Goal: Task Accomplishment & Management: Manage account settings

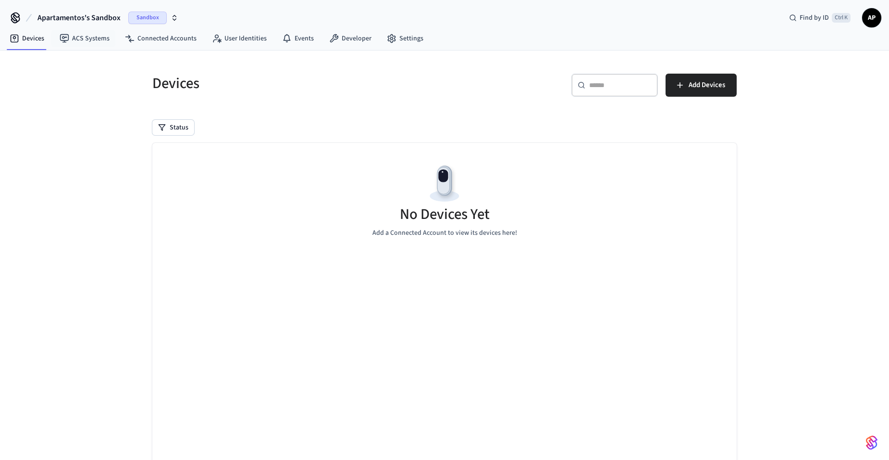
click at [126, 15] on button "Apartamentos's Sandbox Sandbox" at bounding box center [108, 18] width 147 height 20
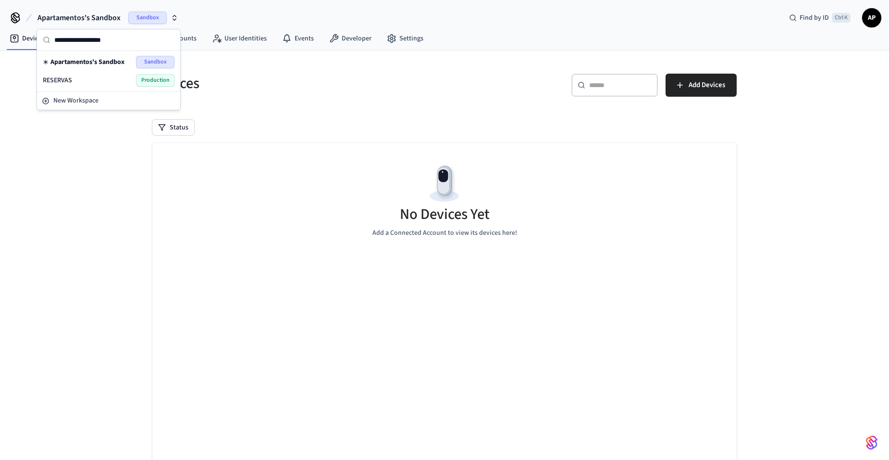
click at [120, 74] on div "RESERVAS Production" at bounding box center [109, 80] width 132 height 13
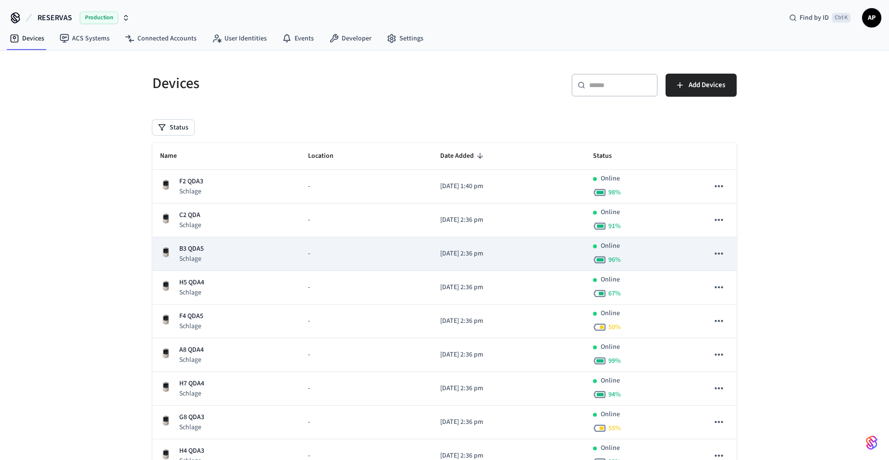
click at [198, 253] on p "B3 QDA5" at bounding box center [191, 249] width 25 height 10
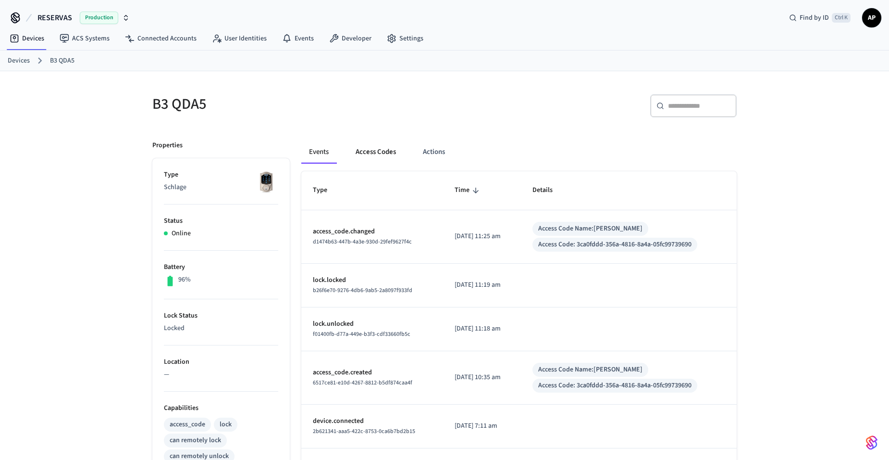
click at [377, 151] on button "Access Codes" at bounding box center [376, 151] width 56 height 23
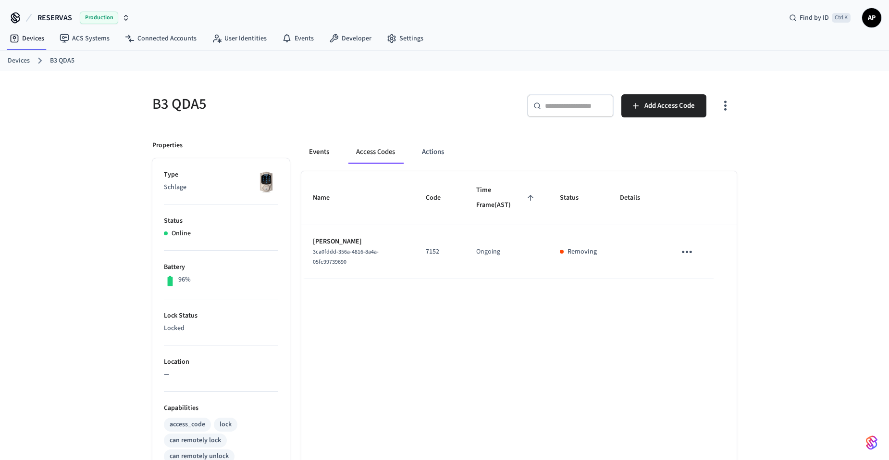
click at [331, 152] on button "Events" at bounding box center [319, 151] width 36 height 23
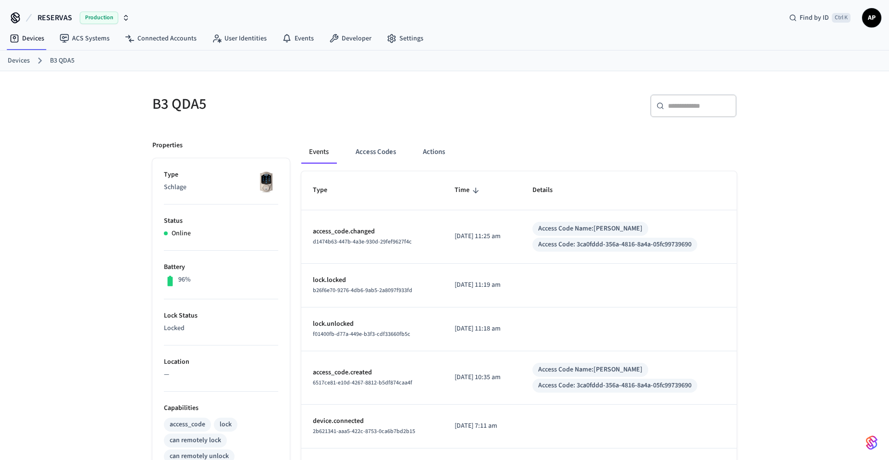
click at [15, 60] on link "Devices" at bounding box center [19, 61] width 22 height 10
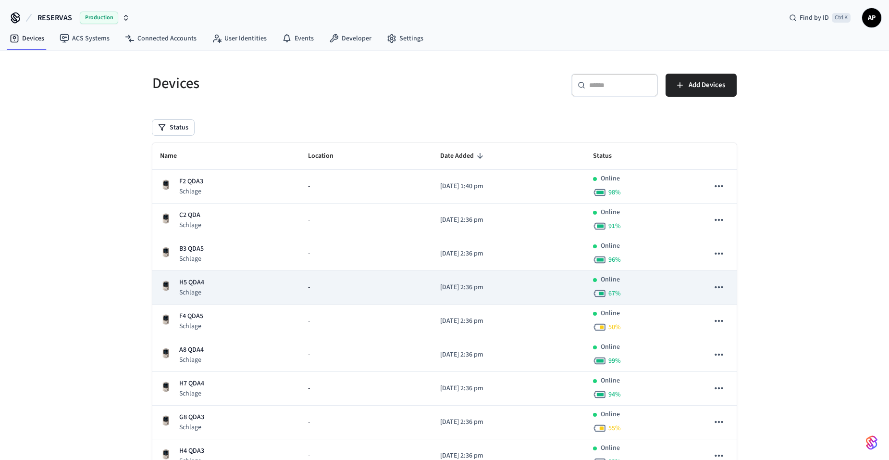
click at [203, 280] on p "H5 QDA4" at bounding box center [191, 282] width 25 height 10
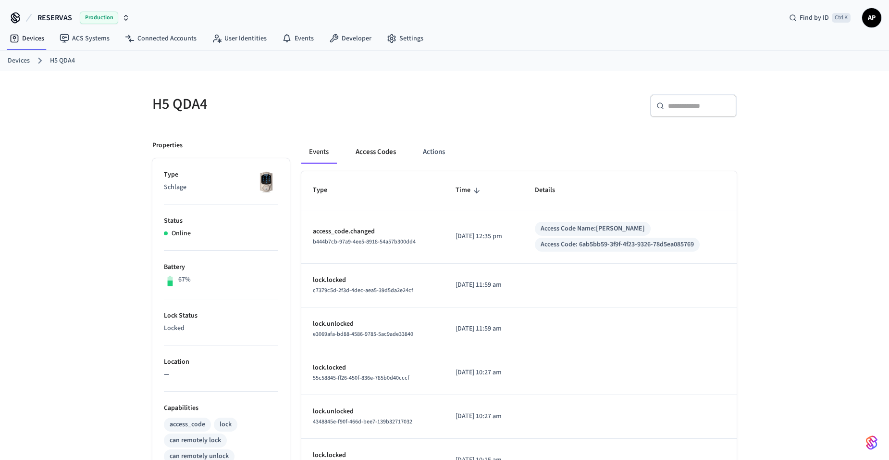
click at [365, 150] on button "Access Codes" at bounding box center [376, 151] width 56 height 23
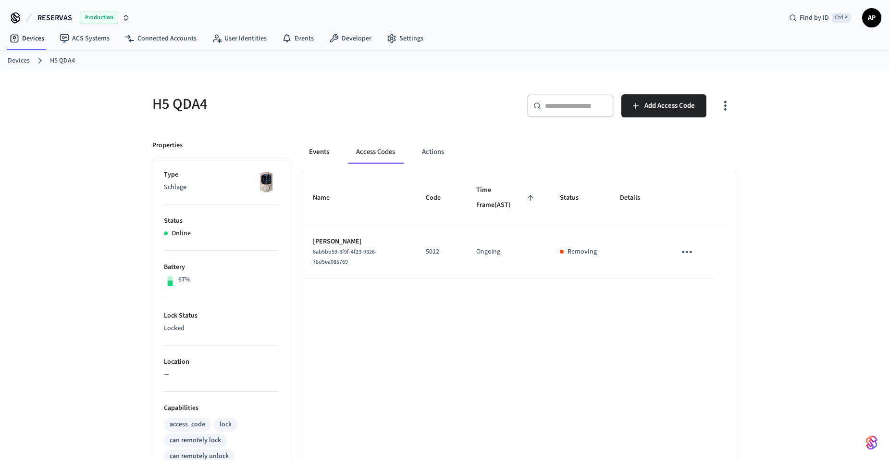
click at [324, 154] on button "Events" at bounding box center [319, 151] width 36 height 23
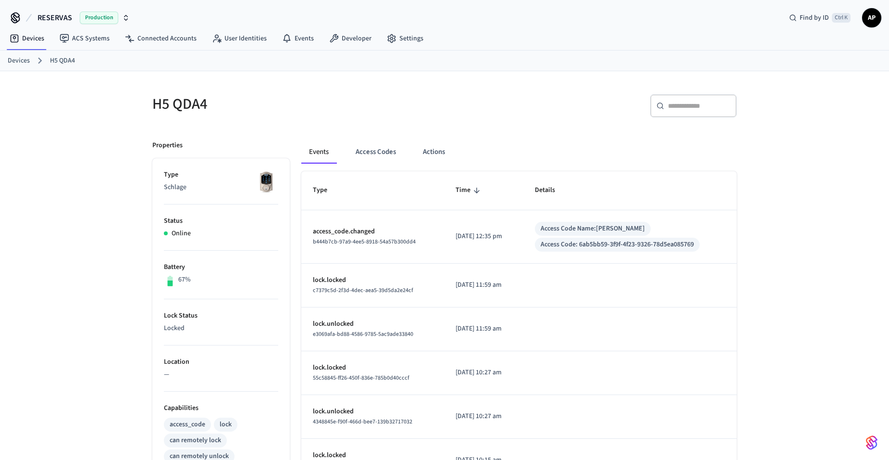
click at [22, 61] on link "Devices" at bounding box center [19, 61] width 22 height 10
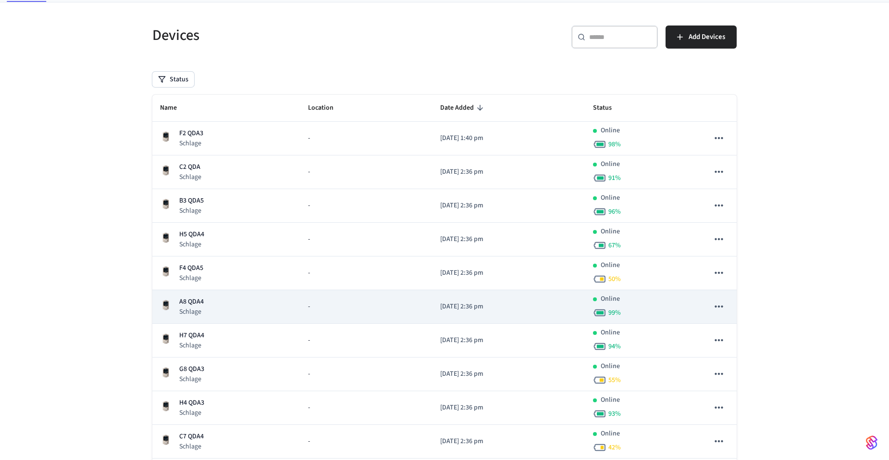
scroll to position [96, 0]
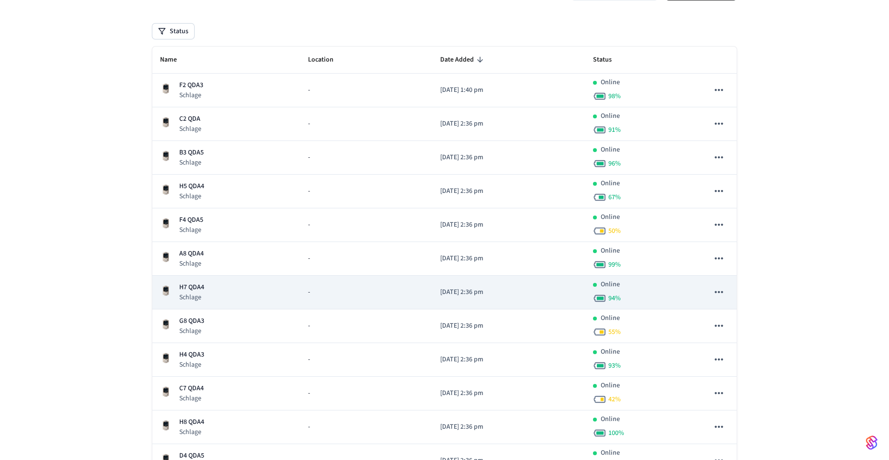
click at [202, 289] on p "H7 QDA4" at bounding box center [191, 287] width 25 height 10
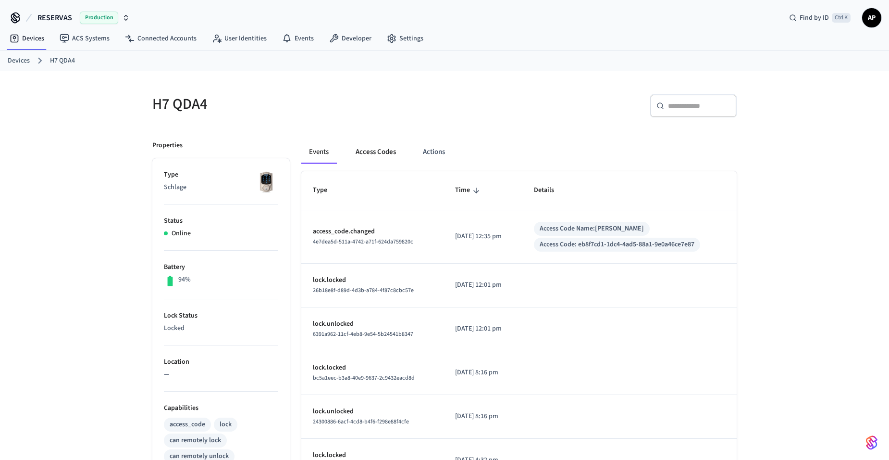
click at [378, 156] on button "Access Codes" at bounding box center [376, 151] width 56 height 23
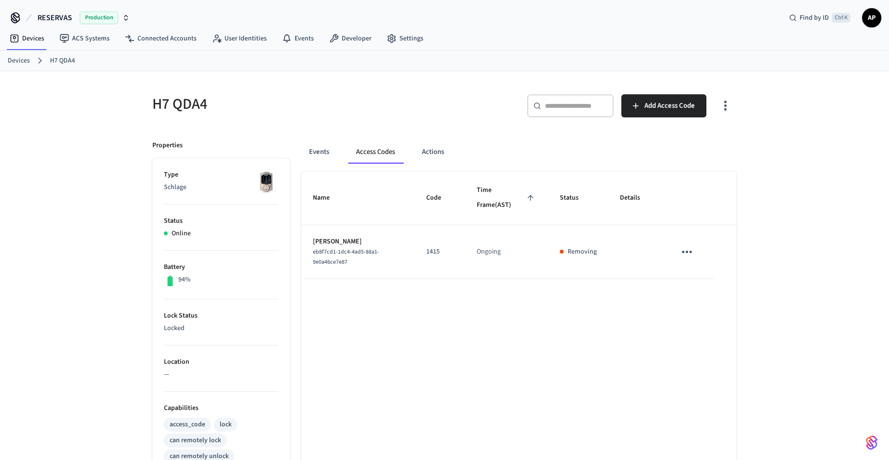
click at [18, 57] on link "Devices" at bounding box center [19, 61] width 22 height 10
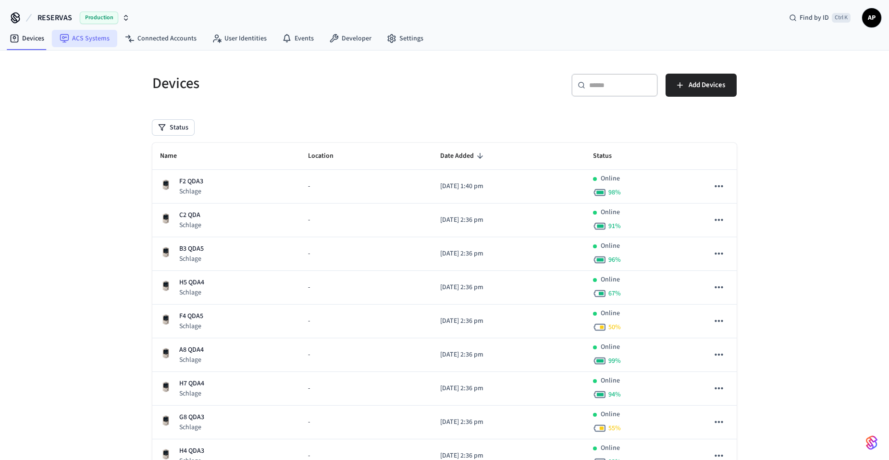
click at [105, 36] on link "ACS Systems" at bounding box center [84, 38] width 65 height 17
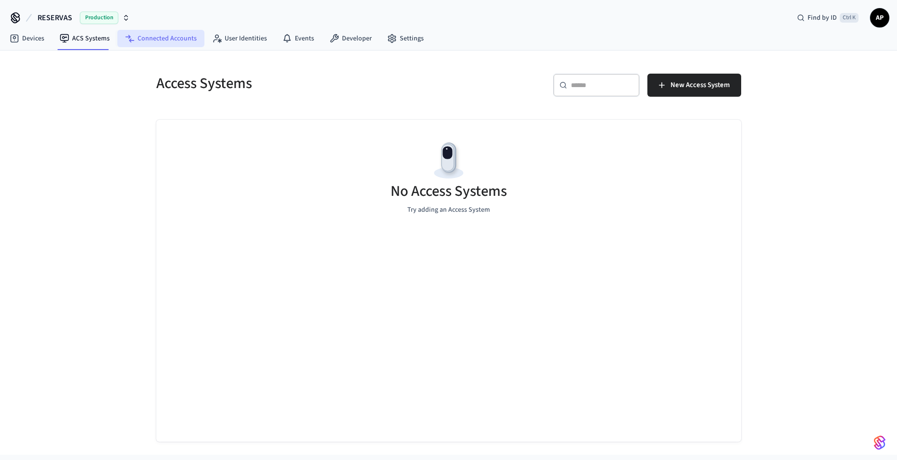
click at [152, 39] on link "Connected Accounts" at bounding box center [160, 38] width 87 height 17
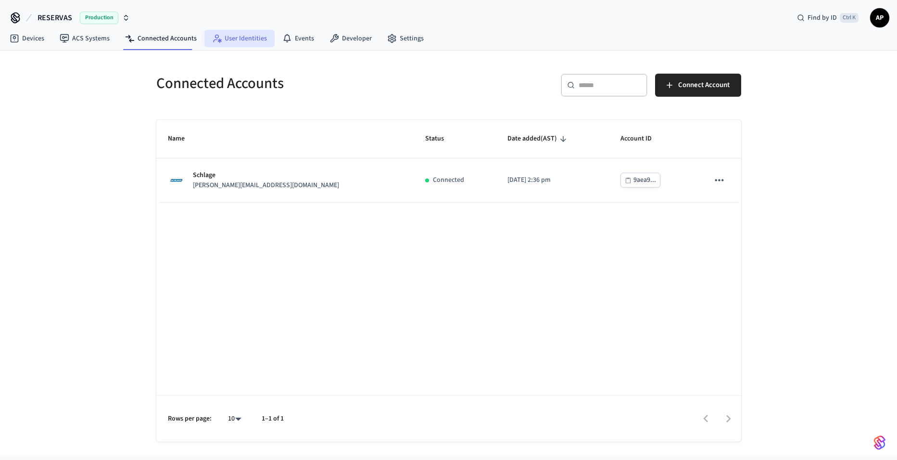
click at [228, 39] on link "User Identities" at bounding box center [239, 38] width 70 height 17
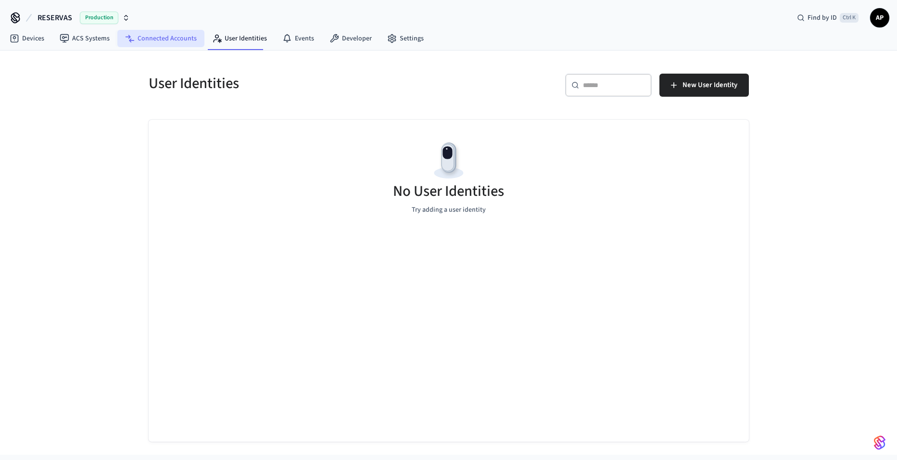
click at [173, 38] on link "Connected Accounts" at bounding box center [160, 38] width 87 height 17
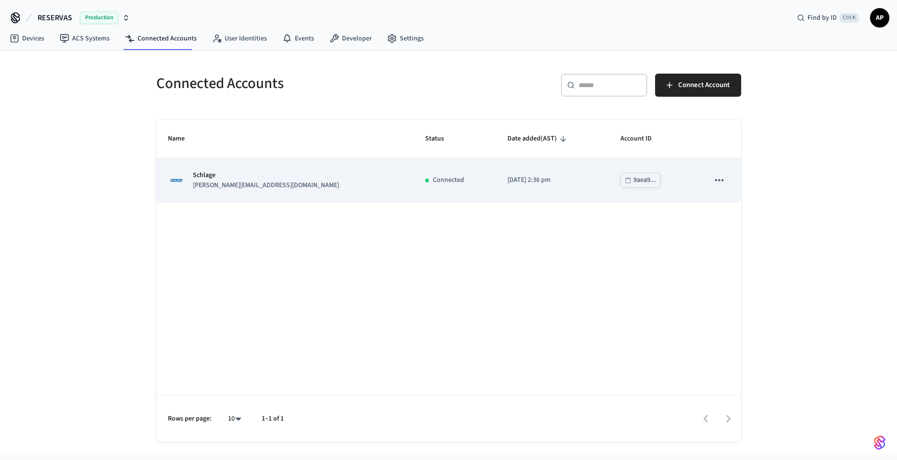
click at [715, 177] on icon "sticky table" at bounding box center [719, 180] width 13 height 13
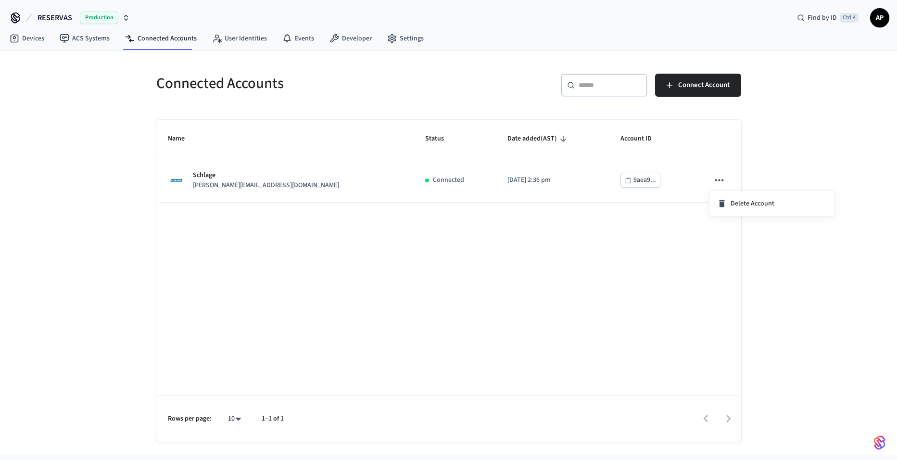
click at [476, 263] on div at bounding box center [448, 230] width 897 height 460
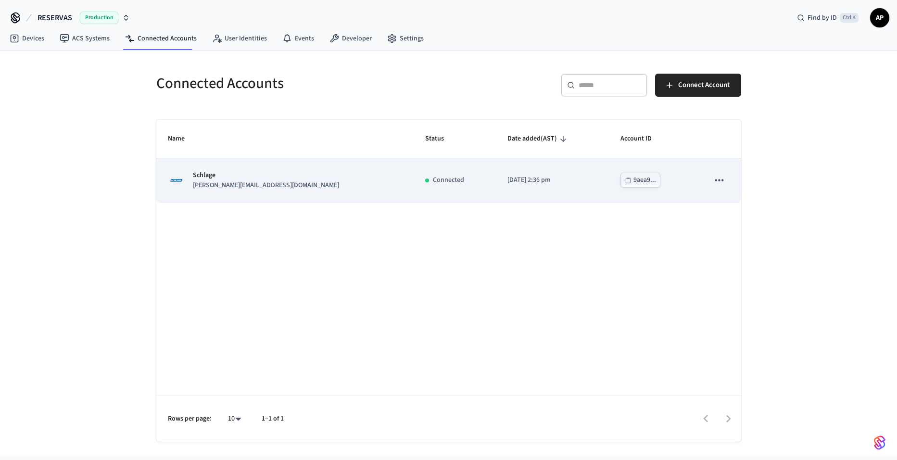
click at [433, 178] on p "Connected" at bounding box center [448, 180] width 31 height 10
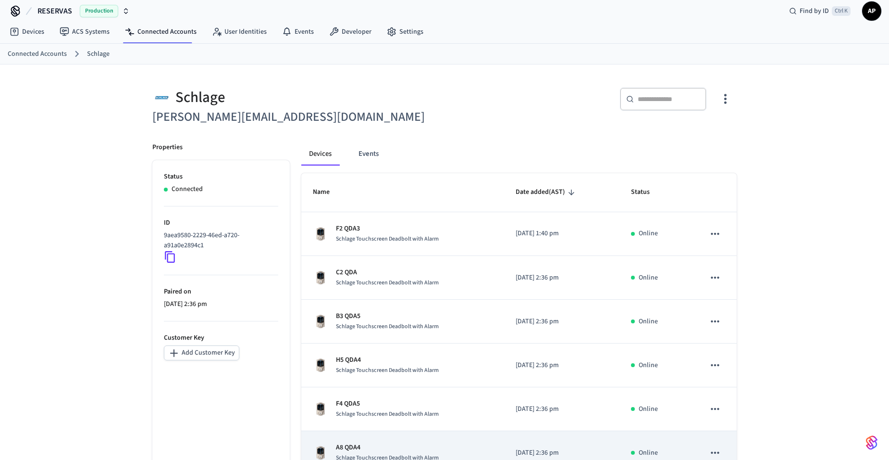
scroll to position [3, 0]
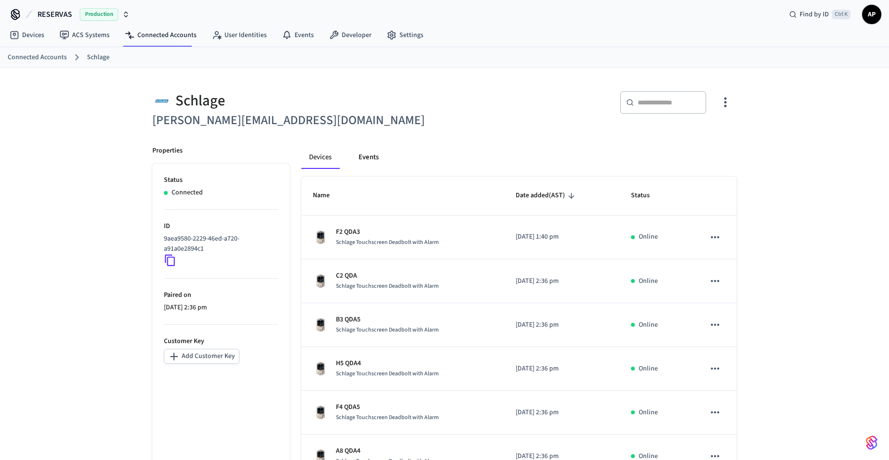
click at [372, 163] on button "Events" at bounding box center [369, 157] width 36 height 23
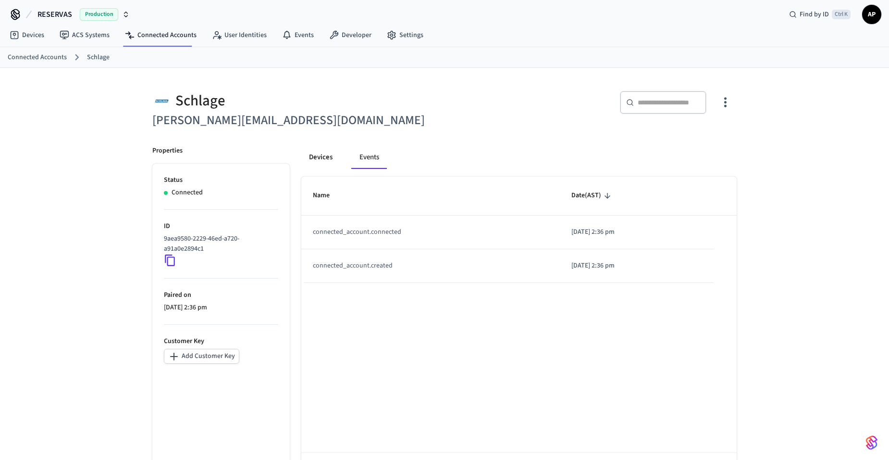
click at [325, 159] on button "Devices" at bounding box center [320, 157] width 39 height 23
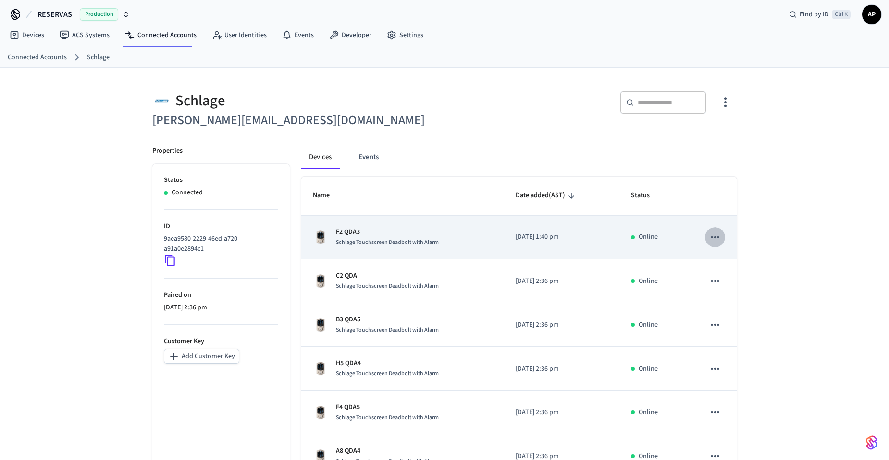
click at [712, 234] on icon "sticky table" at bounding box center [715, 237] width 13 height 13
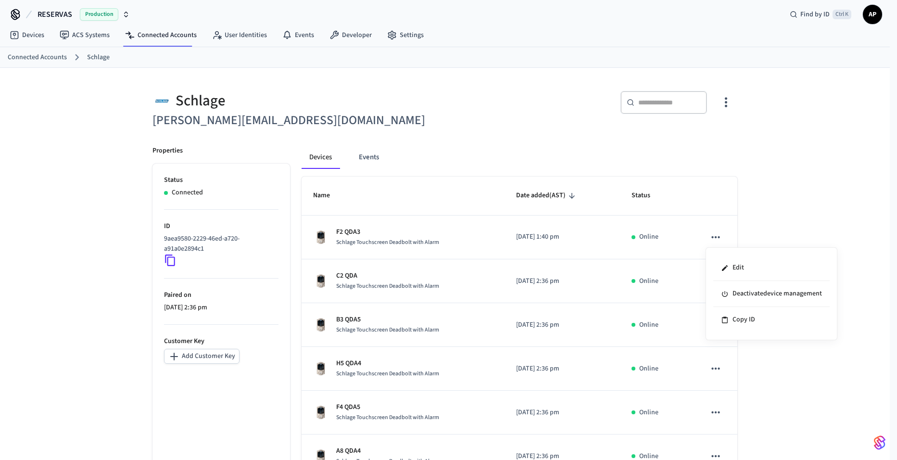
click at [483, 139] on div at bounding box center [448, 230] width 897 height 460
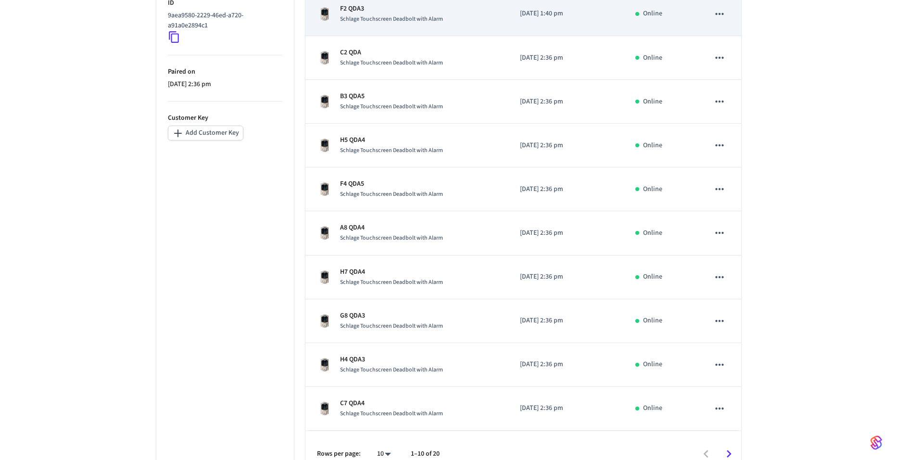
scroll to position [244, 0]
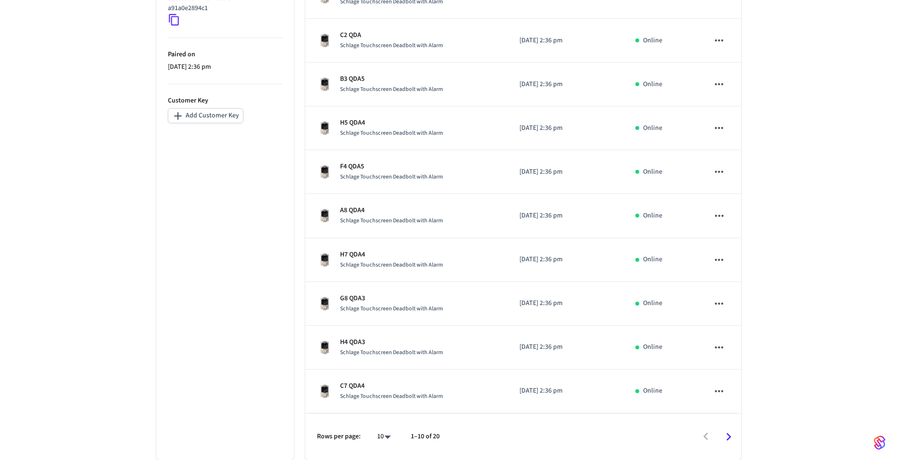
click at [383, 433] on body "RESERVAS Production Find by ID Ctrl K AP Devices ACS Systems Connected Accounts…" at bounding box center [448, 107] width 897 height 703
click at [372, 427] on li "All" at bounding box center [375, 431] width 25 height 25
type input "**"
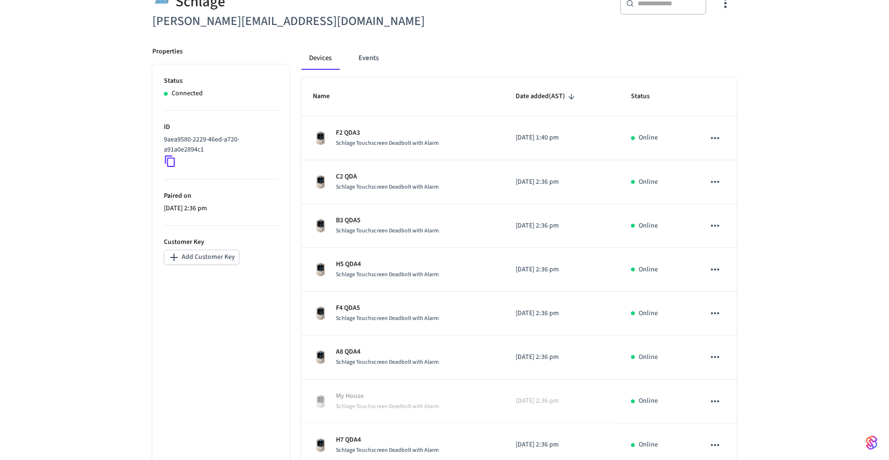
scroll to position [0, 0]
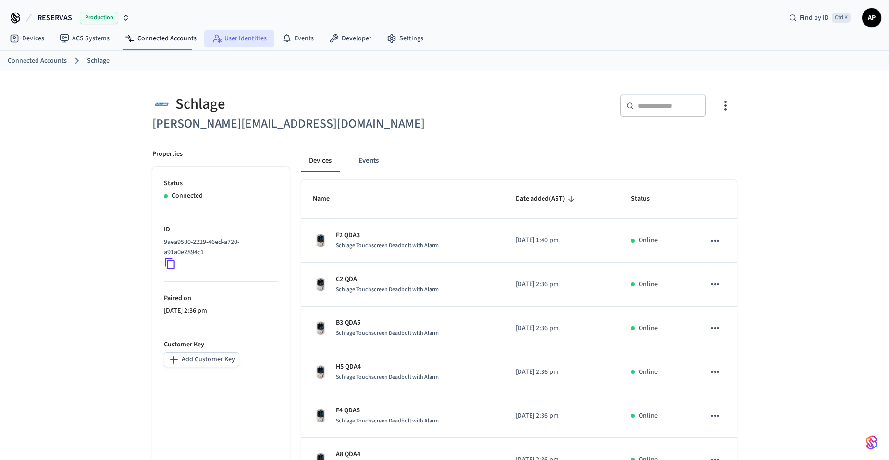
click at [239, 34] on link "User Identities" at bounding box center [239, 38] width 70 height 17
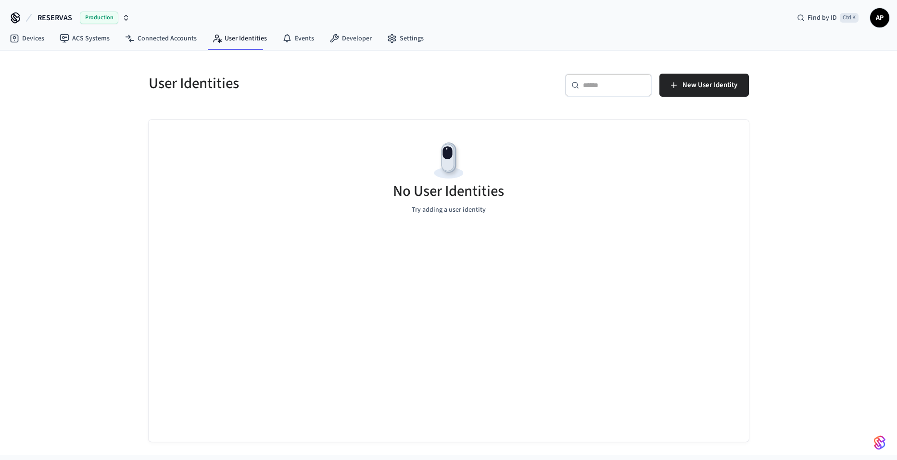
click at [318, 48] on nav "Devices ACS Systems Connected Accounts User Identities Events Developer Settings" at bounding box center [216, 39] width 429 height 22
click at [302, 41] on link "Events" at bounding box center [298, 38] width 47 height 17
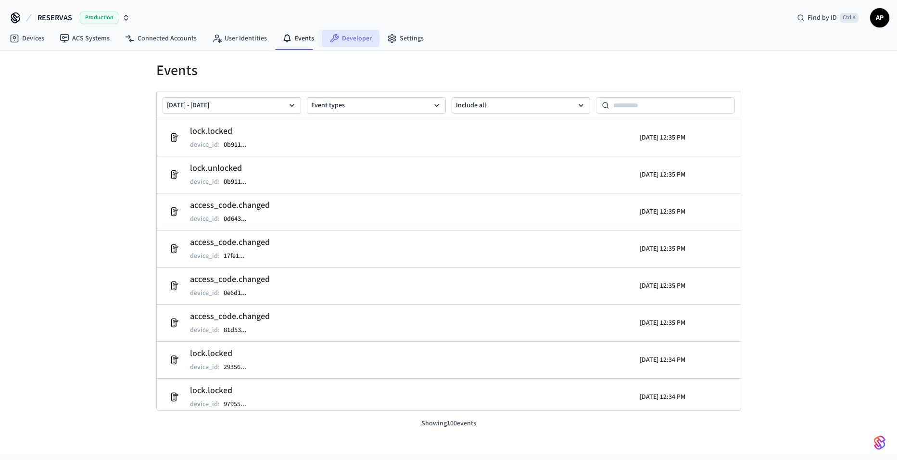
click at [348, 39] on link "Developer" at bounding box center [351, 38] width 58 height 17
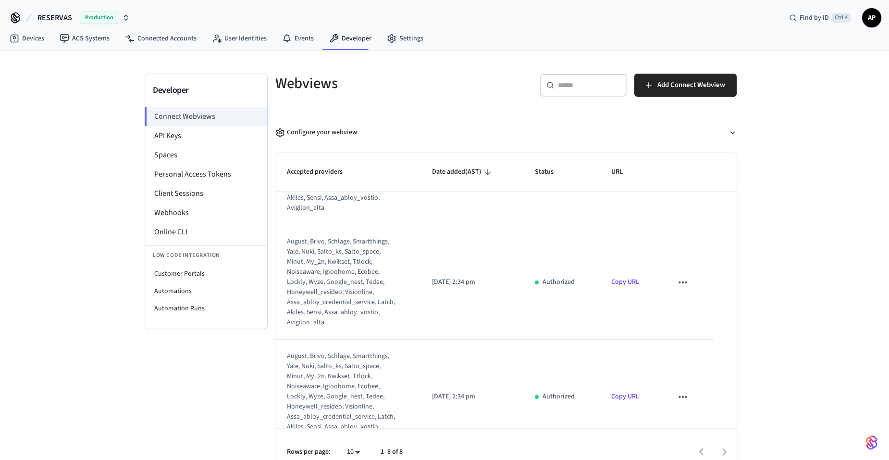
scroll to position [679, 0]
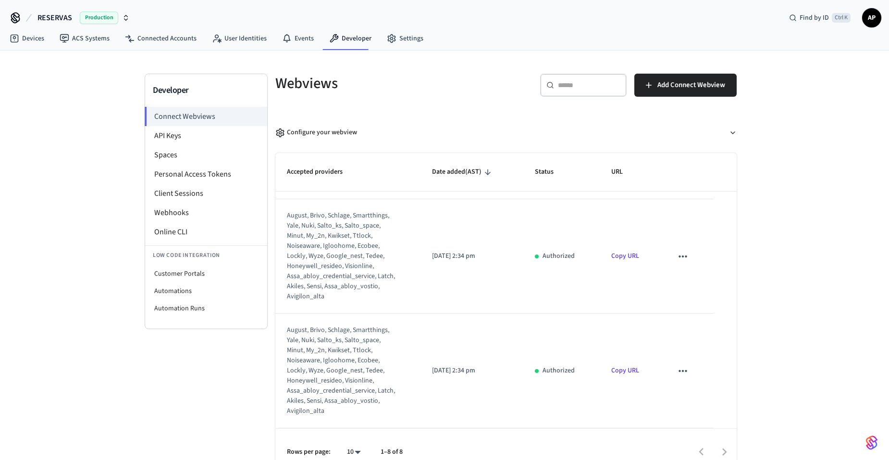
click at [614, 374] on link "Copy URL" at bounding box center [626, 370] width 28 height 10
click at [188, 138] on li "API Keys" at bounding box center [206, 135] width 122 height 19
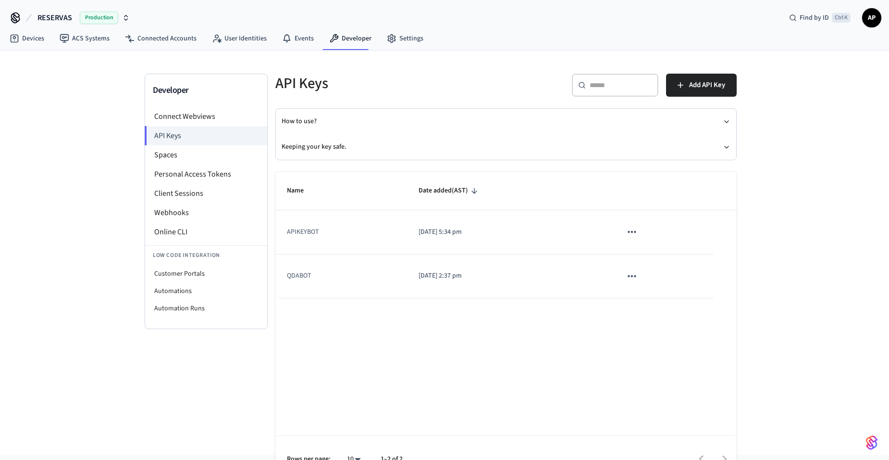
click at [633, 234] on icon "sticky table" at bounding box center [632, 231] width 13 height 13
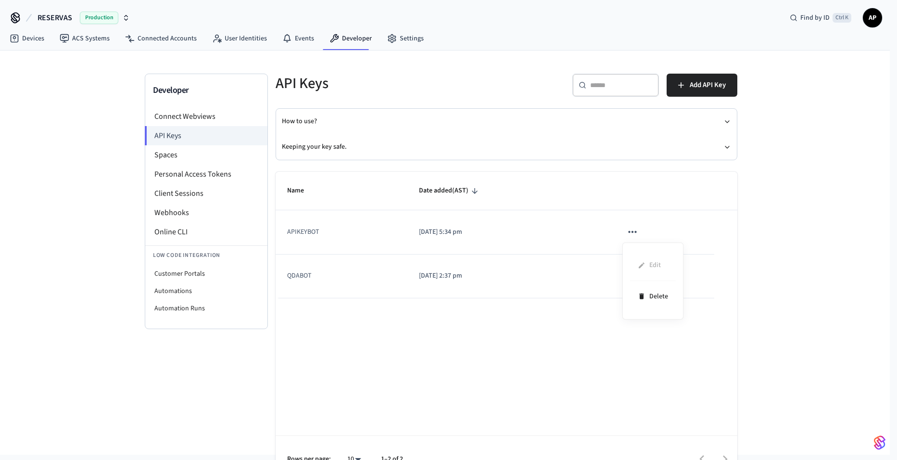
drag, startPoint x: 497, startPoint y: 321, endPoint x: 459, endPoint y: 300, distance: 43.0
click at [496, 321] on div at bounding box center [448, 230] width 897 height 460
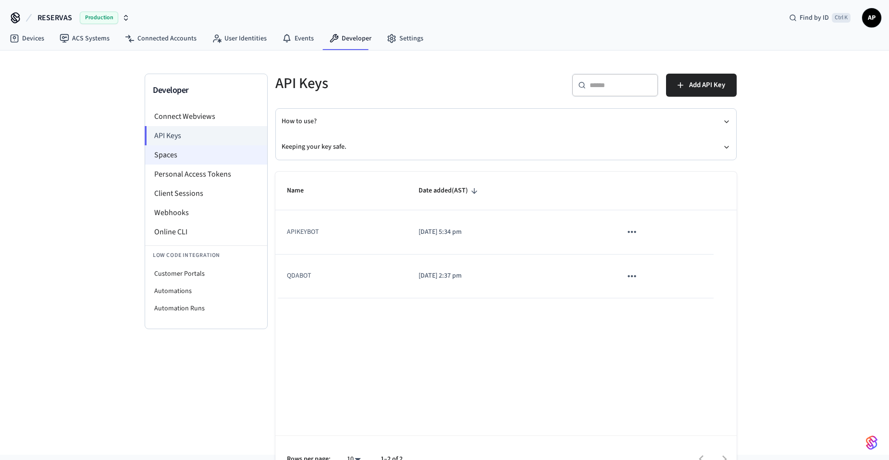
click at [169, 156] on li "Spaces" at bounding box center [206, 154] width 122 height 19
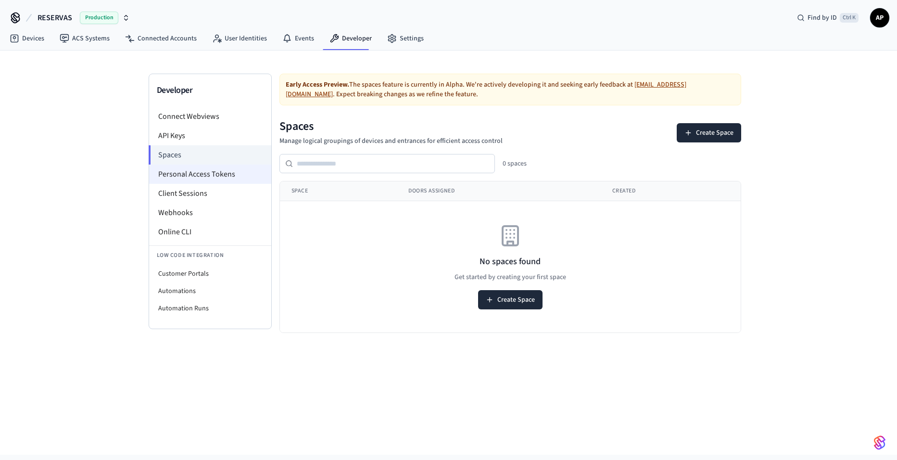
click at [182, 174] on li "Personal Access Tokens" at bounding box center [210, 173] width 122 height 19
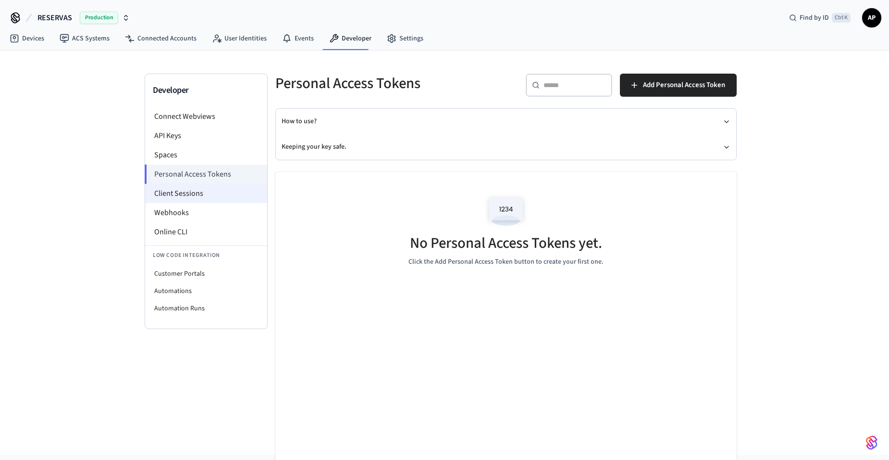
click at [184, 193] on li "Client Sessions" at bounding box center [206, 193] width 122 height 19
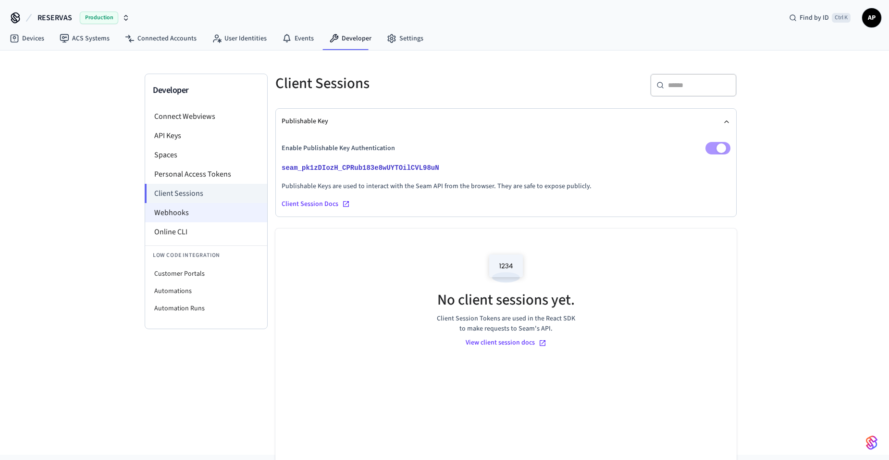
click at [187, 212] on li "Webhooks" at bounding box center [206, 212] width 122 height 19
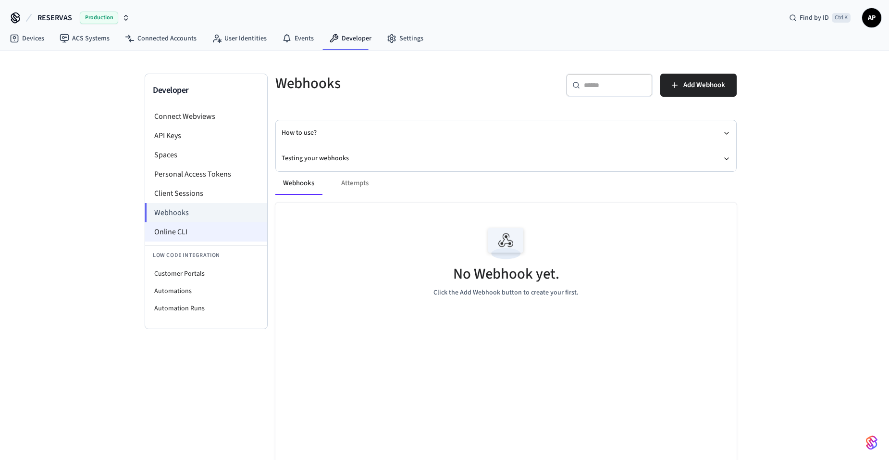
click at [190, 236] on li "Online CLI" at bounding box center [206, 231] width 122 height 19
click at [196, 128] on li "API Keys" at bounding box center [206, 135] width 122 height 19
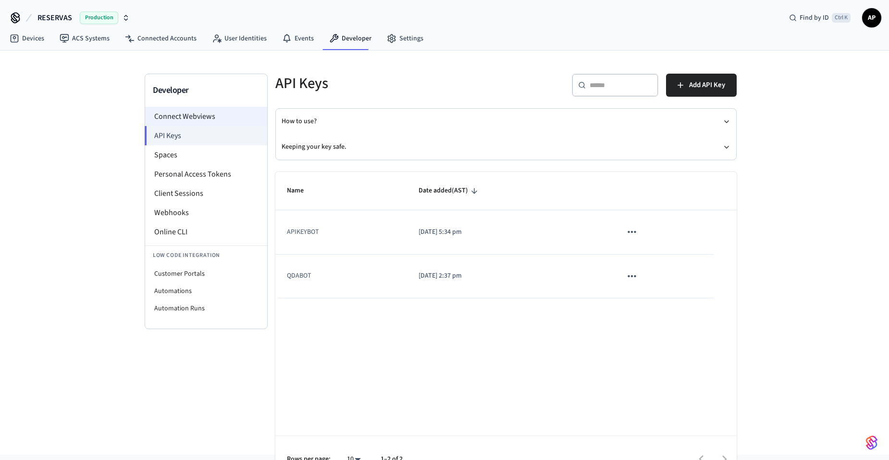
click at [204, 114] on li "Connect Webviews" at bounding box center [206, 116] width 122 height 19
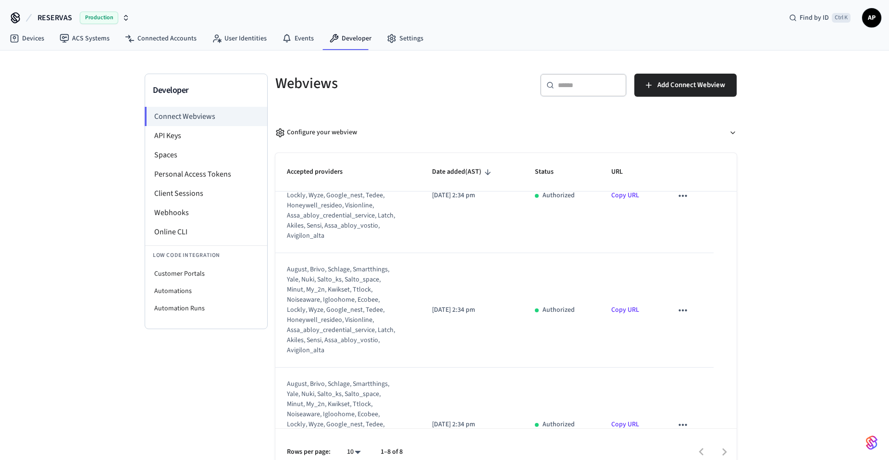
scroll to position [679, 0]
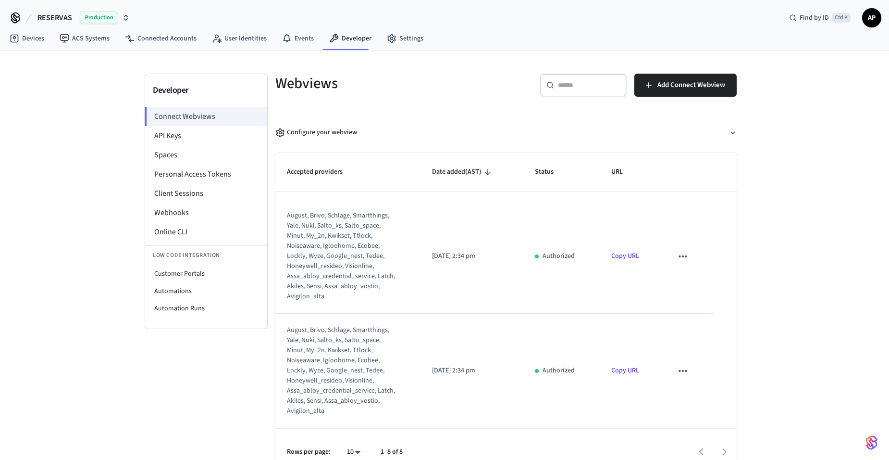
click at [606, 365] on td "Copy URL" at bounding box center [631, 370] width 62 height 114
click at [624, 370] on link "Copy URL" at bounding box center [626, 370] width 28 height 10
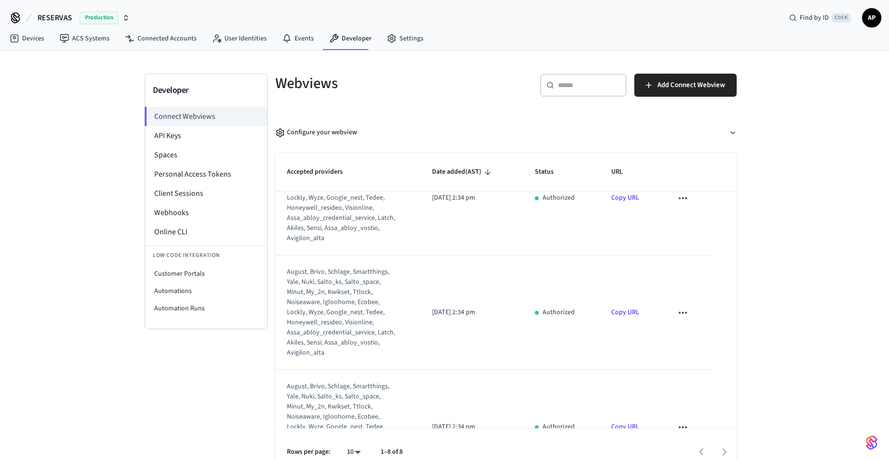
scroll to position [390, 0]
click at [398, 36] on link "Settings" at bounding box center [405, 38] width 52 height 17
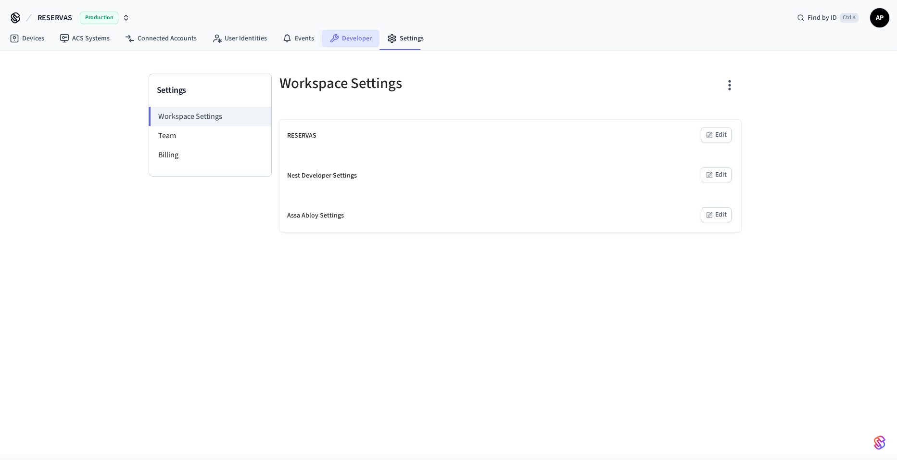
click at [341, 37] on link "Developer" at bounding box center [351, 38] width 58 height 17
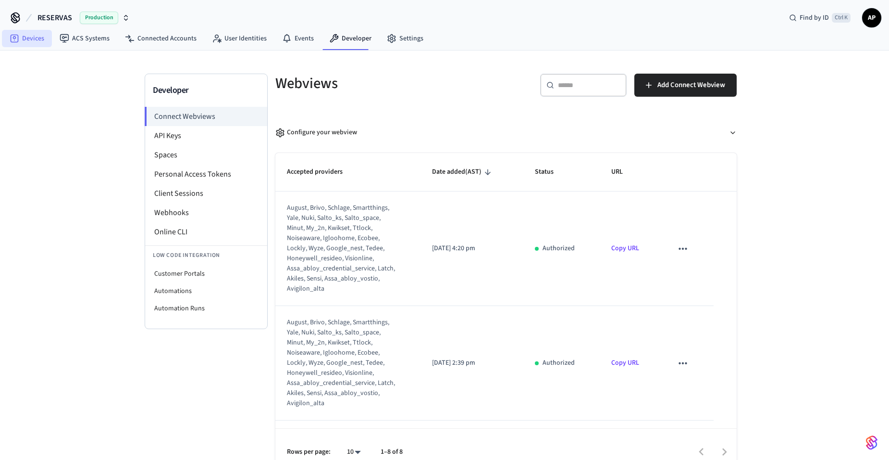
click at [29, 40] on link "Devices" at bounding box center [27, 38] width 50 height 17
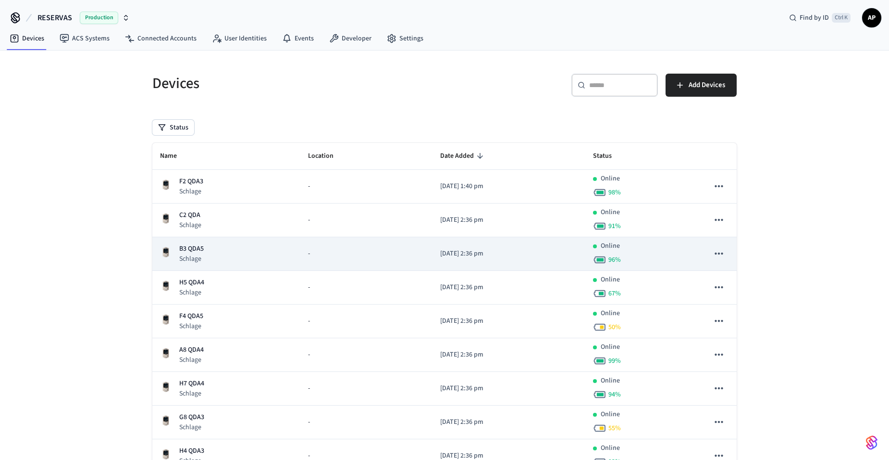
click at [195, 244] on p "B3 QDA5" at bounding box center [191, 249] width 25 height 10
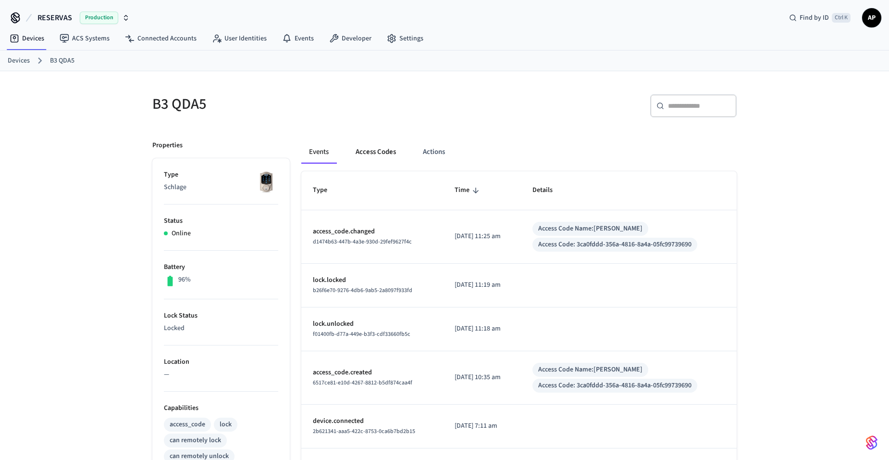
click at [393, 148] on button "Access Codes" at bounding box center [376, 151] width 56 height 23
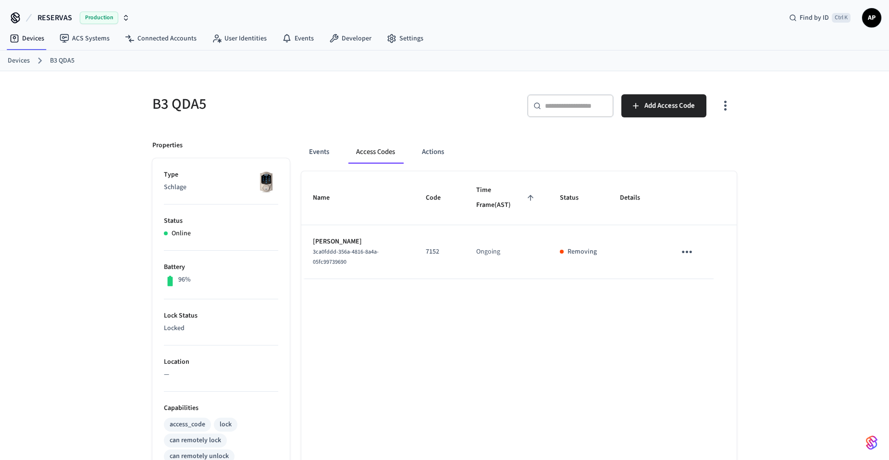
click at [26, 62] on link "Devices" at bounding box center [19, 61] width 22 height 10
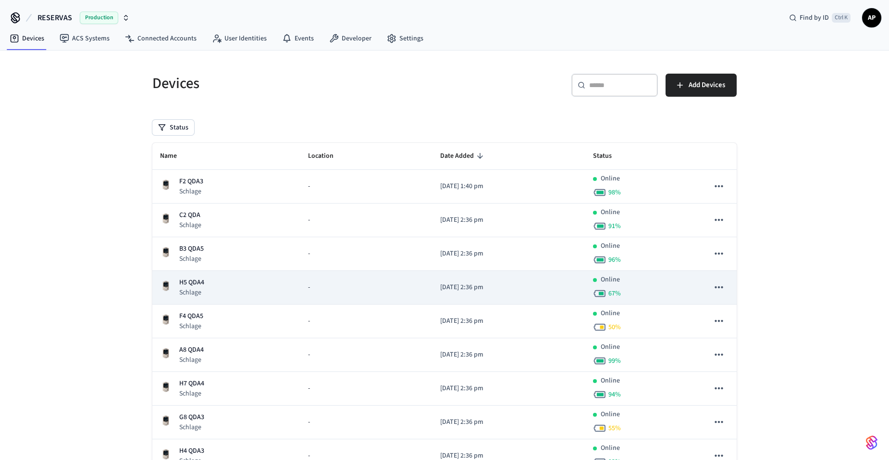
click at [206, 287] on div "H5 QDA4 Schlage" at bounding box center [226, 287] width 133 height 20
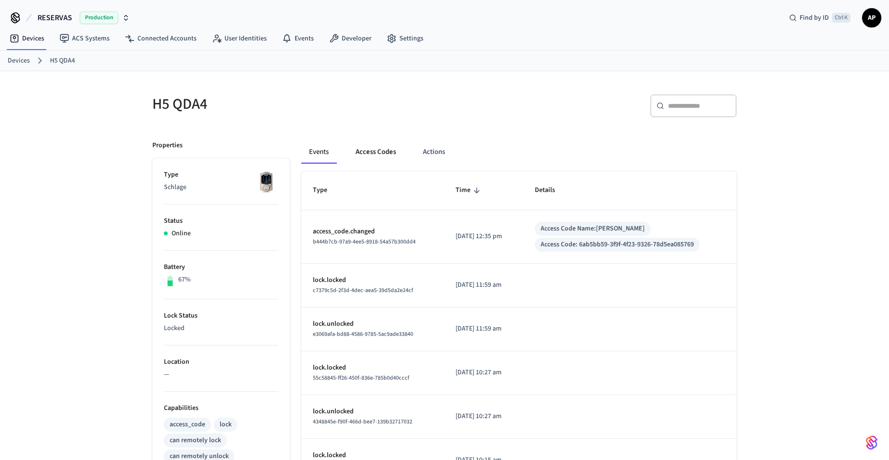
click at [378, 155] on button "Access Codes" at bounding box center [376, 151] width 56 height 23
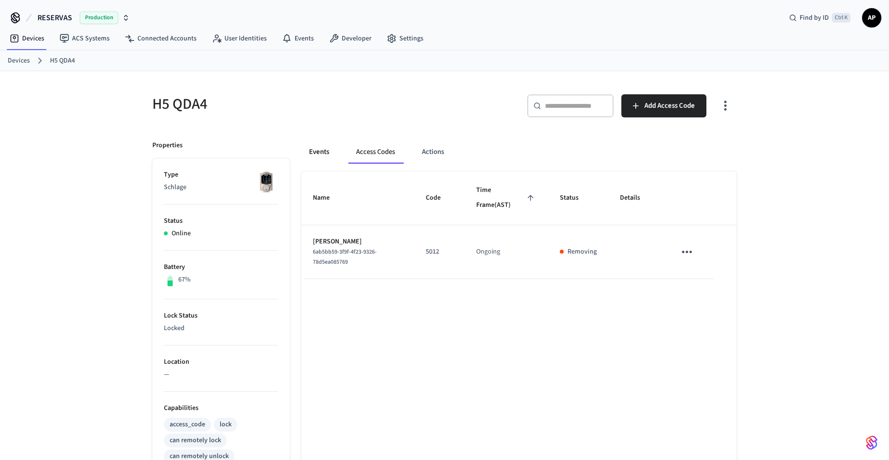
click at [322, 157] on button "Events" at bounding box center [319, 151] width 36 height 23
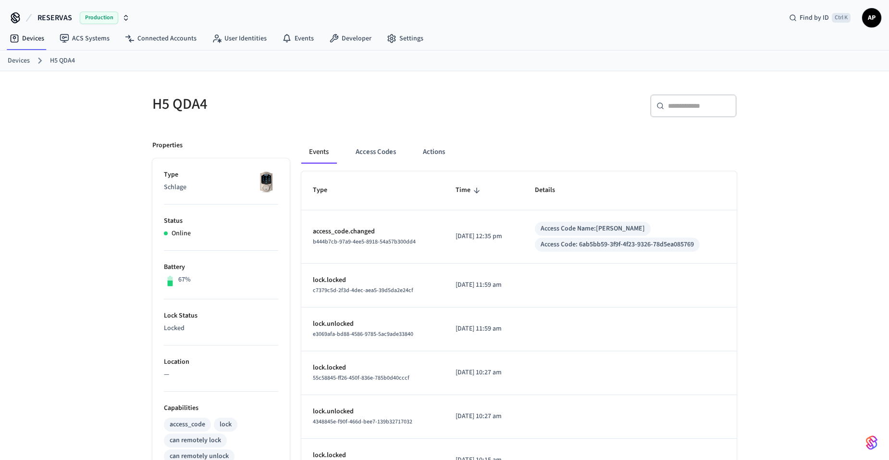
click at [21, 64] on link "Devices" at bounding box center [19, 61] width 22 height 10
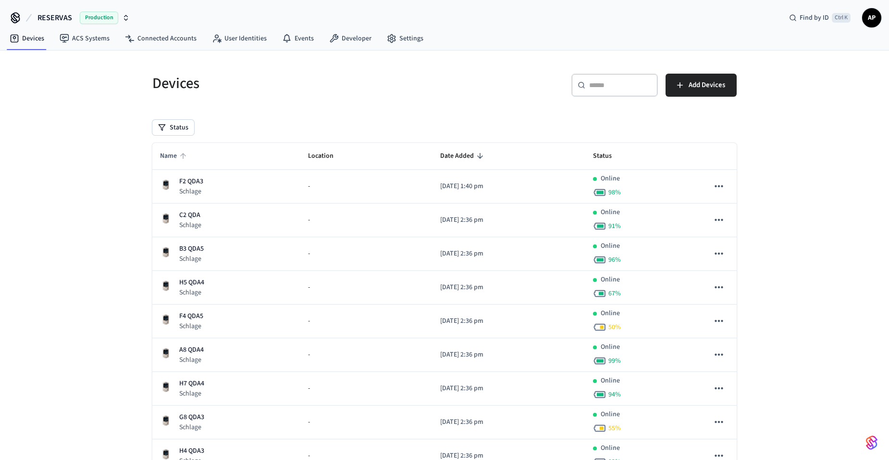
click at [163, 157] on span "Name" at bounding box center [174, 156] width 29 height 15
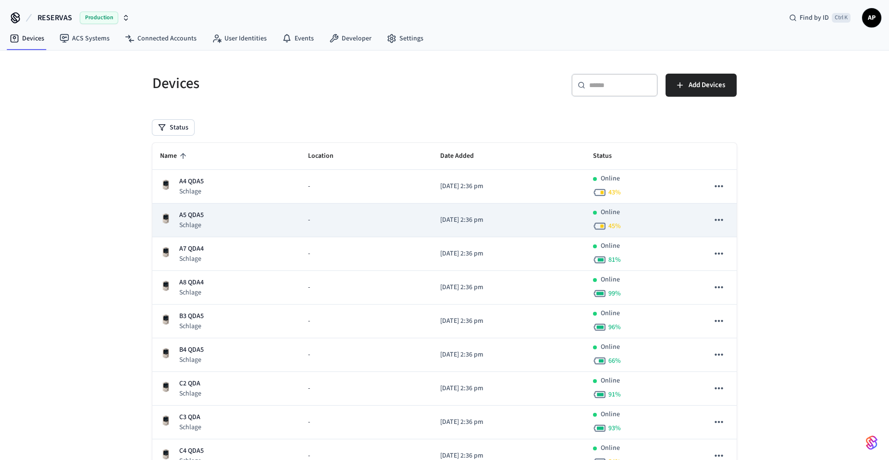
click at [203, 215] on p "A5 QDA5" at bounding box center [191, 215] width 25 height 10
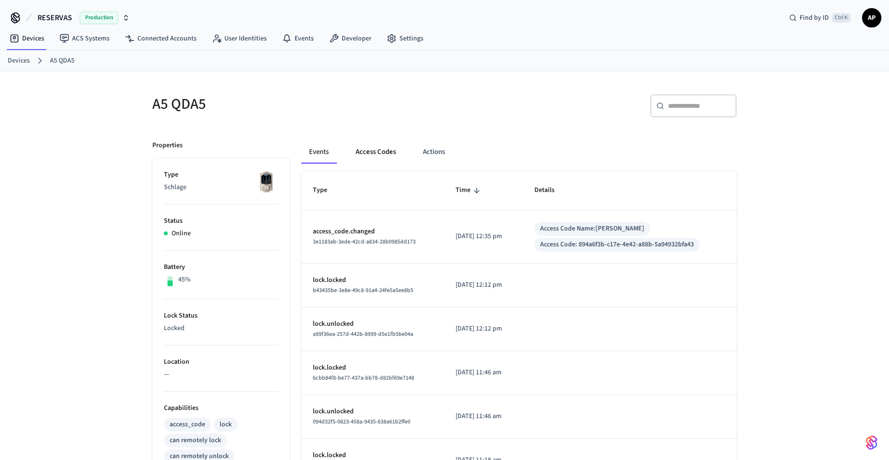
click at [377, 155] on button "Access Codes" at bounding box center [376, 151] width 56 height 23
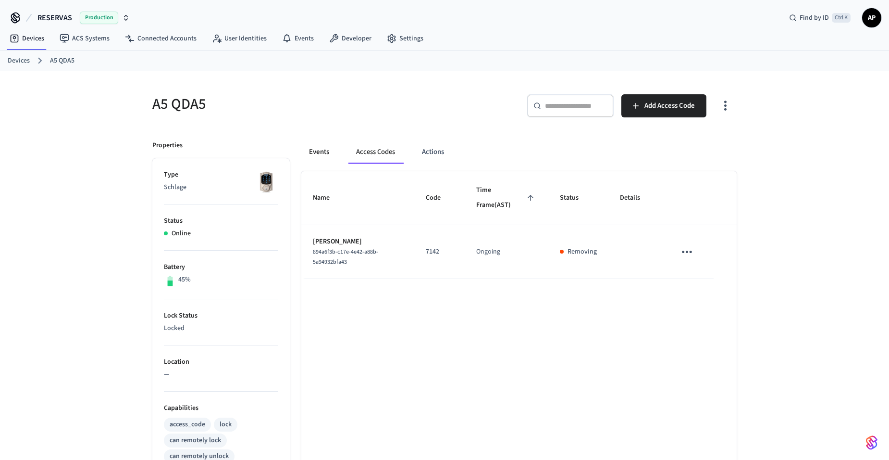
click at [327, 151] on button "Events" at bounding box center [319, 151] width 36 height 23
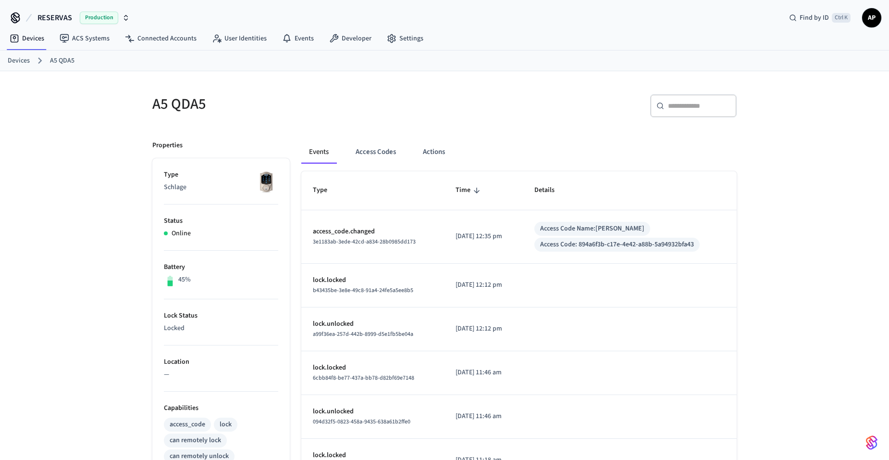
click at [21, 62] on link "Devices" at bounding box center [19, 61] width 22 height 10
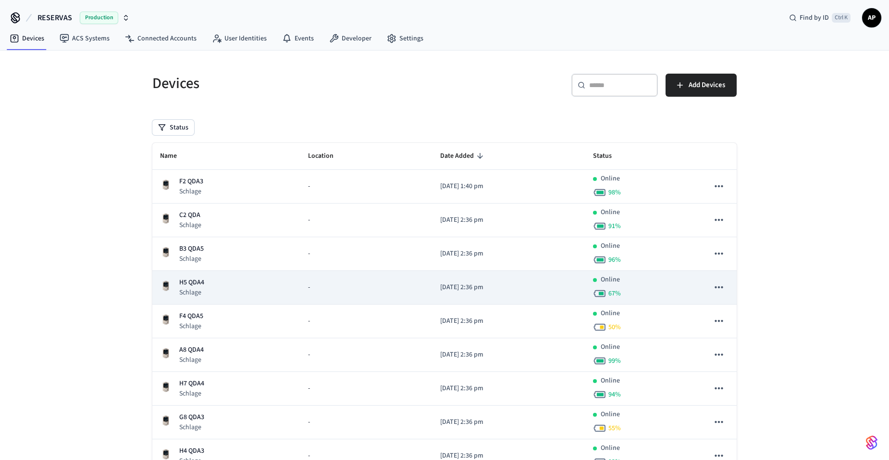
click at [210, 285] on div "H5 QDA4 Schlage" at bounding box center [226, 287] width 133 height 20
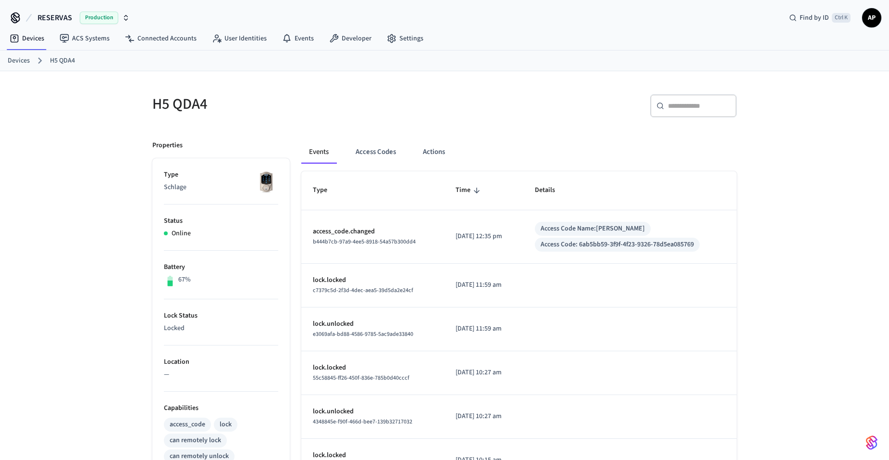
drag, startPoint x: 20, startPoint y: 59, endPoint x: 52, endPoint y: 83, distance: 40.1
click at [20, 58] on link "Devices" at bounding box center [19, 61] width 22 height 10
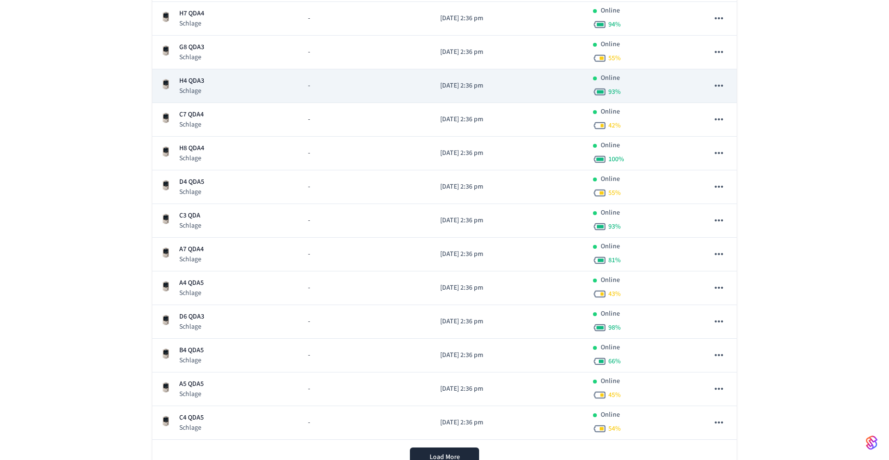
scroll to position [410, 0]
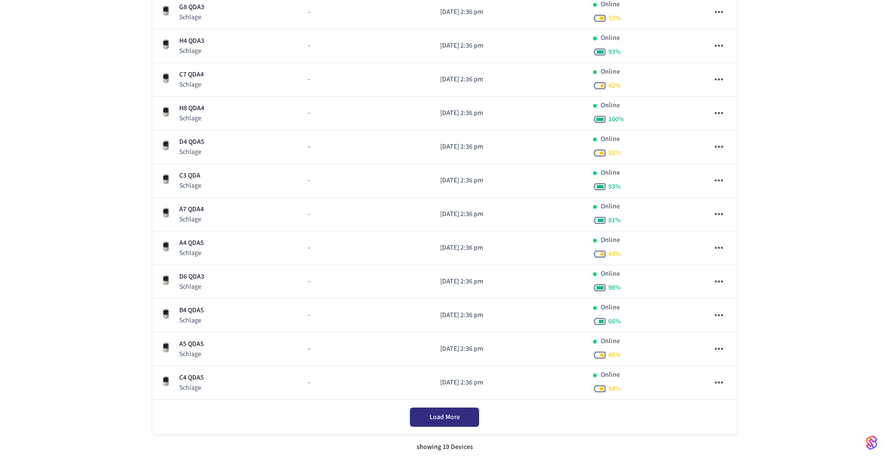
click at [460, 419] on button "Load More" at bounding box center [444, 416] width 69 height 19
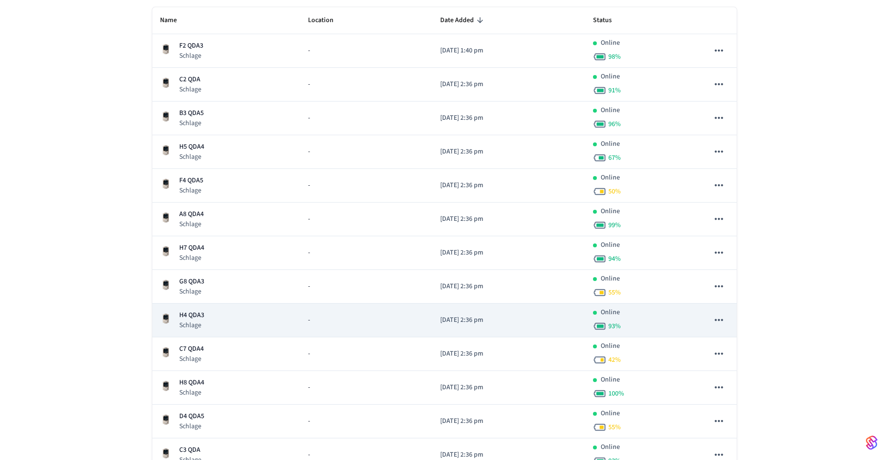
scroll to position [121, 0]
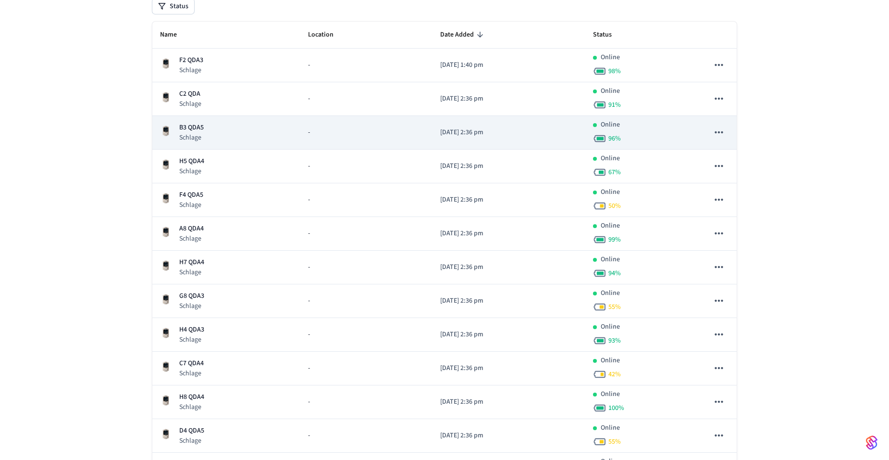
click at [210, 123] on div "B3 QDA5 Schlage" at bounding box center [226, 133] width 133 height 20
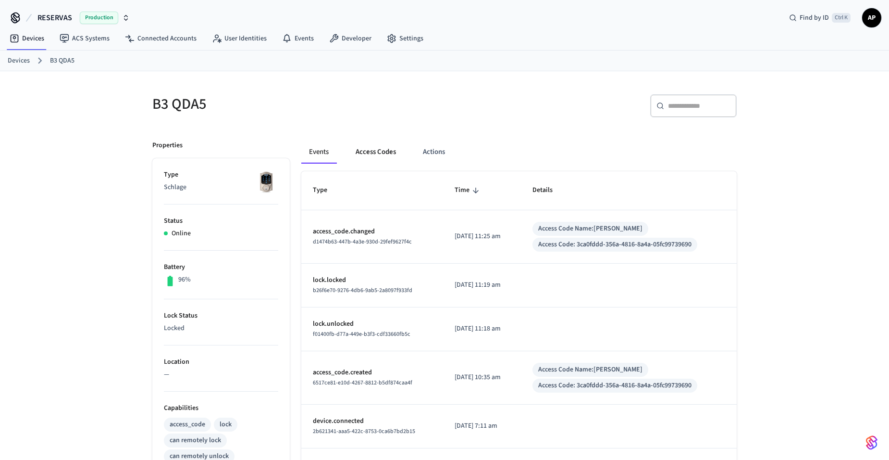
click at [391, 152] on button "Access Codes" at bounding box center [376, 151] width 56 height 23
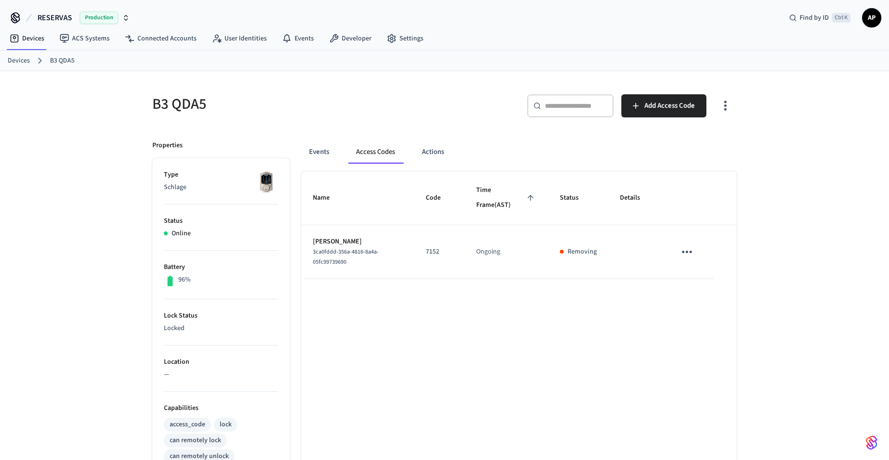
click at [722, 118] on button "button" at bounding box center [725, 106] width 23 height 38
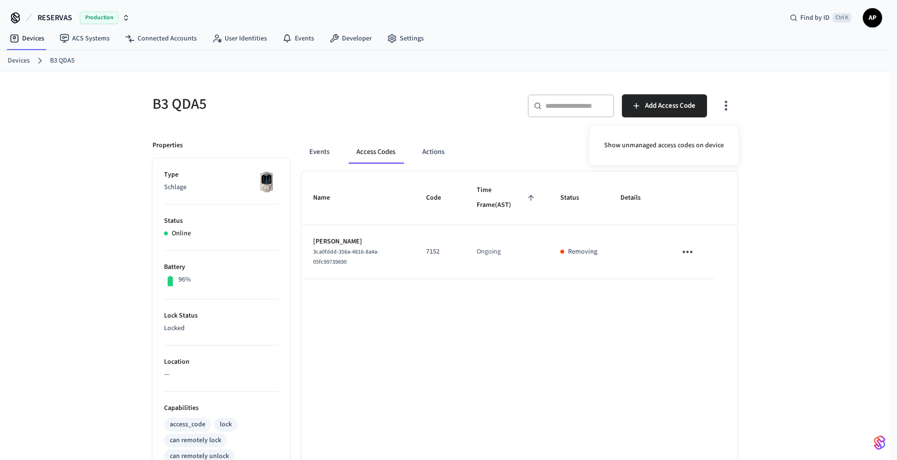
click at [418, 125] on div at bounding box center [448, 230] width 897 height 460
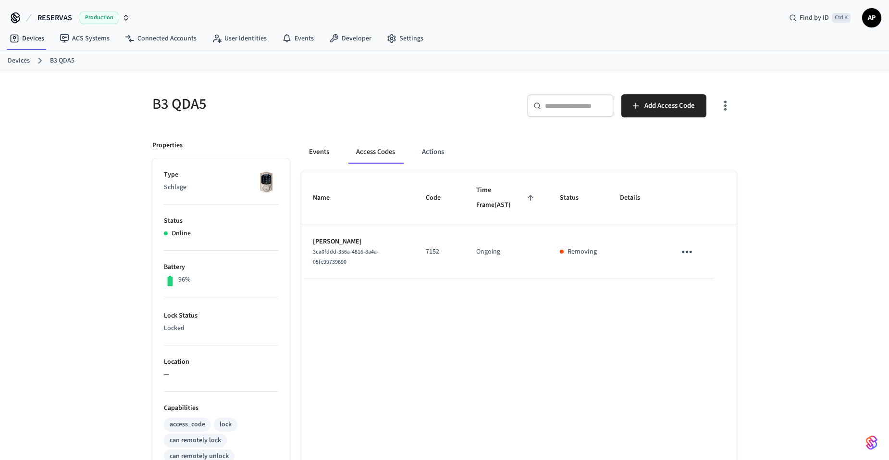
click at [324, 150] on button "Events" at bounding box center [319, 151] width 36 height 23
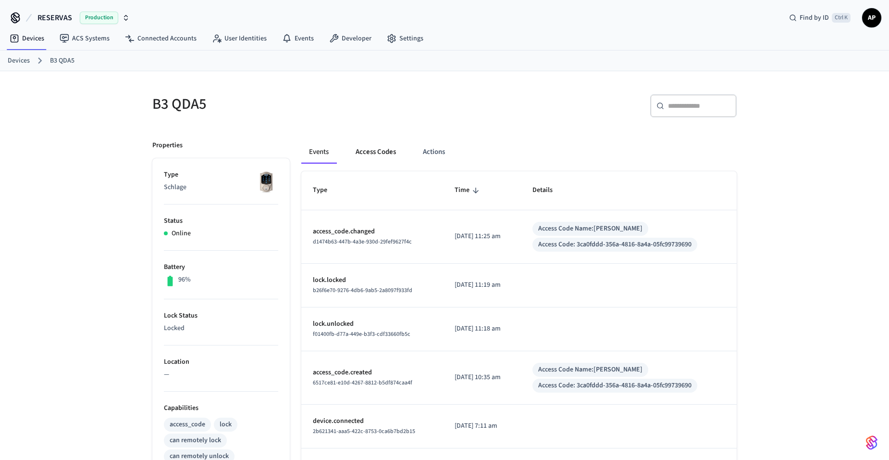
click at [381, 153] on button "Access Codes" at bounding box center [376, 151] width 56 height 23
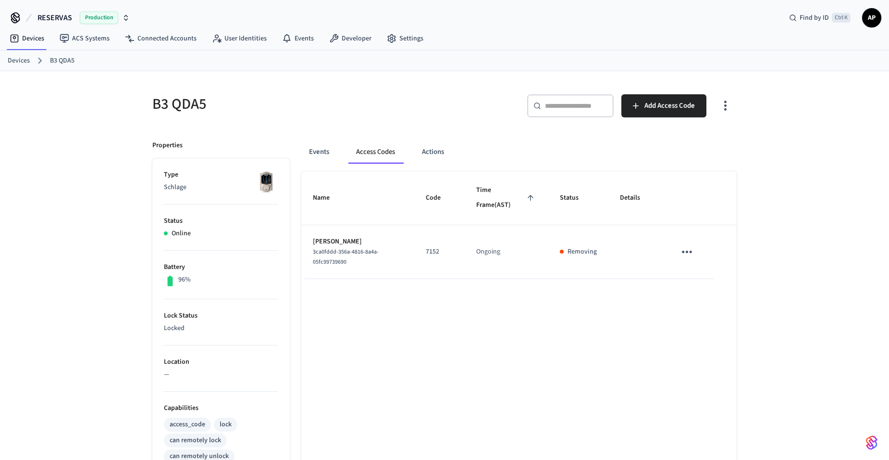
click at [726, 103] on icon "button" at bounding box center [725, 105] width 15 height 15
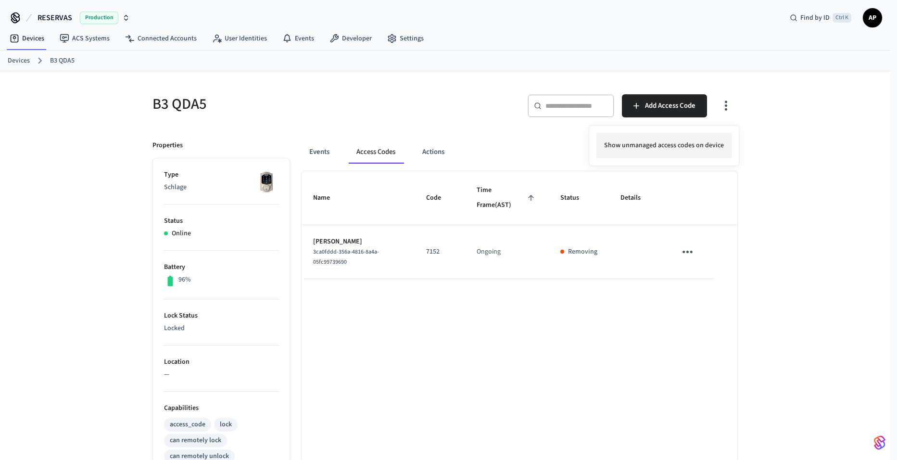
click at [716, 143] on li "Show unmanaged access codes on device" at bounding box center [663, 145] width 135 height 25
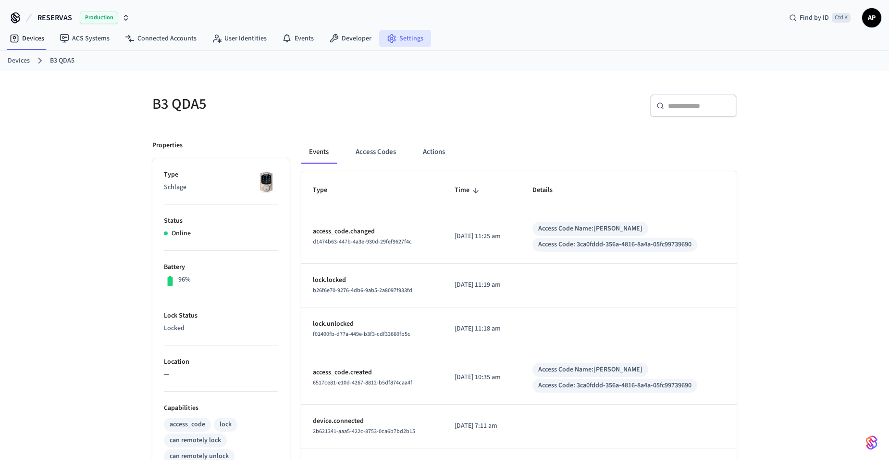
click at [408, 32] on link "Settings" at bounding box center [405, 38] width 52 height 17
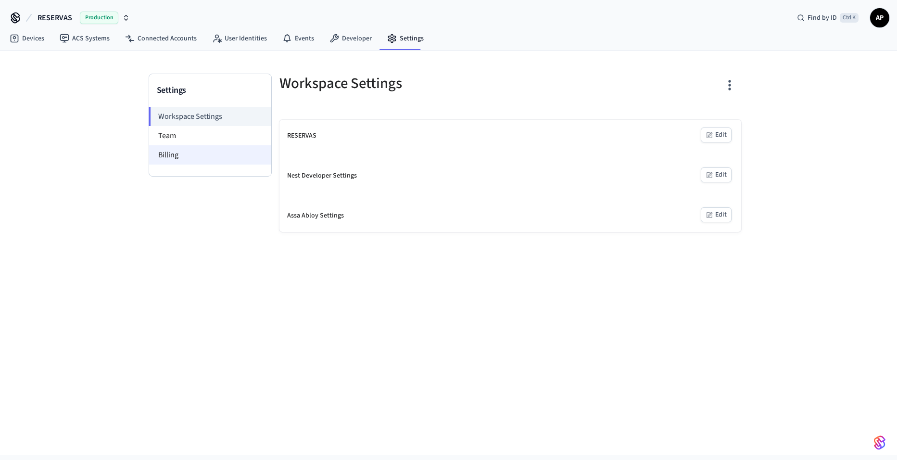
click at [202, 150] on li "Billing" at bounding box center [210, 154] width 122 height 19
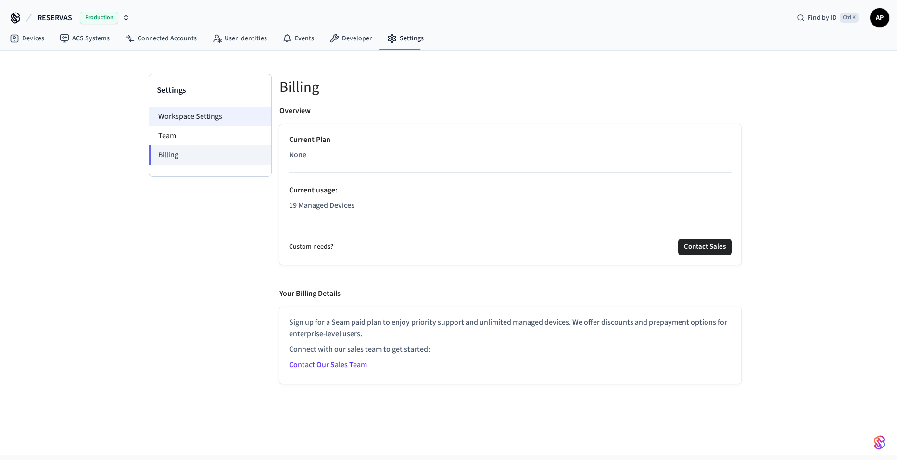
click at [183, 124] on li "Workspace Settings" at bounding box center [210, 116] width 122 height 19
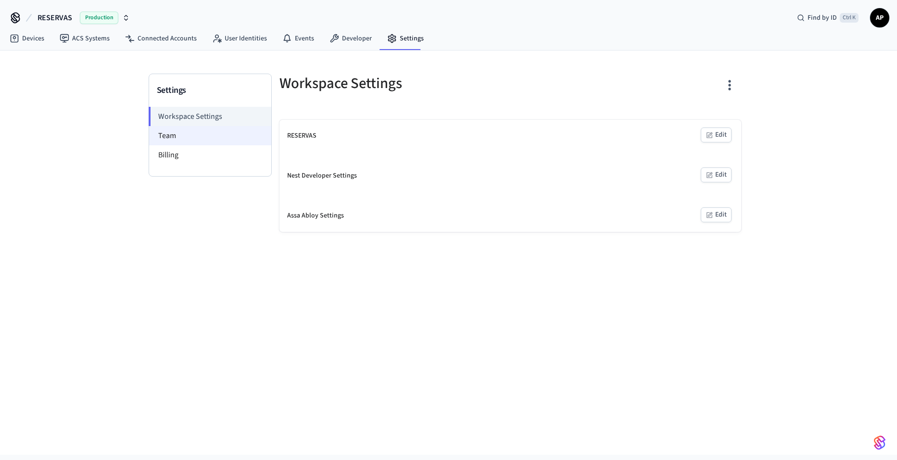
drag, startPoint x: 191, startPoint y: 126, endPoint x: 182, endPoint y: 131, distance: 11.0
click at [191, 126] on li "Team" at bounding box center [210, 135] width 122 height 19
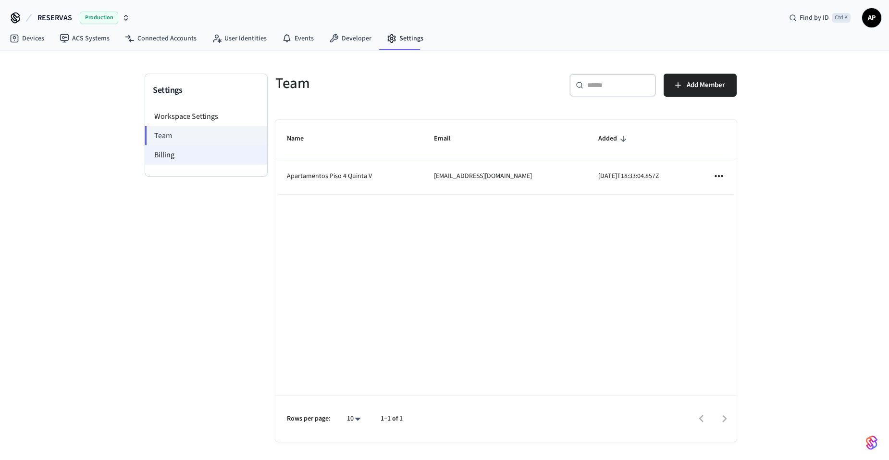
click at [170, 146] on li "Billing" at bounding box center [206, 154] width 122 height 19
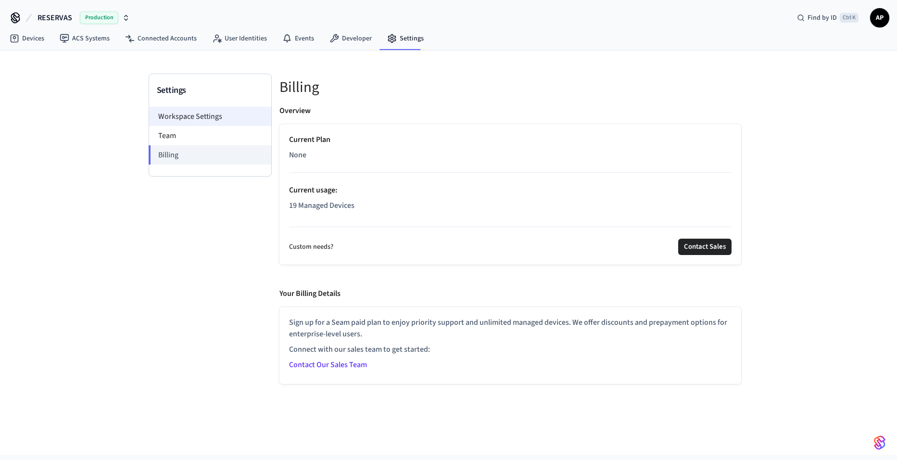
click at [196, 118] on li "Workspace Settings" at bounding box center [210, 116] width 122 height 19
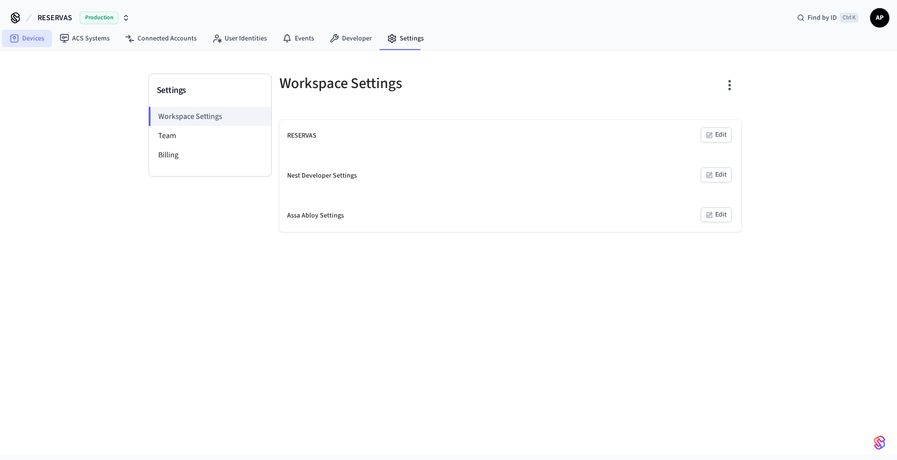
click at [47, 40] on link "Devices" at bounding box center [27, 38] width 50 height 17
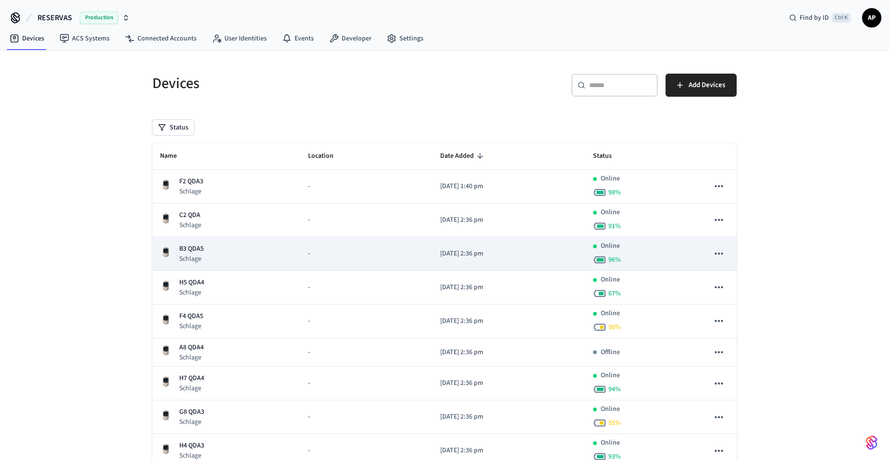
click at [184, 252] on p "B3 QDA5" at bounding box center [191, 249] width 25 height 10
click at [205, 244] on div "B3 QDA5 Schlage" at bounding box center [226, 254] width 133 height 20
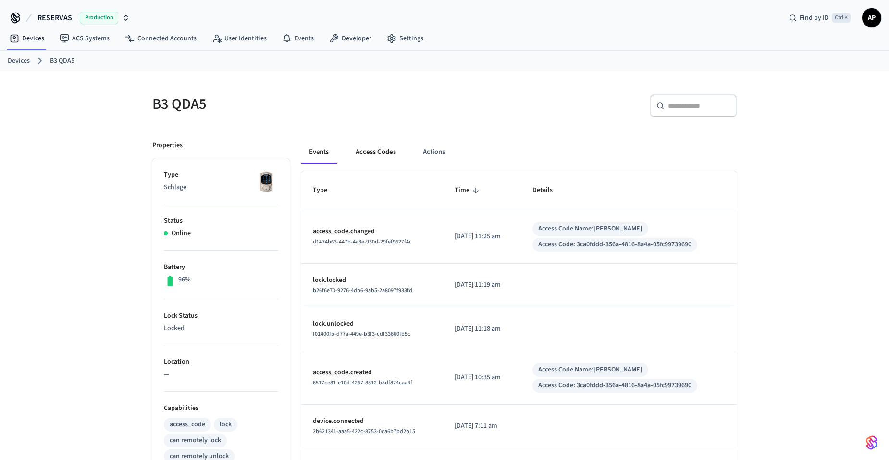
click at [387, 146] on button "Access Codes" at bounding box center [376, 151] width 56 height 23
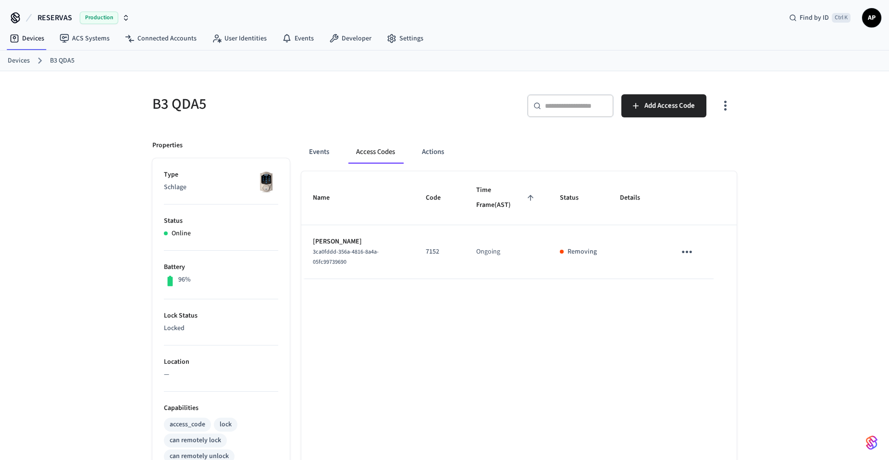
click at [14, 64] on link "Devices" at bounding box center [19, 61] width 22 height 10
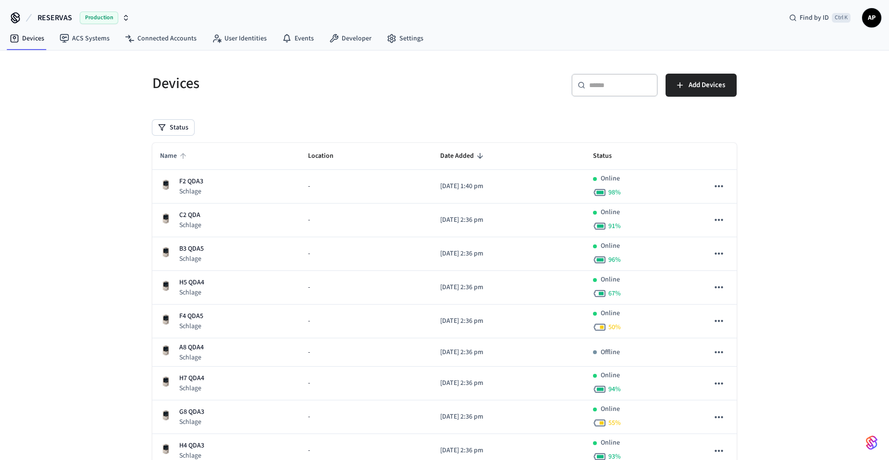
click at [180, 153] on icon "sticky table" at bounding box center [183, 155] width 9 height 9
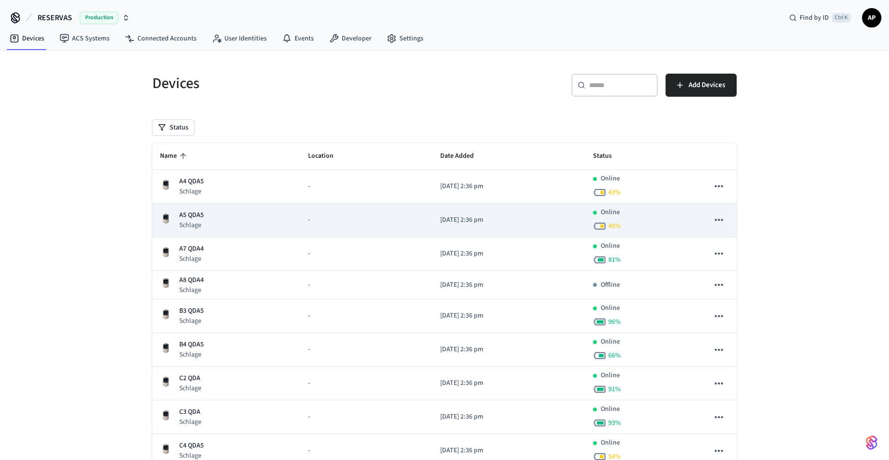
click at [194, 219] on p "A5 QDA5" at bounding box center [191, 215] width 25 height 10
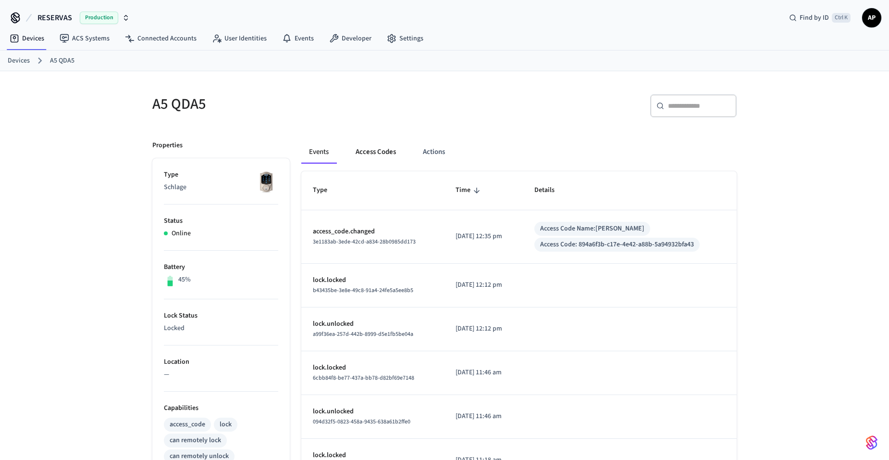
click at [377, 152] on button "Access Codes" at bounding box center [376, 151] width 56 height 23
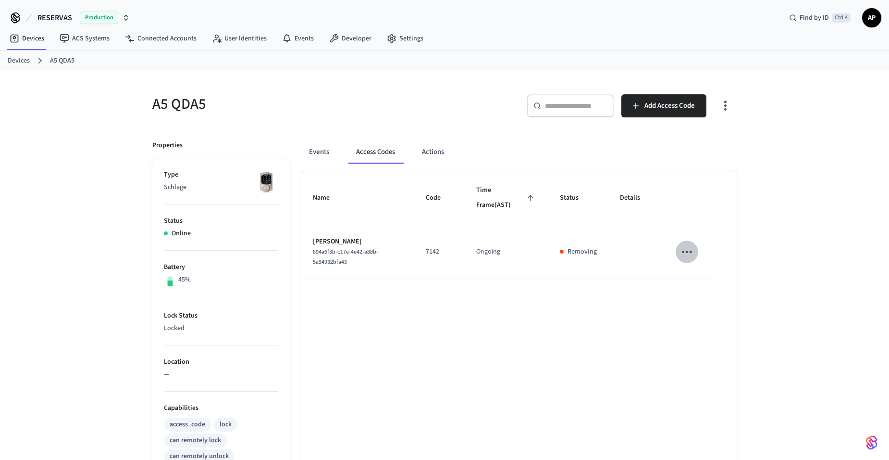
click at [689, 248] on icon "sticky table" at bounding box center [687, 251] width 15 height 15
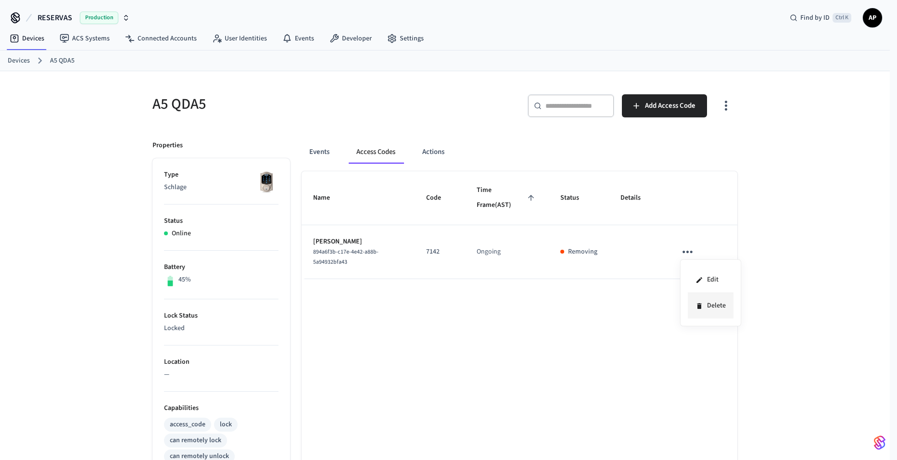
click at [699, 303] on icon at bounding box center [699, 306] width 4 height 6
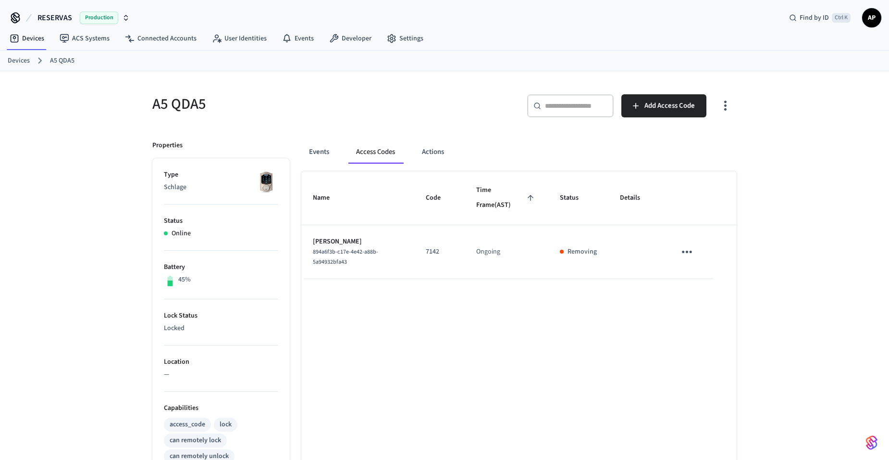
drag, startPoint x: 19, startPoint y: 64, endPoint x: 27, endPoint y: 67, distance: 9.3
click at [19, 64] on link "Devices" at bounding box center [19, 61] width 22 height 10
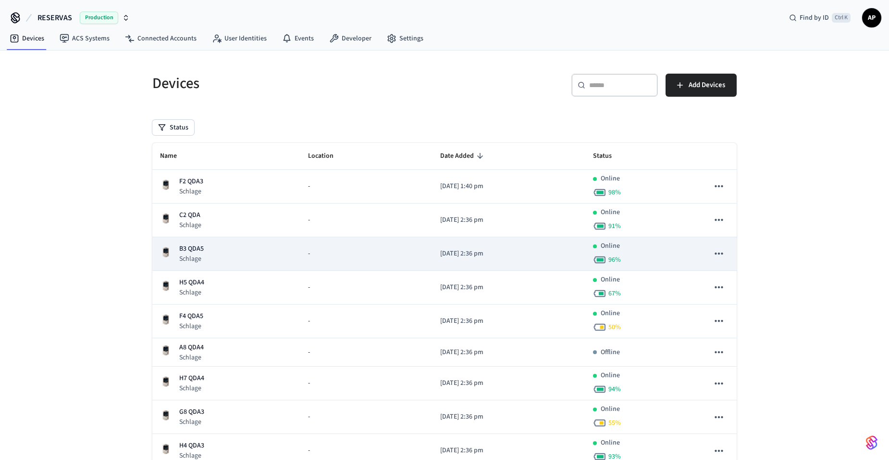
click at [191, 253] on p "B3 QDA5" at bounding box center [191, 249] width 25 height 10
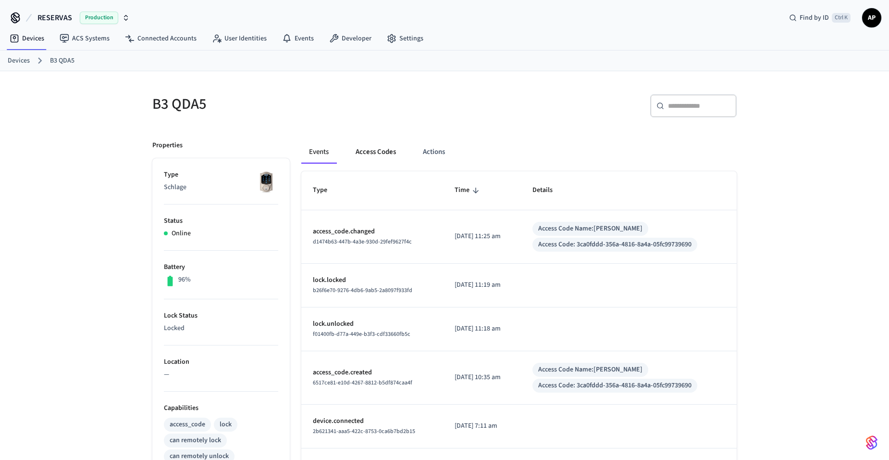
click at [375, 151] on button "Access Codes" at bounding box center [376, 151] width 56 height 23
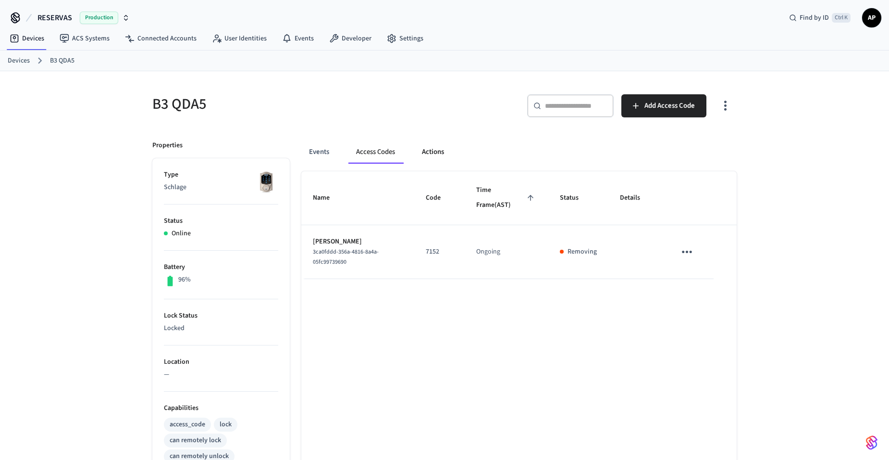
click at [439, 154] on button "Actions" at bounding box center [433, 151] width 38 height 23
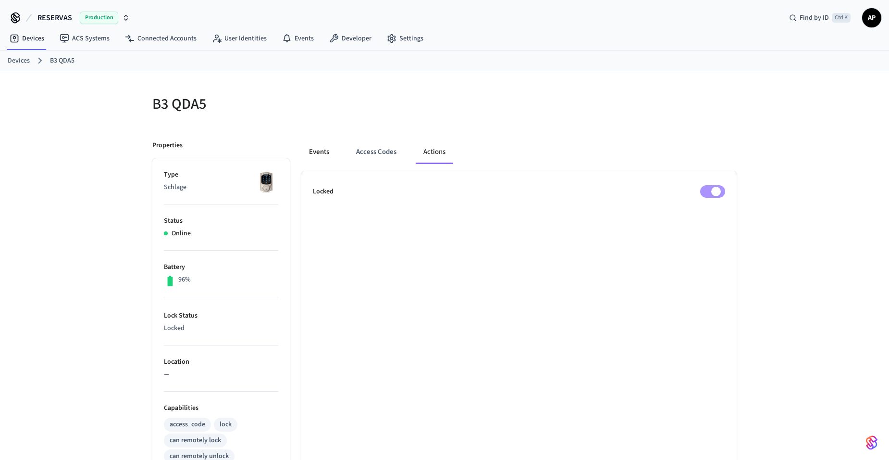
click at [328, 150] on button "Events" at bounding box center [319, 151] width 36 height 23
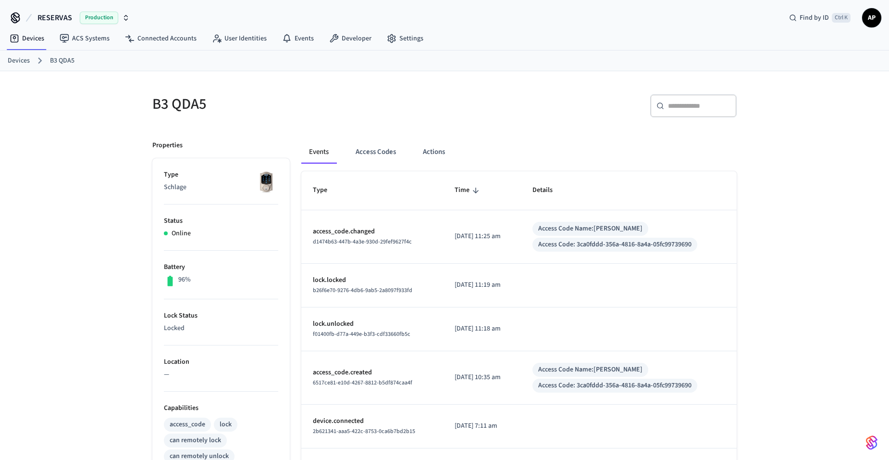
click at [21, 62] on link "Devices" at bounding box center [19, 61] width 22 height 10
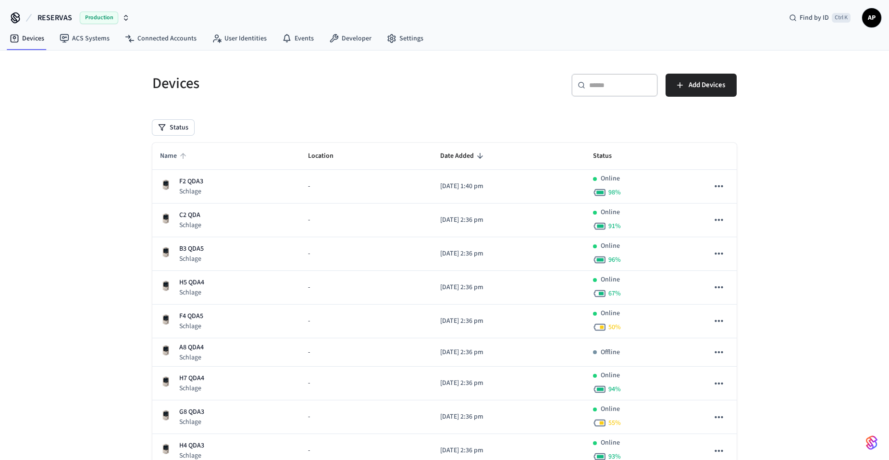
click at [165, 162] on span "Name" at bounding box center [174, 156] width 29 height 15
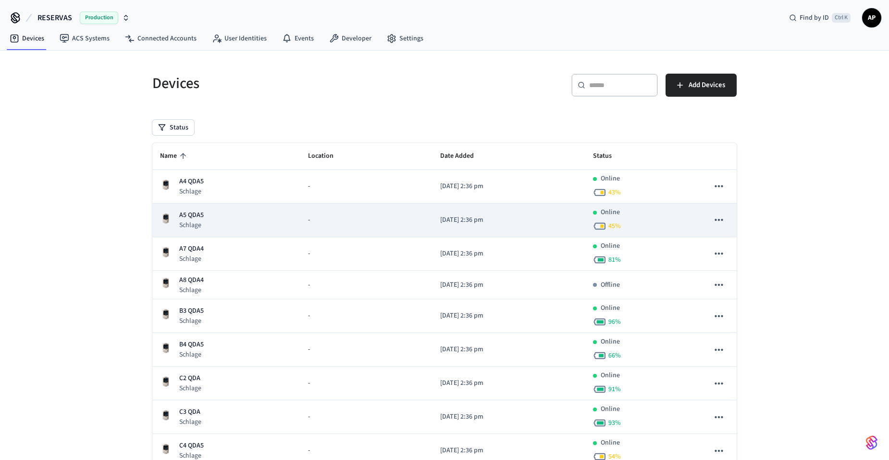
click at [208, 218] on div "A5 QDA5 Schlage" at bounding box center [226, 220] width 133 height 20
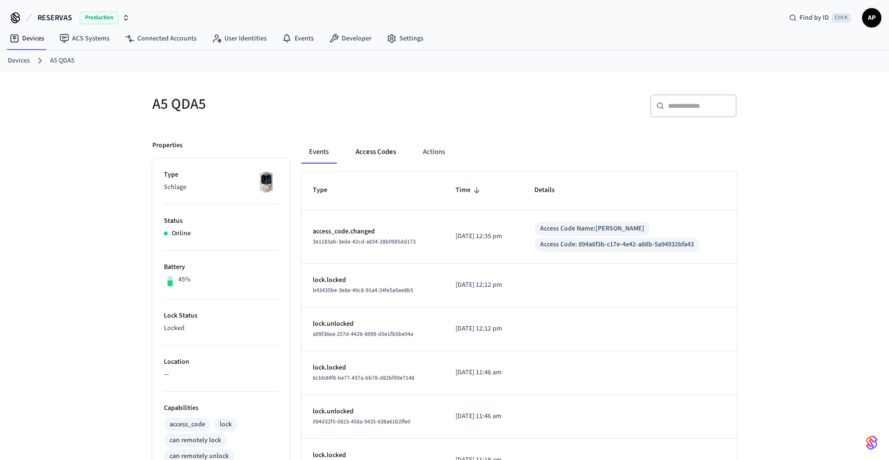
click at [375, 151] on button "Access Codes" at bounding box center [376, 151] width 56 height 23
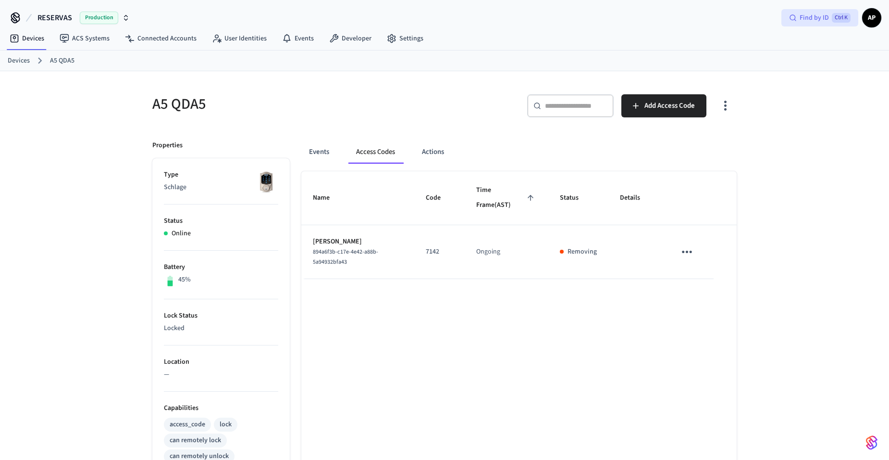
click at [825, 16] on span "Find by ID" at bounding box center [814, 18] width 29 height 10
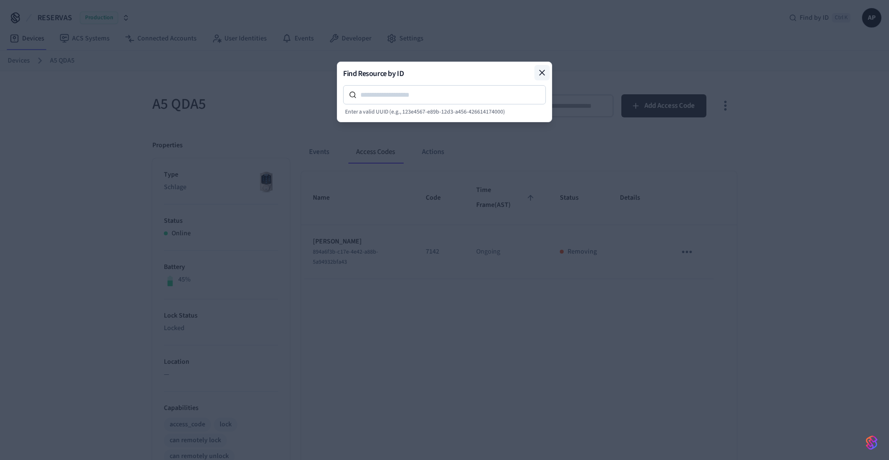
click at [541, 70] on icon at bounding box center [543, 73] width 10 height 10
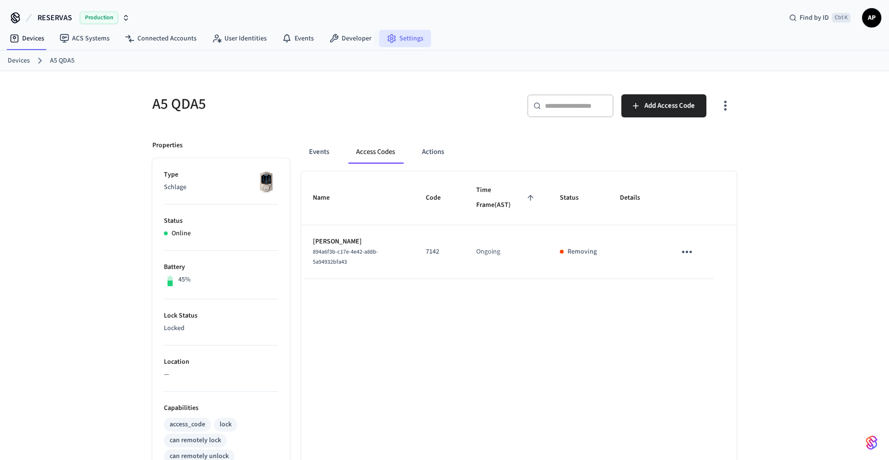
click at [421, 38] on link "Settings" at bounding box center [405, 38] width 52 height 17
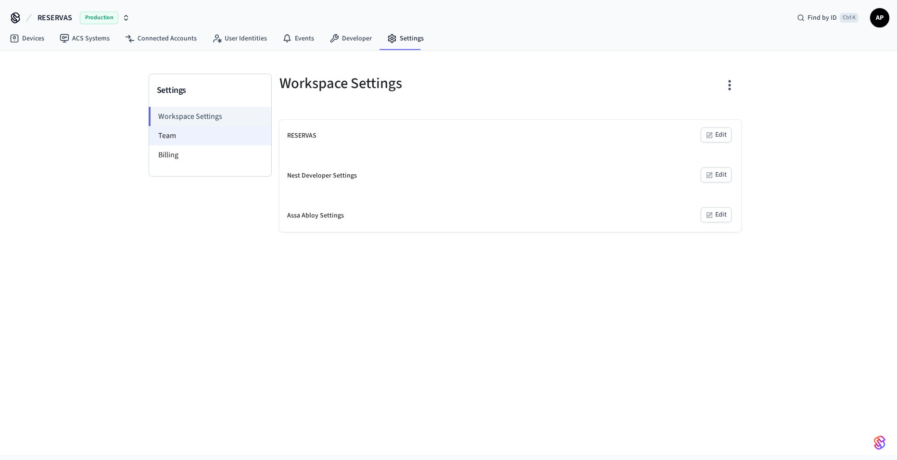
click at [220, 135] on li "Team" at bounding box center [210, 135] width 122 height 19
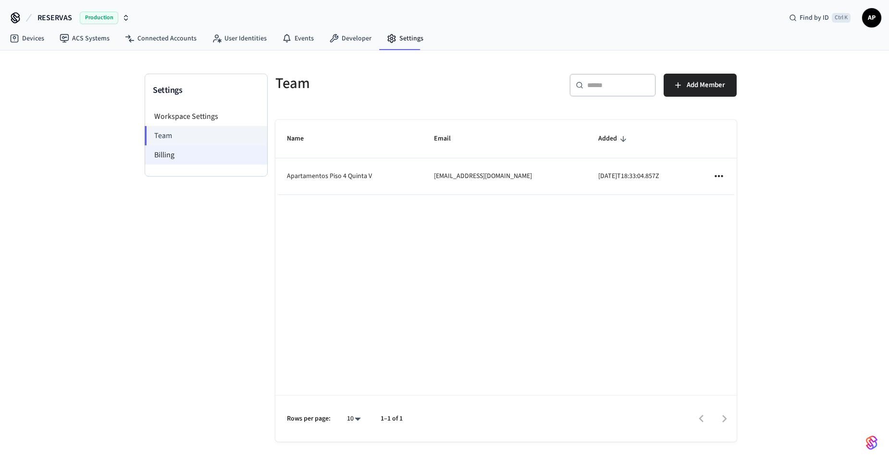
click at [220, 155] on li "Billing" at bounding box center [206, 154] width 122 height 19
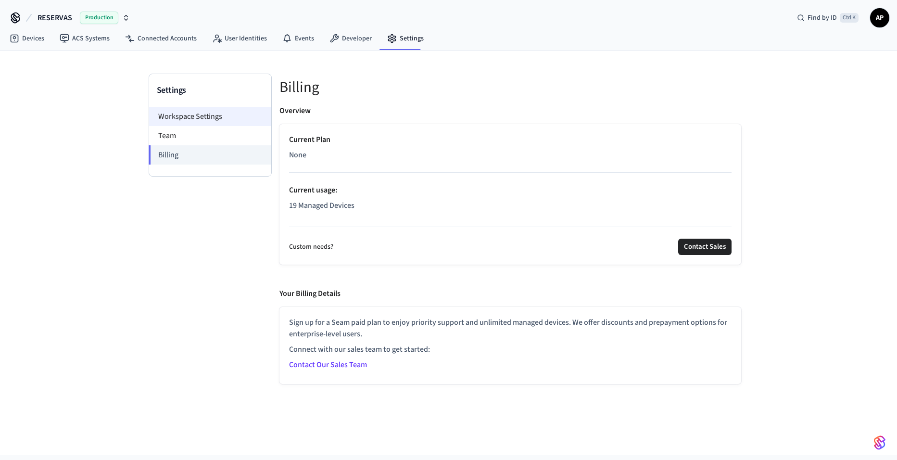
click at [224, 119] on li "Workspace Settings" at bounding box center [210, 116] width 122 height 19
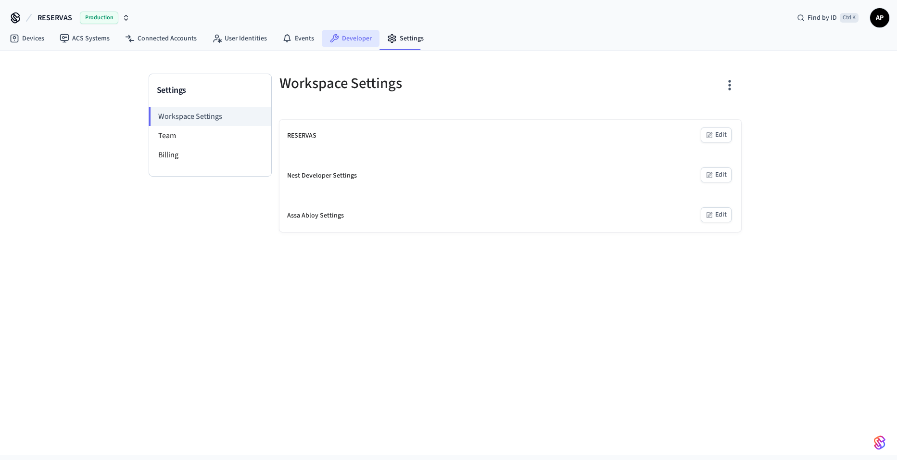
click at [338, 42] on link "Developer" at bounding box center [351, 38] width 58 height 17
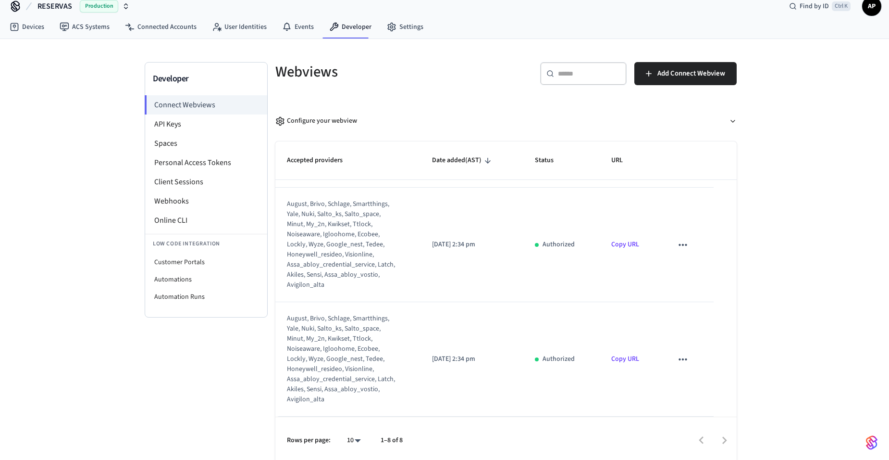
scroll to position [15, 0]
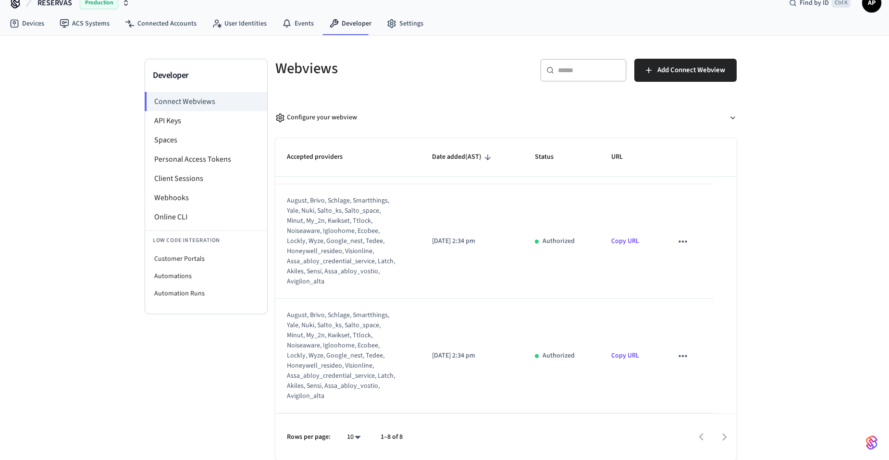
click at [677, 344] on td "sticky table" at bounding box center [688, 356] width 52 height 114
click at [677, 353] on icon "sticky table" at bounding box center [683, 356] width 13 height 13
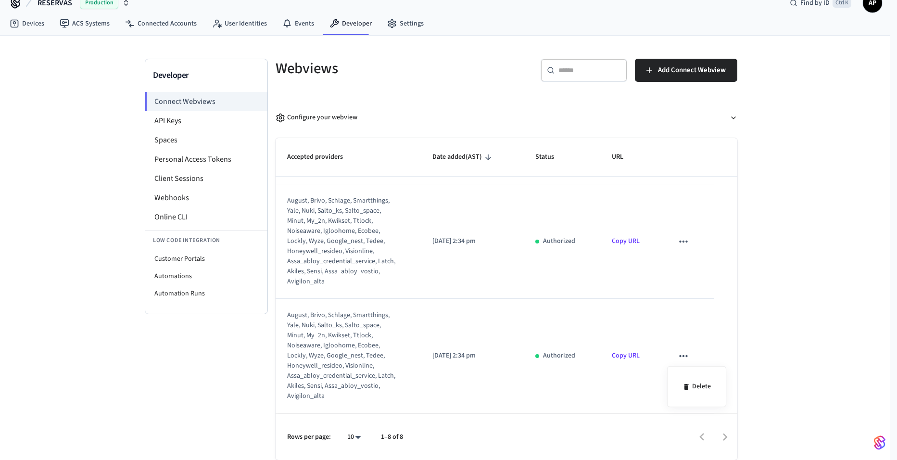
click at [617, 362] on div at bounding box center [448, 230] width 897 height 460
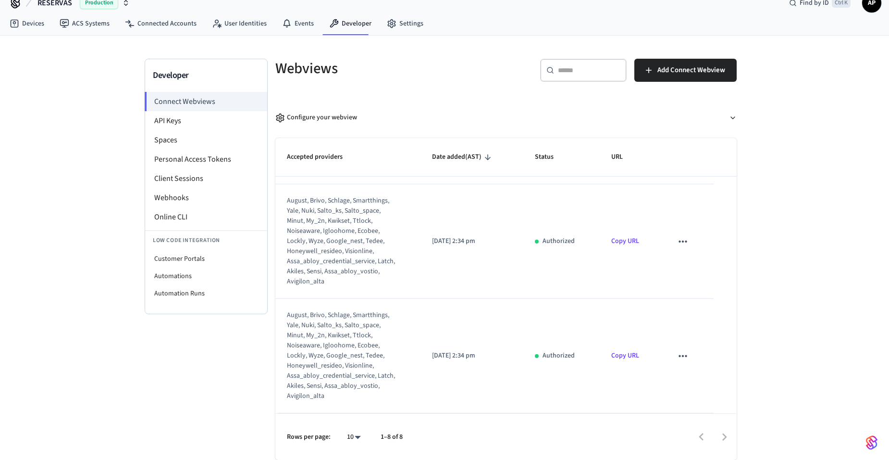
click at [620, 357] on link "Copy URL" at bounding box center [626, 355] width 28 height 10
click at [622, 243] on link "Copy URL" at bounding box center [626, 241] width 28 height 10
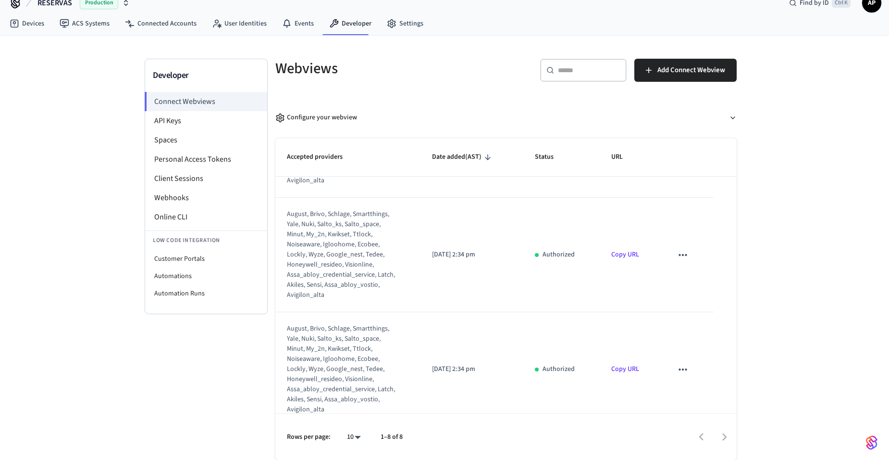
scroll to position [535, 0]
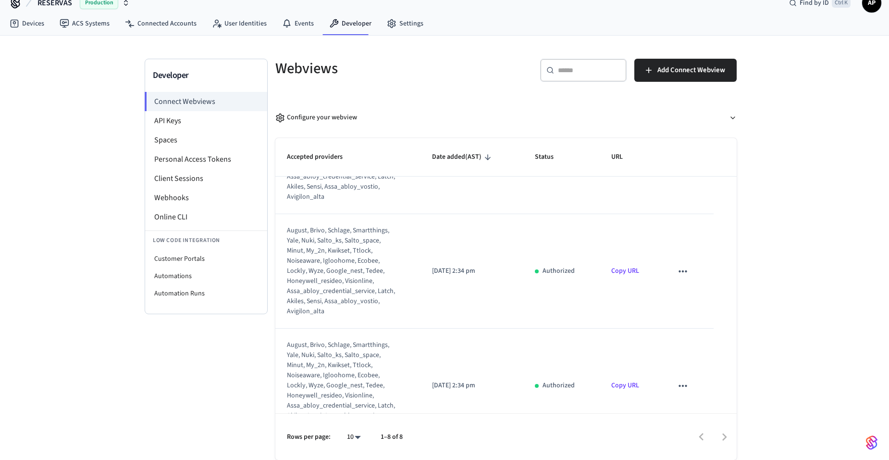
click at [617, 268] on link "Copy URL" at bounding box center [626, 271] width 28 height 10
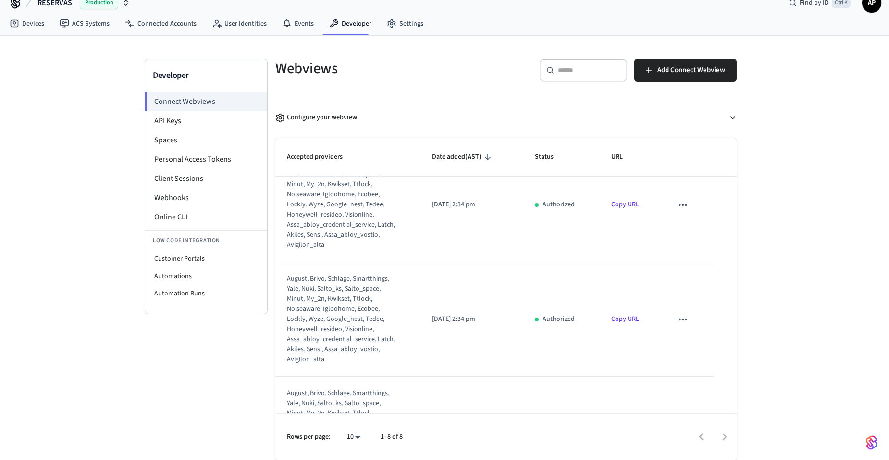
click at [622, 206] on link "Copy URL" at bounding box center [626, 205] width 28 height 10
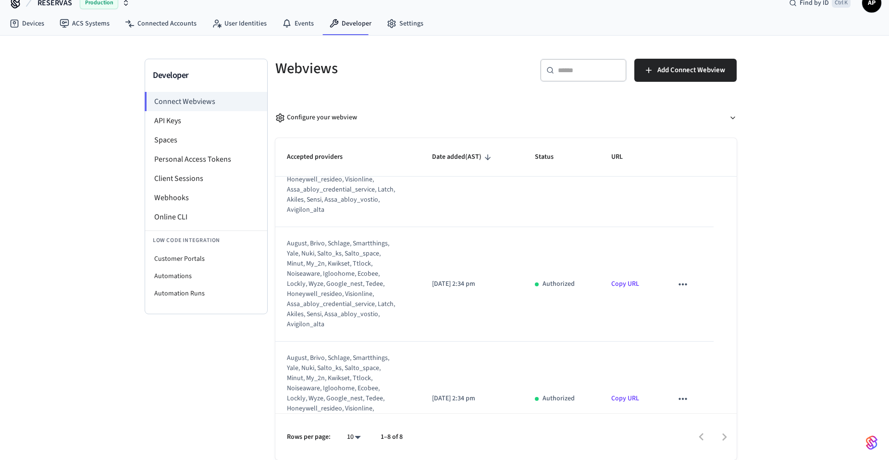
scroll to position [390, 0]
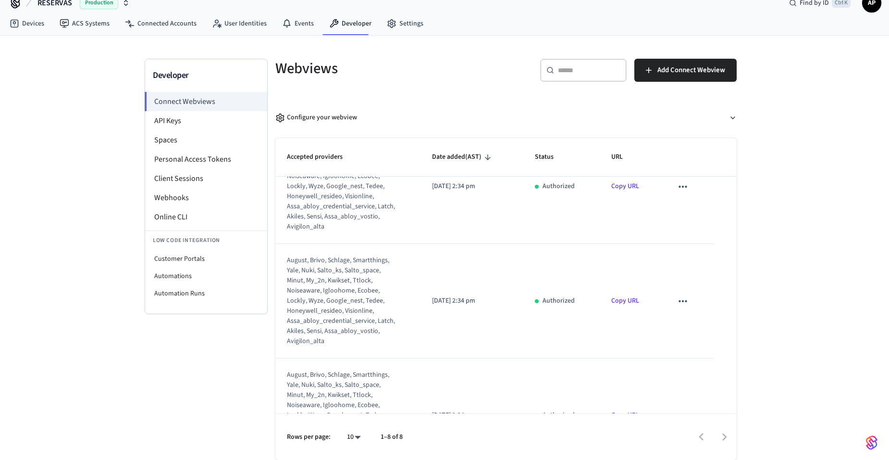
click at [621, 191] on td "Copy URL" at bounding box center [631, 186] width 62 height 114
click at [623, 183] on link "Copy URL" at bounding box center [626, 186] width 28 height 10
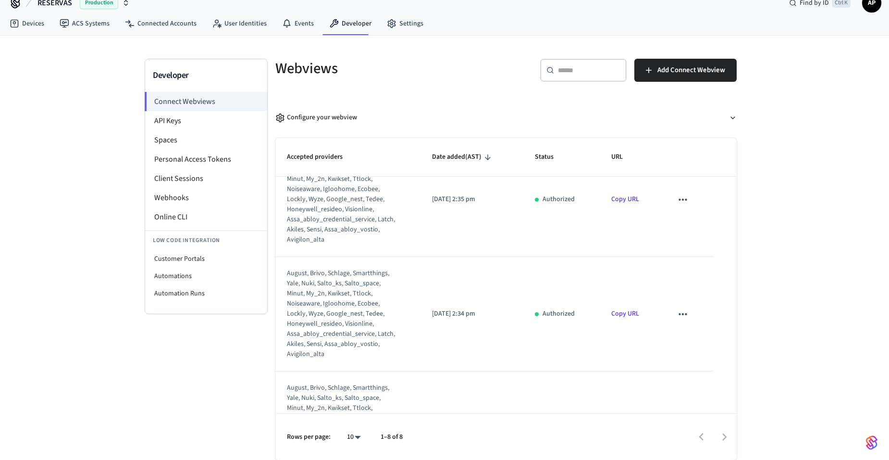
scroll to position [246, 0]
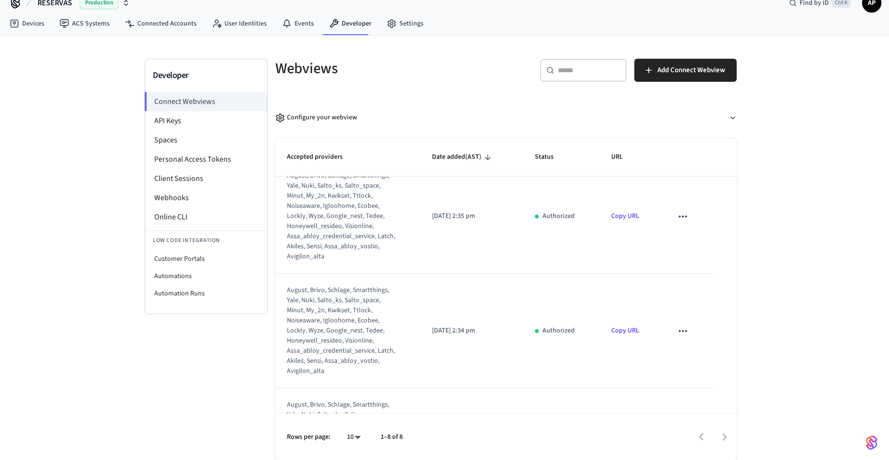
click at [625, 223] on td "Copy URL" at bounding box center [631, 216] width 62 height 114
click at [625, 217] on link "Copy URL" at bounding box center [626, 216] width 28 height 10
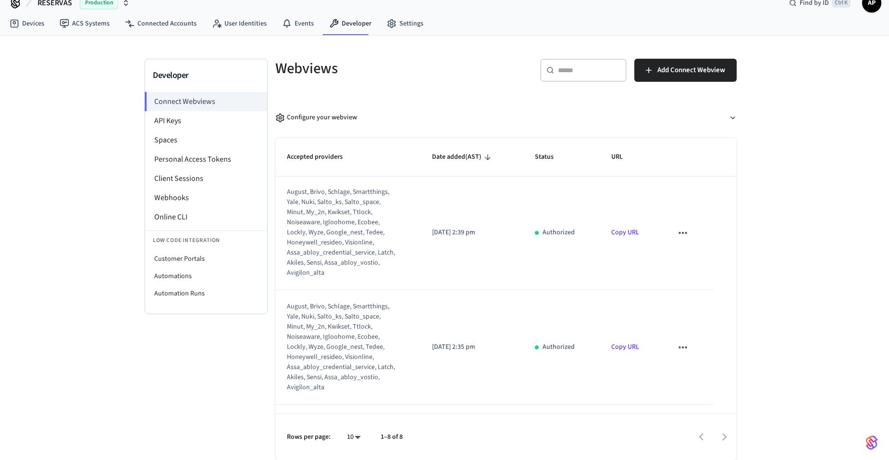
scroll to position [102, 0]
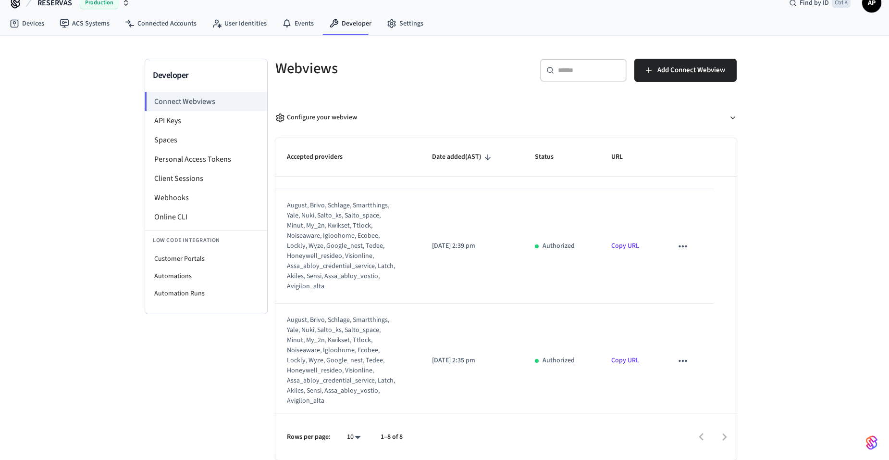
click at [619, 239] on td "Copy URL" at bounding box center [631, 246] width 62 height 114
click at [619, 247] on link "Copy URL" at bounding box center [626, 246] width 28 height 10
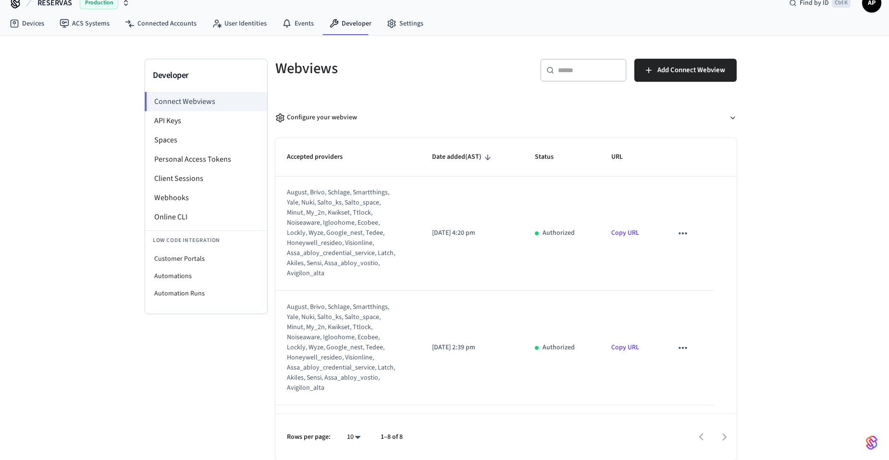
scroll to position [0, 0]
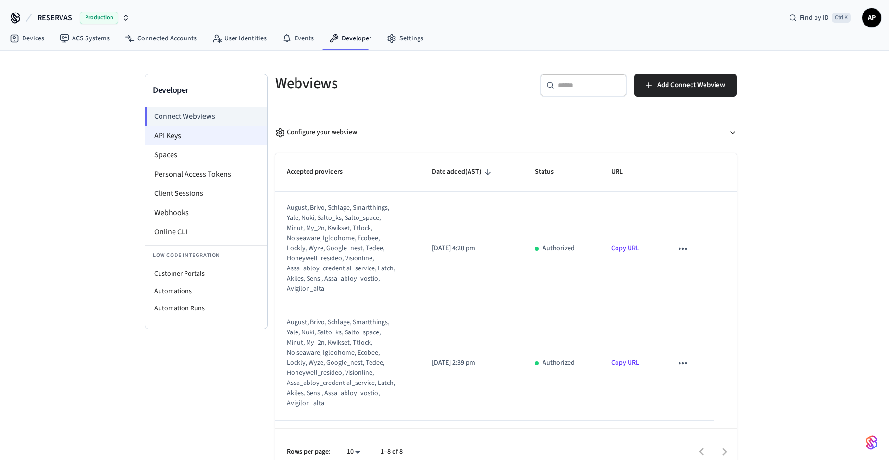
click at [220, 136] on li "API Keys" at bounding box center [206, 135] width 122 height 19
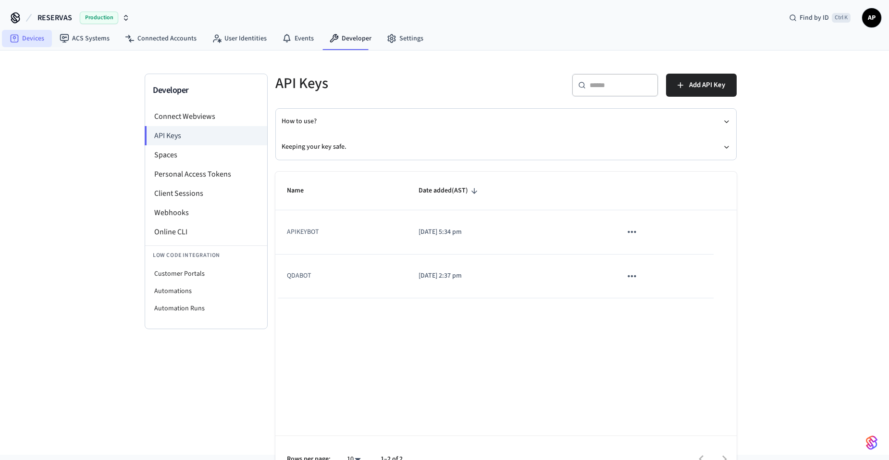
click at [38, 34] on link "Devices" at bounding box center [27, 38] width 50 height 17
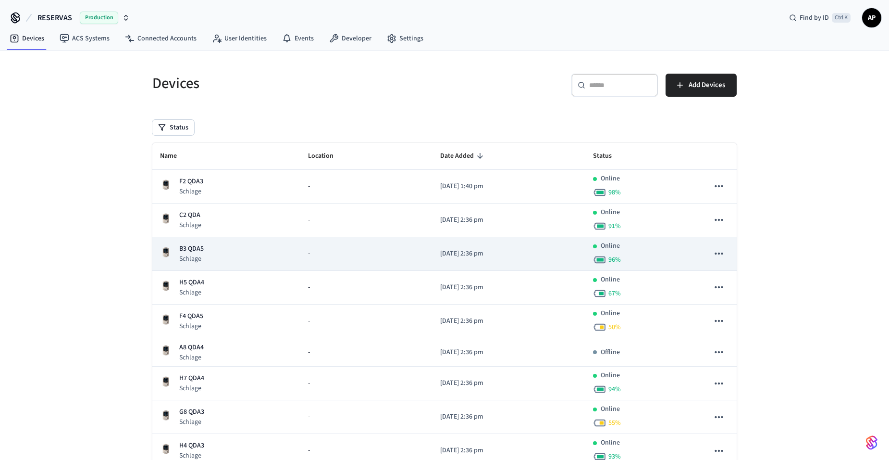
click at [186, 239] on td "B3 QDA5 Schlage" at bounding box center [226, 254] width 148 height 34
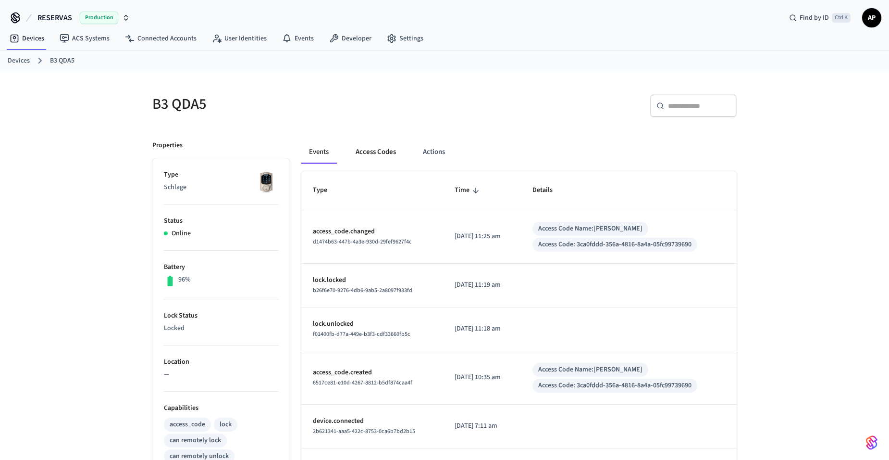
click at [396, 156] on button "Access Codes" at bounding box center [376, 151] width 56 height 23
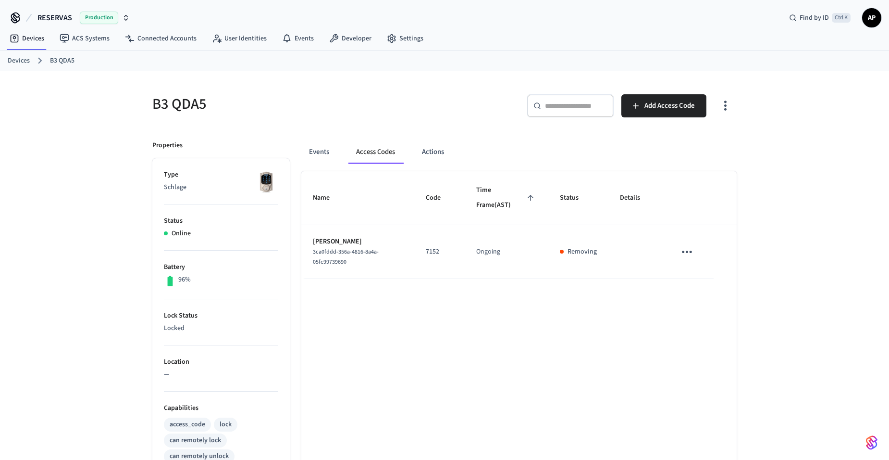
click at [14, 15] on icon at bounding box center [16, 17] width 8 height 8
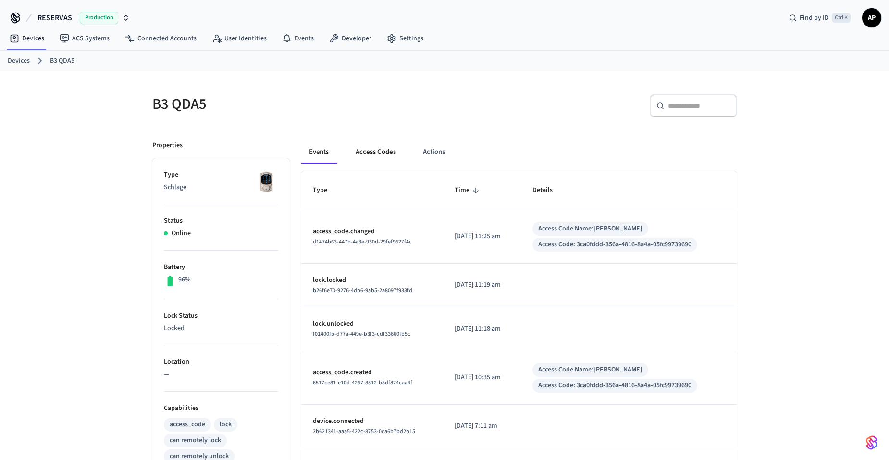
click at [385, 146] on button "Access Codes" at bounding box center [376, 151] width 56 height 23
click at [373, 155] on button "Access Codes" at bounding box center [376, 151] width 56 height 23
click at [375, 149] on button "Access Codes" at bounding box center [376, 151] width 56 height 23
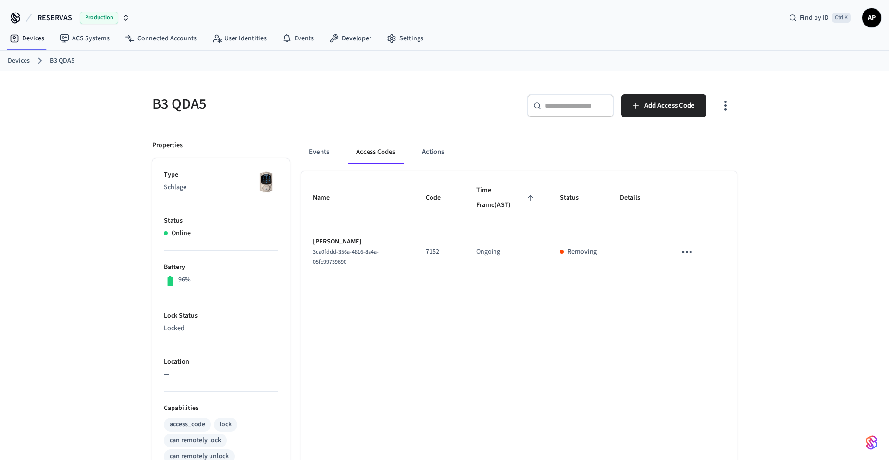
click at [16, 53] on div "Devices B3 QDA5" at bounding box center [444, 60] width 889 height 21
click at [20, 59] on link "Devices" at bounding box center [19, 61] width 22 height 10
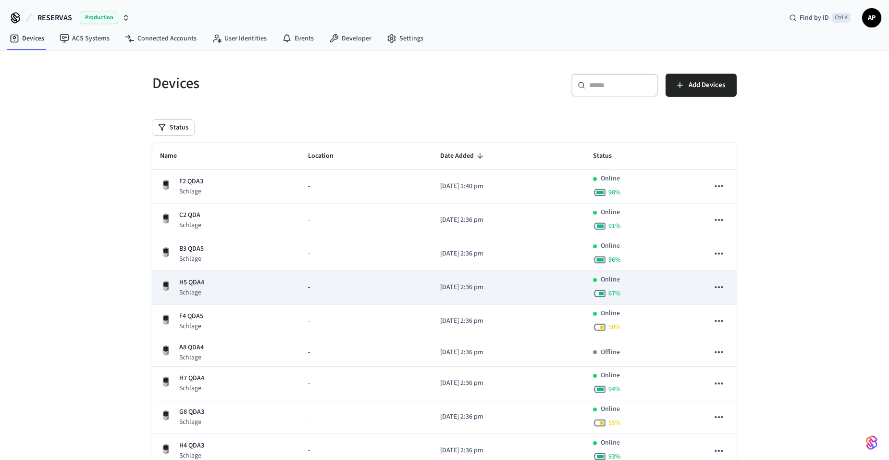
click at [180, 277] on p "H5 QDA4" at bounding box center [191, 282] width 25 height 10
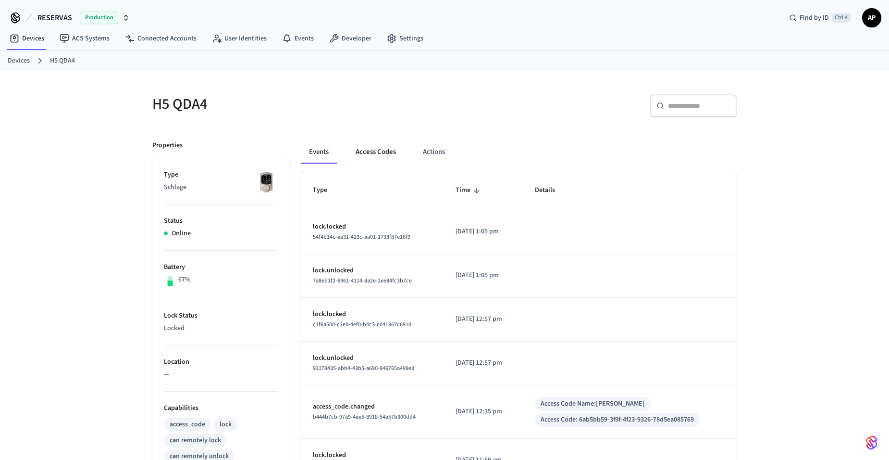
click at [377, 152] on button "Access Codes" at bounding box center [376, 151] width 56 height 23
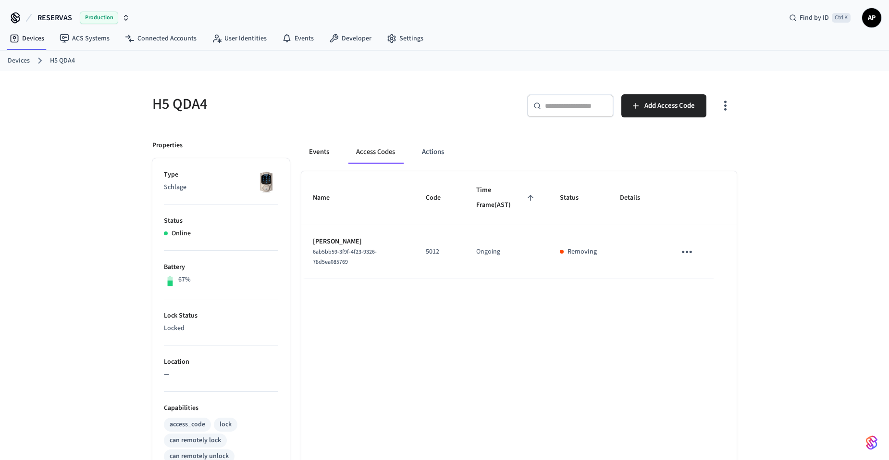
click at [313, 150] on button "Events" at bounding box center [319, 151] width 36 height 23
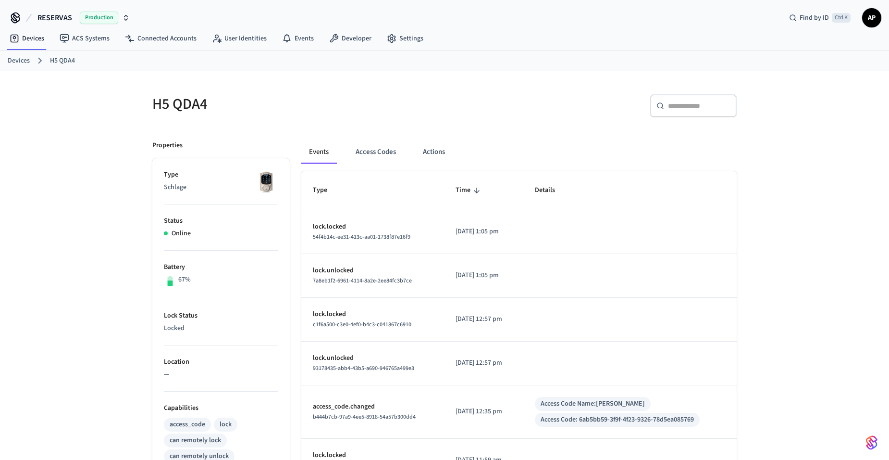
click at [19, 63] on link "Devices" at bounding box center [19, 61] width 22 height 10
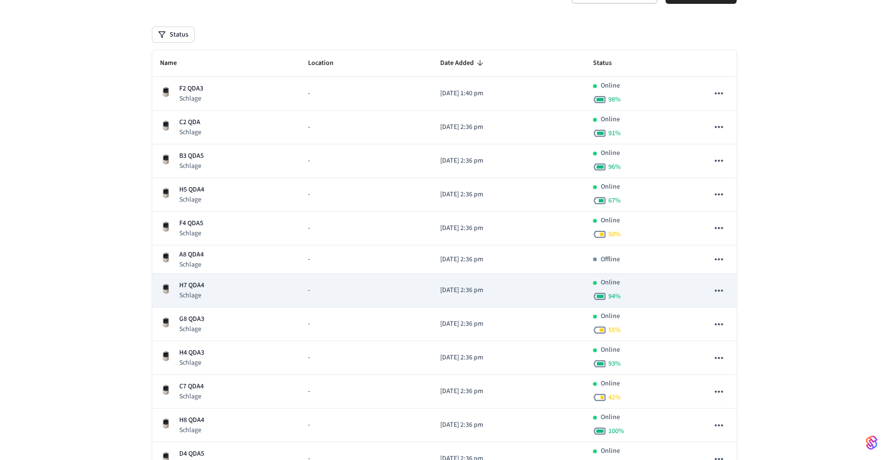
scroll to position [96, 0]
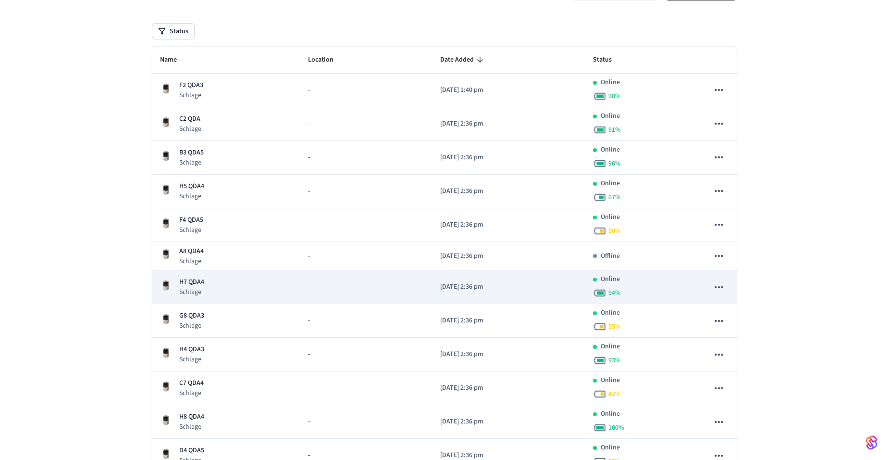
click at [201, 286] on p "H7 QDA4" at bounding box center [191, 282] width 25 height 10
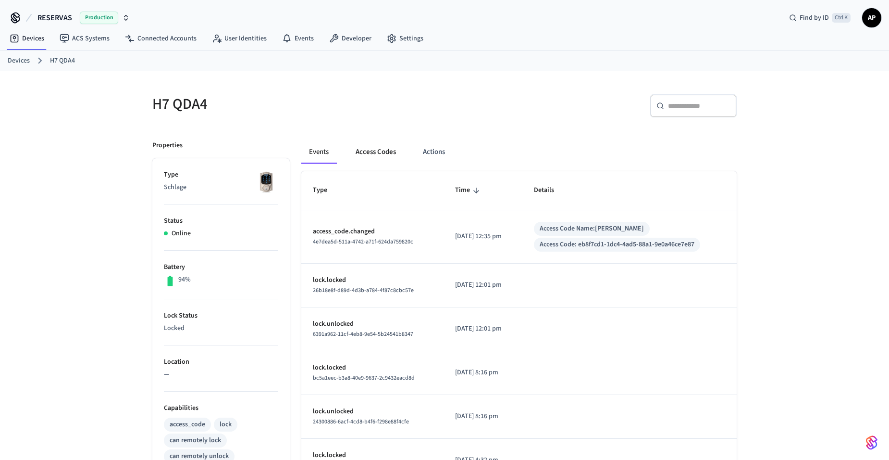
click at [363, 156] on button "Access Codes" at bounding box center [376, 151] width 56 height 23
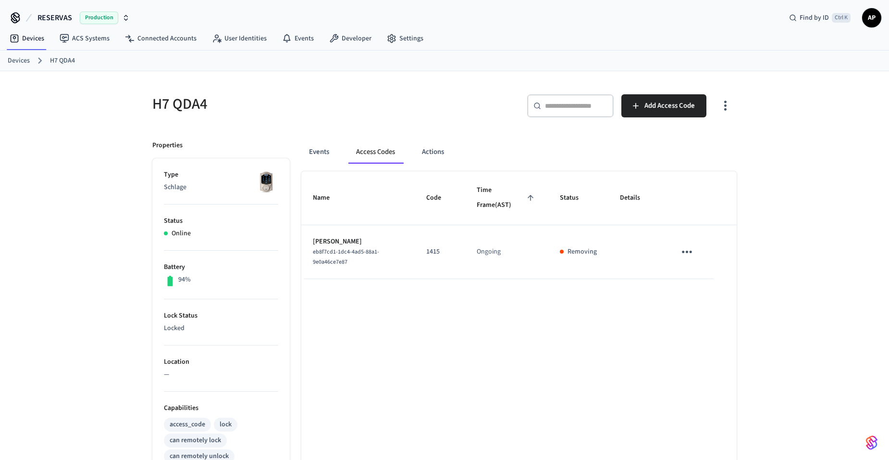
click at [683, 251] on icon "sticky table" at bounding box center [687, 251] width 10 height 2
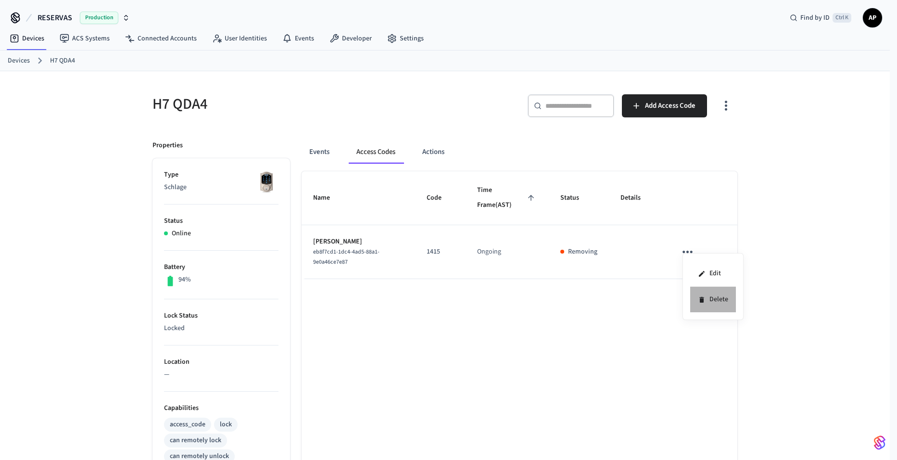
click at [698, 287] on li "Delete" at bounding box center [713, 299] width 46 height 25
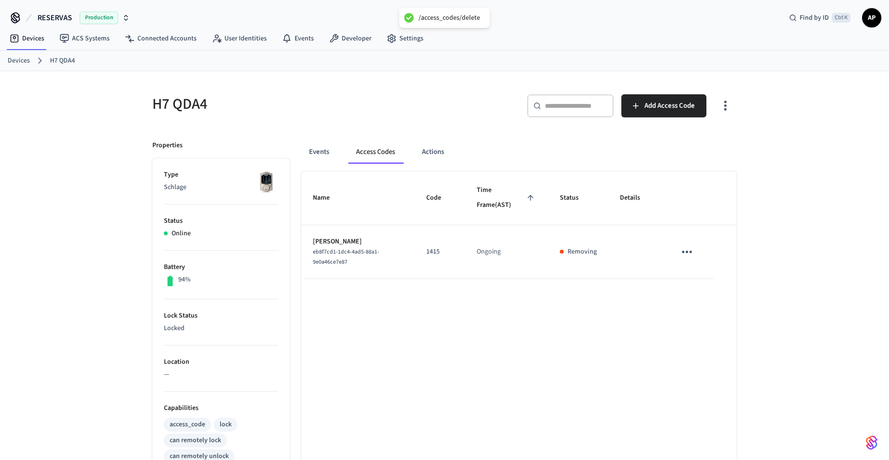
click at [14, 59] on link "Devices" at bounding box center [19, 61] width 22 height 10
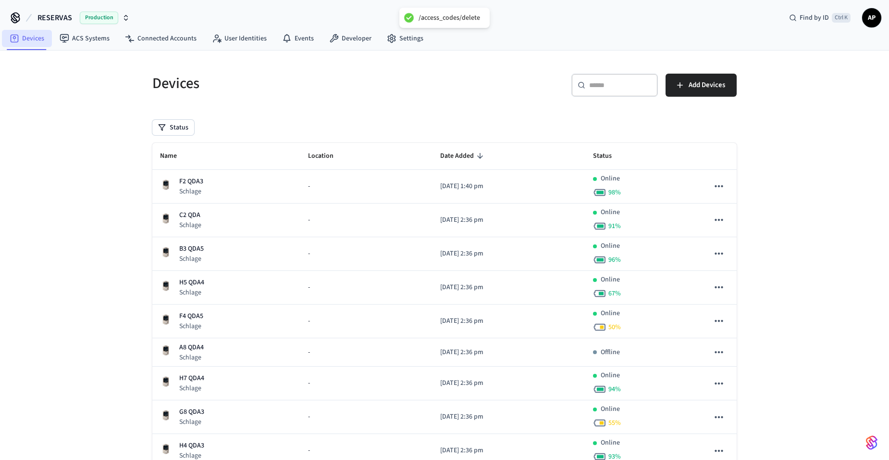
click at [28, 45] on link "Devices" at bounding box center [27, 38] width 50 height 17
click at [28, 38] on link "Devices" at bounding box center [27, 38] width 50 height 17
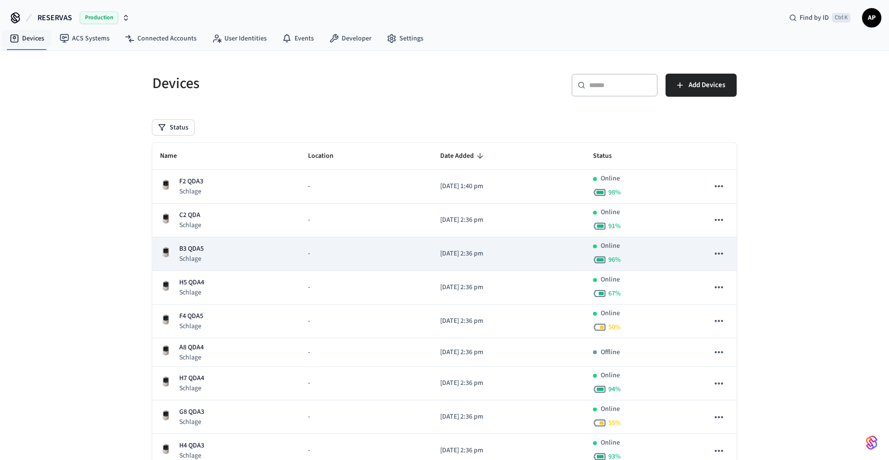
click at [188, 249] on p "B3 QDA5" at bounding box center [191, 249] width 25 height 10
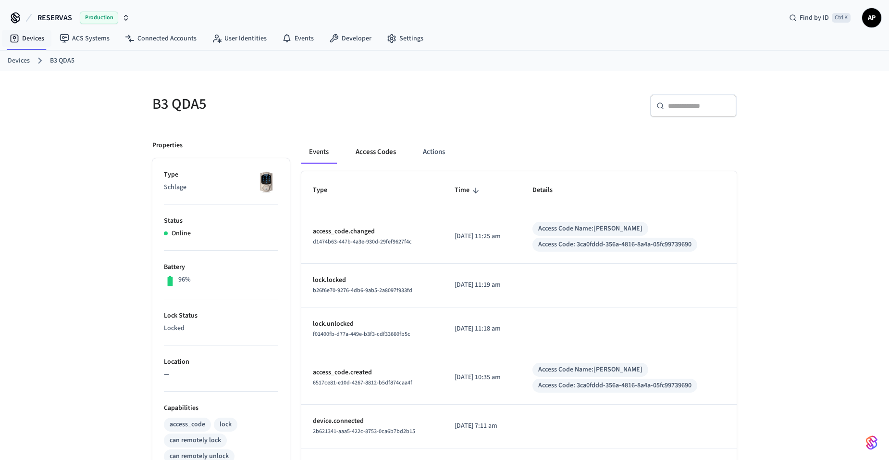
click at [379, 155] on button "Access Codes" at bounding box center [376, 151] width 56 height 23
click at [503, 241] on p "[DATE] 11:25 am" at bounding box center [482, 236] width 55 height 10
click at [655, 244] on div "Access Code: 3ca0fddd-356a-4816-8a4a-05fc99739690" at bounding box center [614, 244] width 153 height 10
click at [710, 246] on div "Access Code Name: [PERSON_NAME] Access Code: 3ca0fddd-356a-4816-8a4a-05fc997396…" at bounding box center [629, 237] width 193 height 30
click at [540, 219] on td "Access Code Name: [PERSON_NAME] Access Code: 3ca0fddd-356a-4816-8a4a-05fc997396…" at bounding box center [629, 236] width 216 height 53
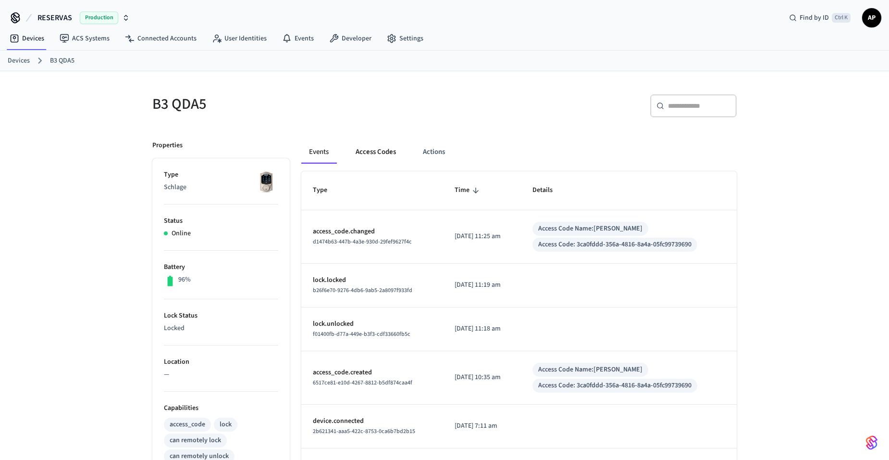
click at [385, 154] on button "Access Codes" at bounding box center [376, 151] width 56 height 23
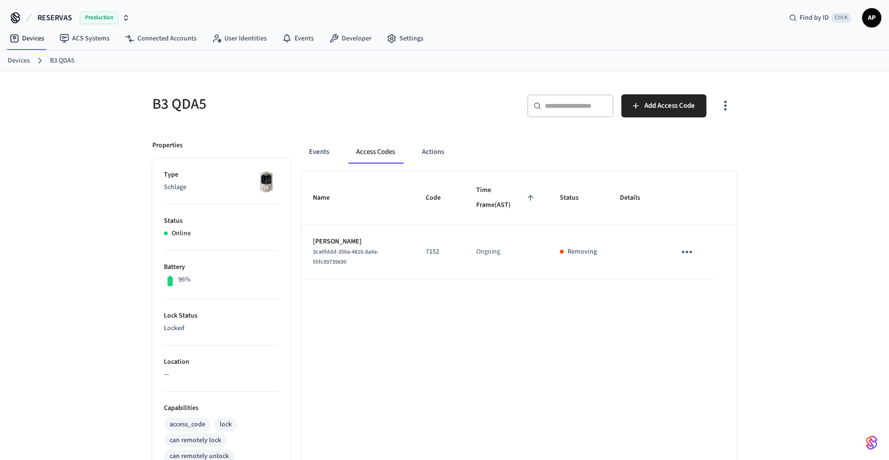
click at [693, 258] on icon "sticky table" at bounding box center [687, 251] width 15 height 15
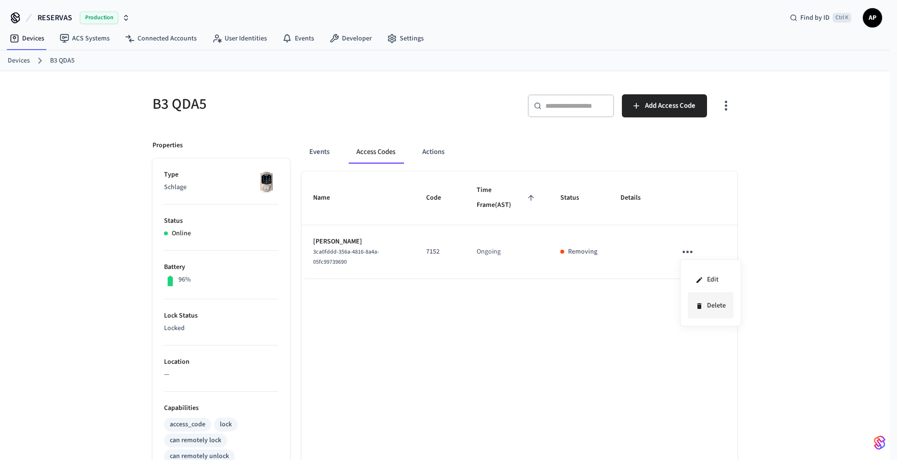
click at [695, 307] on icon at bounding box center [699, 306] width 8 height 8
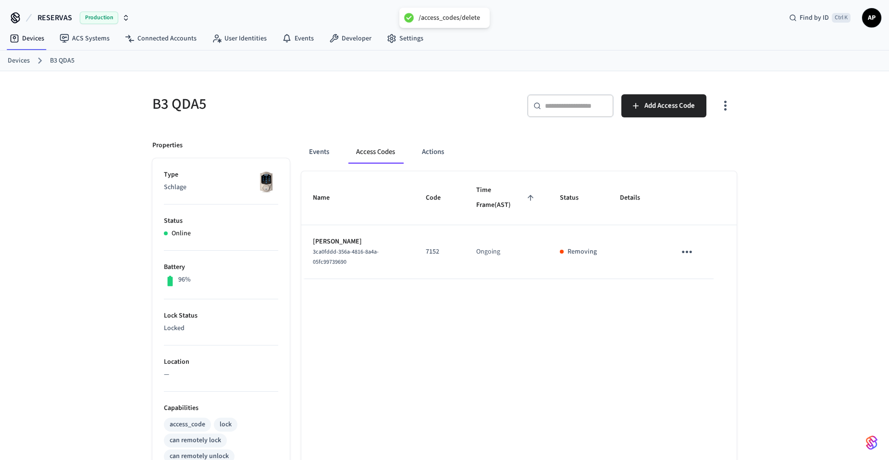
click at [681, 249] on icon "sticky table" at bounding box center [687, 251] width 15 height 15
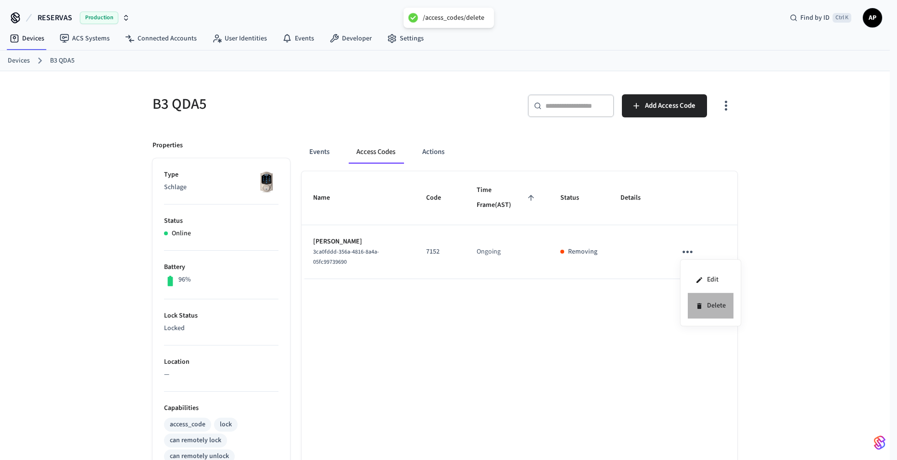
click at [701, 311] on li "Delete" at bounding box center [711, 305] width 46 height 25
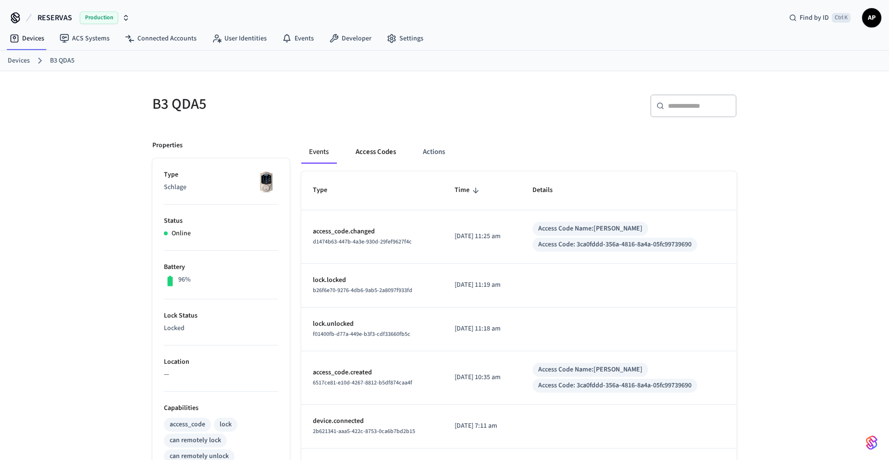
click at [365, 150] on button "Access Codes" at bounding box center [376, 151] width 56 height 23
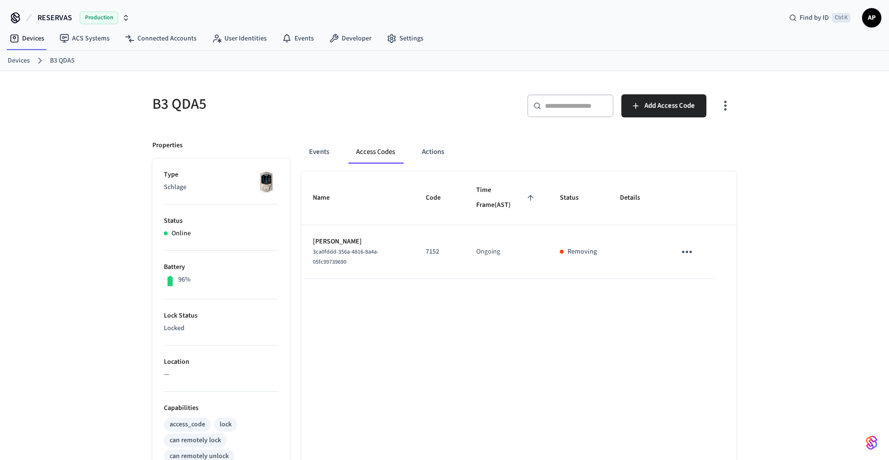
click at [25, 61] on link "Devices" at bounding box center [19, 61] width 22 height 10
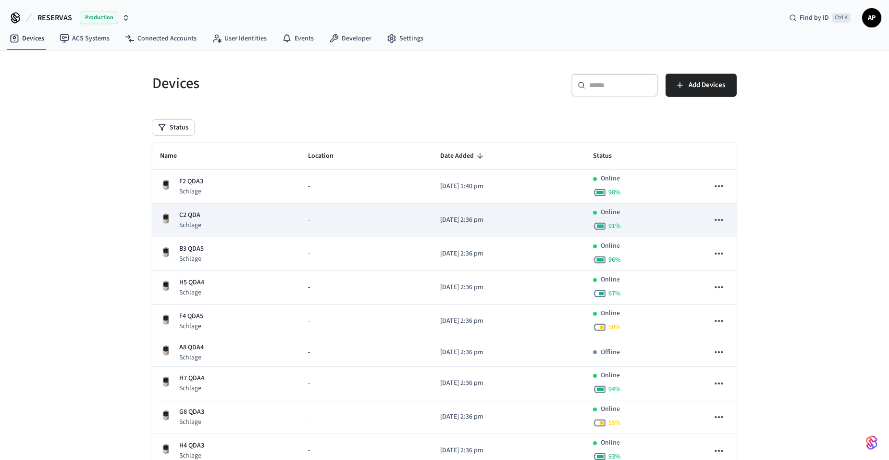
scroll to position [48, 0]
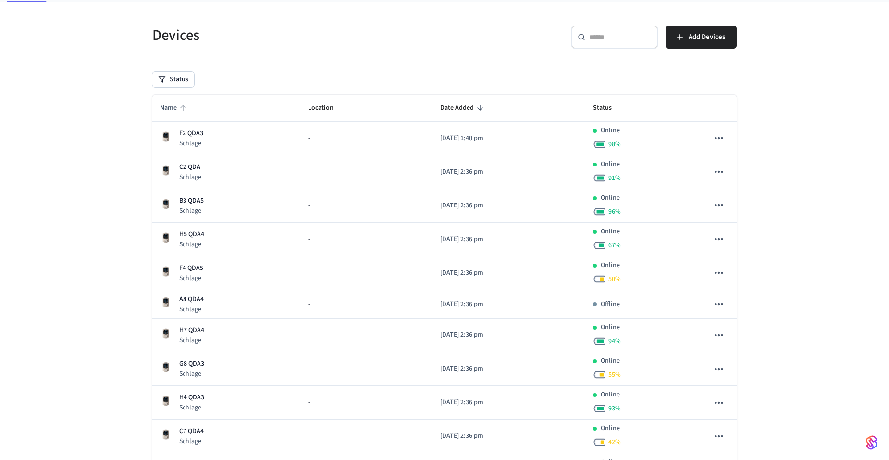
click at [169, 102] on span "Name" at bounding box center [174, 107] width 29 height 15
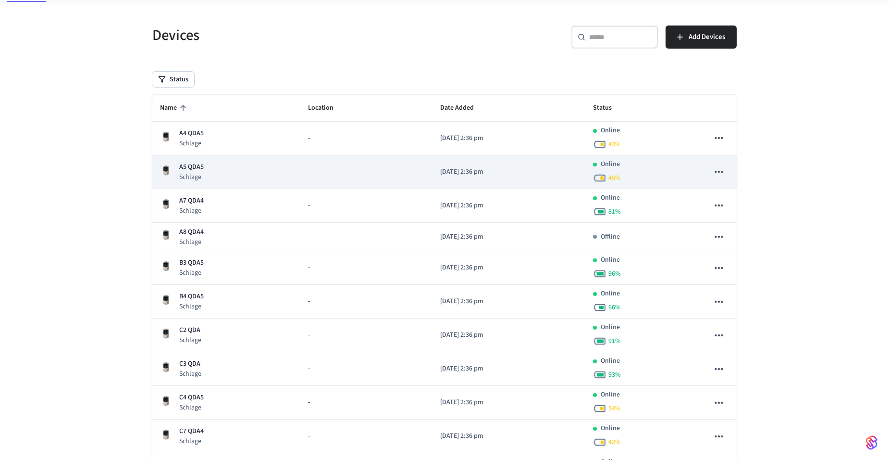
click at [184, 174] on p "Schlage" at bounding box center [191, 177] width 25 height 10
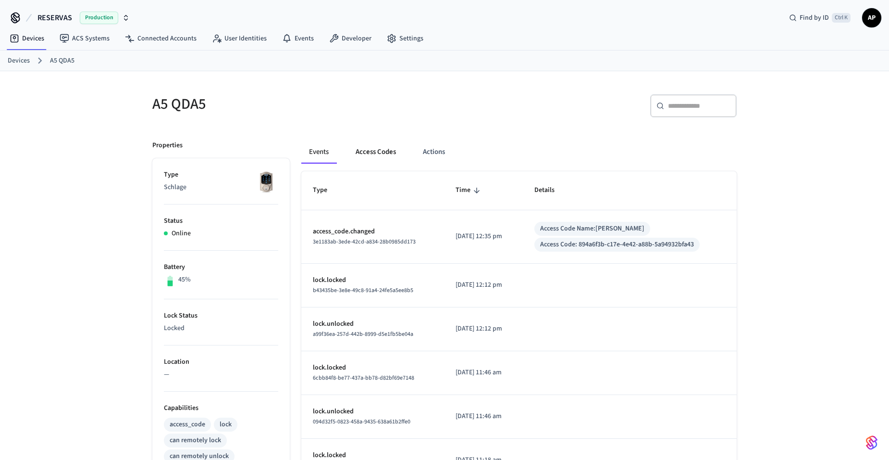
click at [381, 157] on button "Access Codes" at bounding box center [376, 151] width 56 height 23
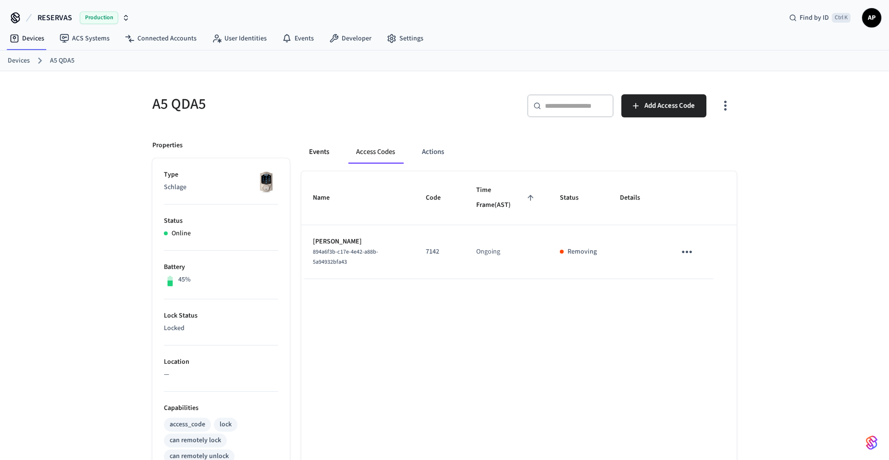
click at [335, 153] on button "Events" at bounding box center [319, 151] width 36 height 23
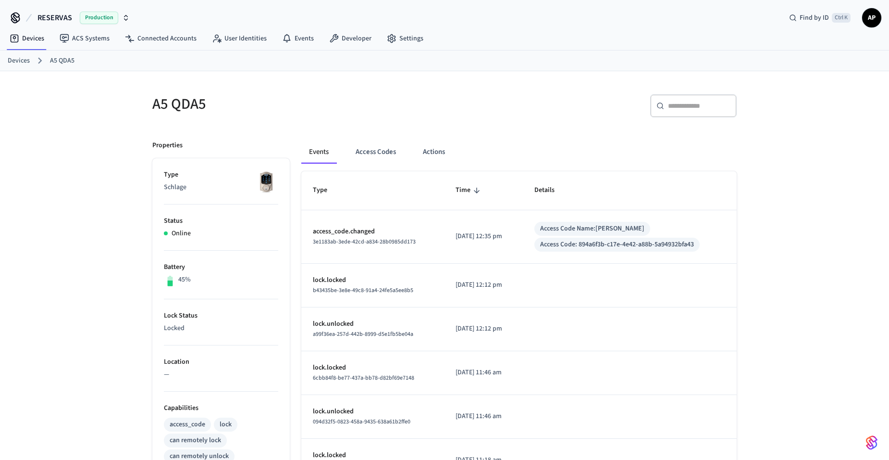
click at [19, 63] on link "Devices" at bounding box center [19, 61] width 22 height 10
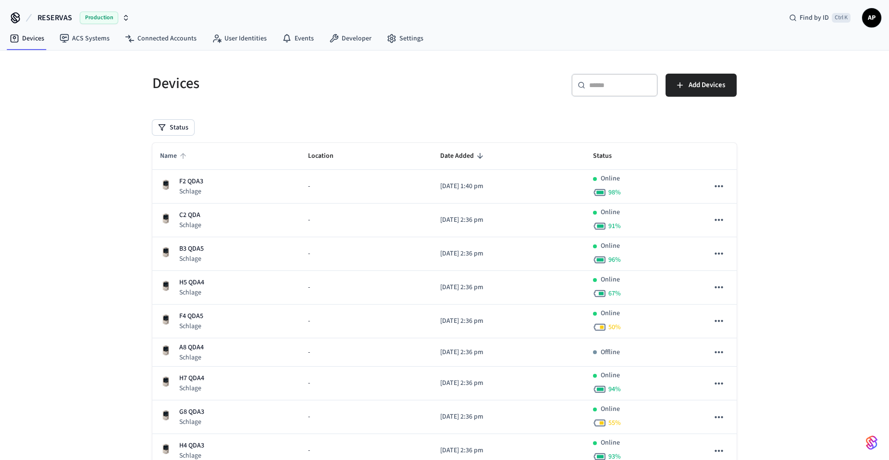
click at [169, 157] on span "Name" at bounding box center [174, 156] width 29 height 15
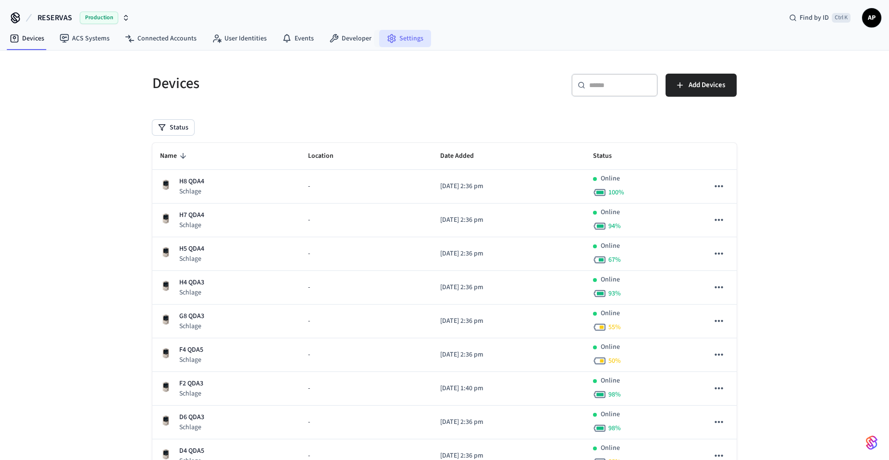
click at [388, 39] on icon at bounding box center [392, 39] width 10 height 10
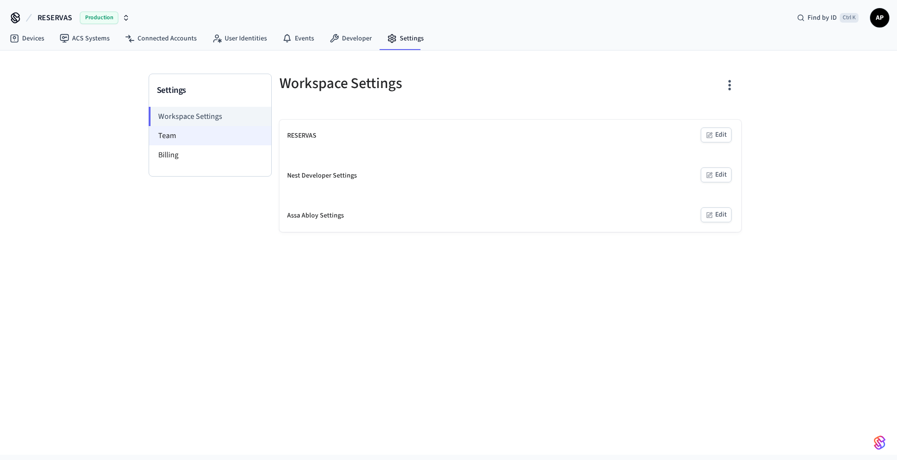
click at [208, 143] on li "Team" at bounding box center [210, 135] width 122 height 19
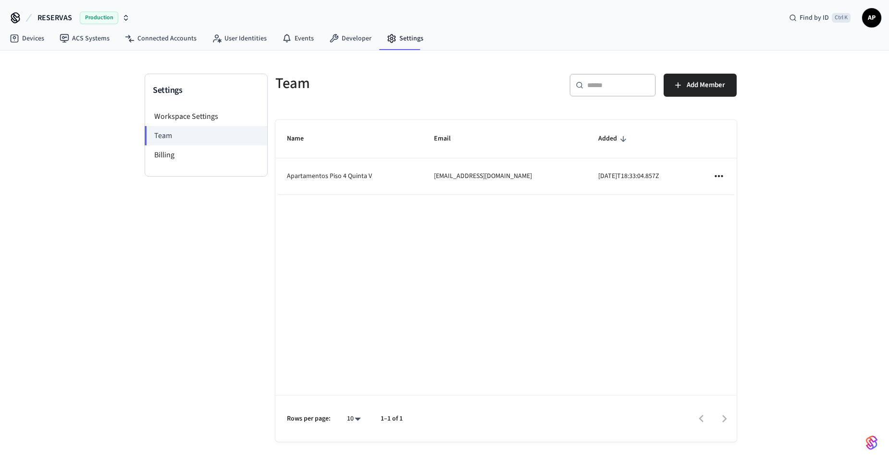
click at [722, 178] on icon "sticky table" at bounding box center [719, 176] width 13 height 13
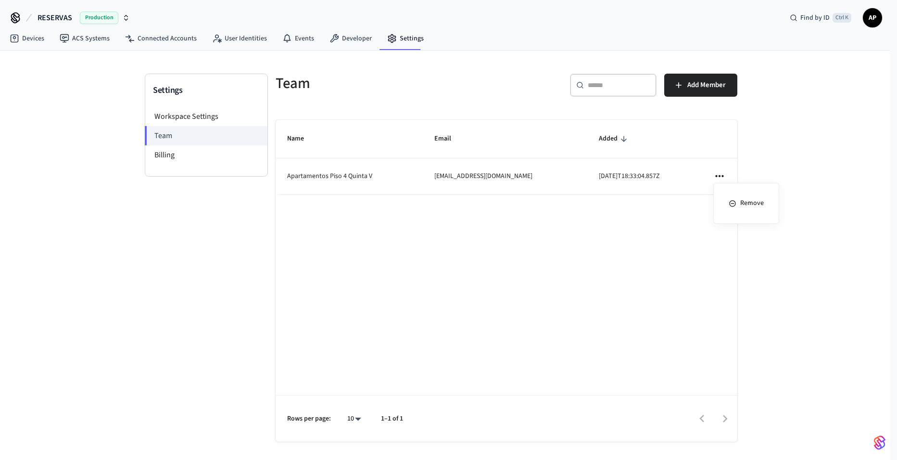
drag, startPoint x: 499, startPoint y: 244, endPoint x: 319, endPoint y: 207, distance: 184.1
click at [499, 244] on div at bounding box center [448, 230] width 897 height 460
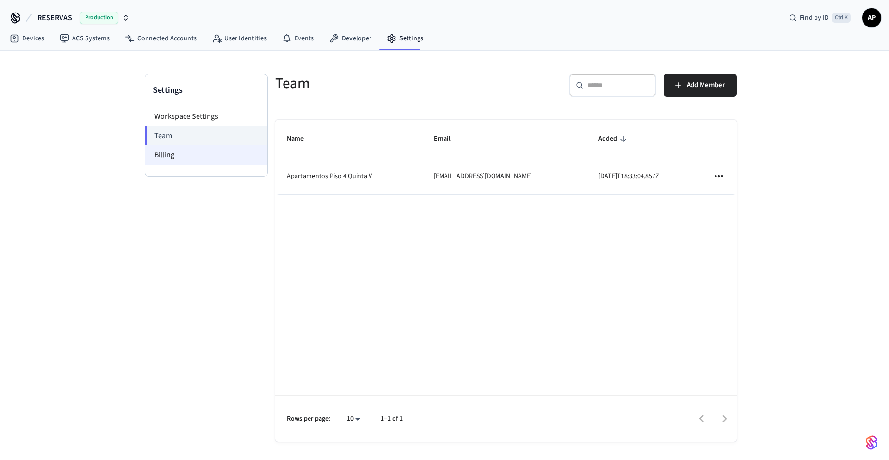
click at [174, 156] on li "Billing" at bounding box center [206, 154] width 122 height 19
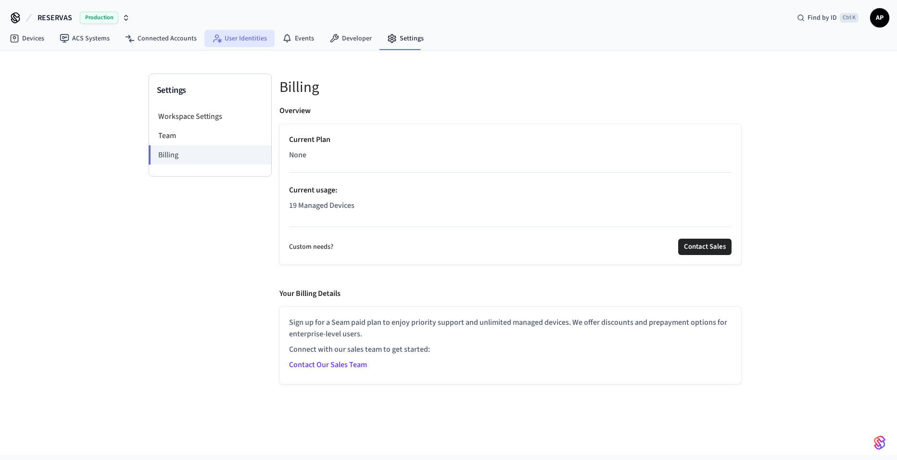
click at [234, 39] on link "User Identities" at bounding box center [239, 38] width 70 height 17
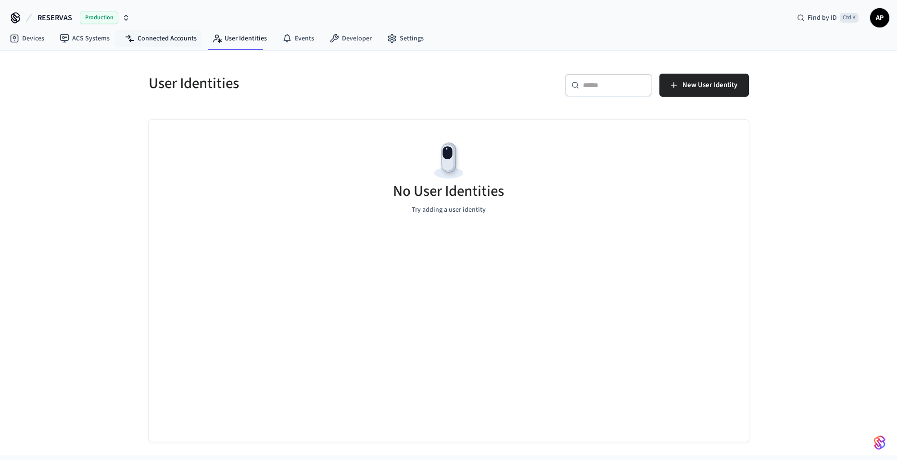
click at [173, 38] on link "Connected Accounts" at bounding box center [160, 38] width 87 height 17
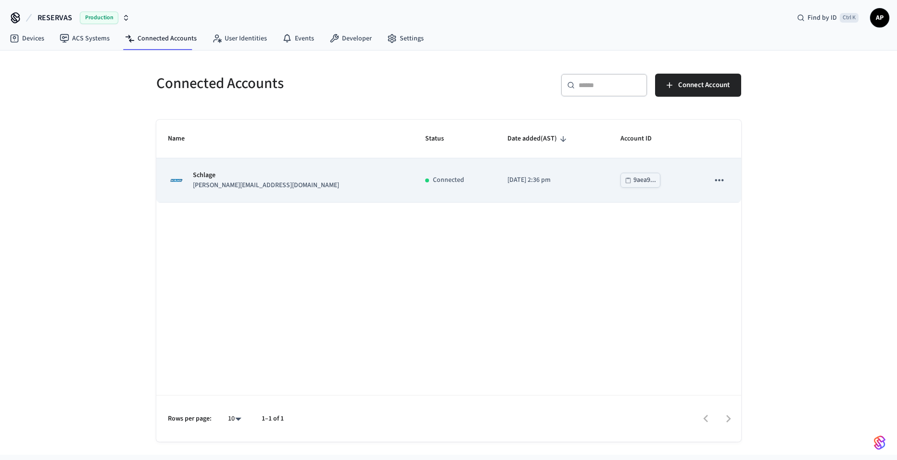
click at [721, 180] on icon "sticky table" at bounding box center [719, 180] width 13 height 13
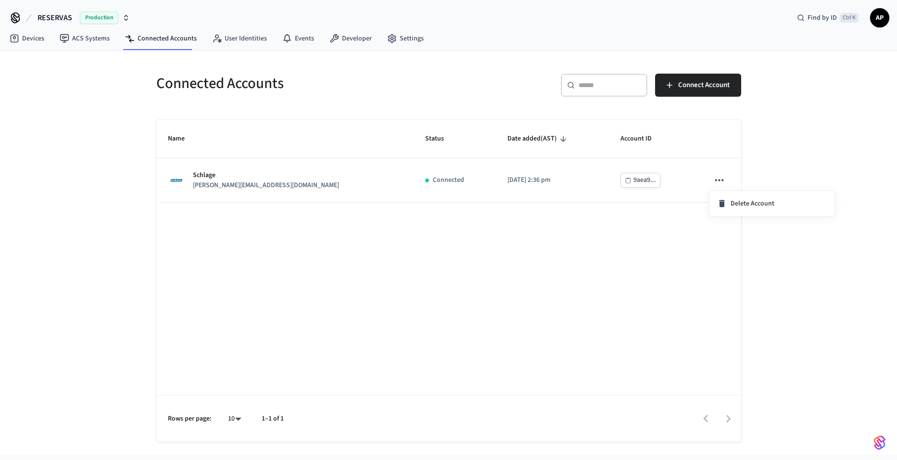
click at [86, 42] on div at bounding box center [448, 230] width 897 height 460
click at [86, 42] on link "ACS Systems" at bounding box center [84, 38] width 65 height 17
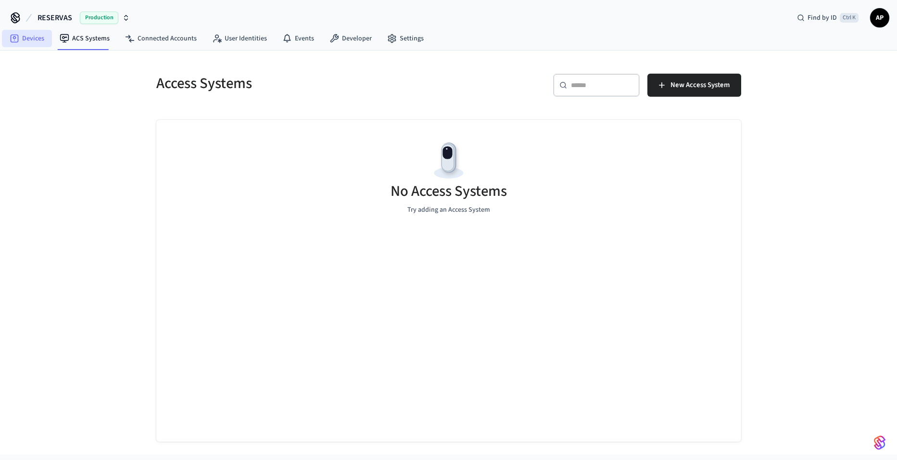
click at [30, 38] on link "Devices" at bounding box center [27, 38] width 50 height 17
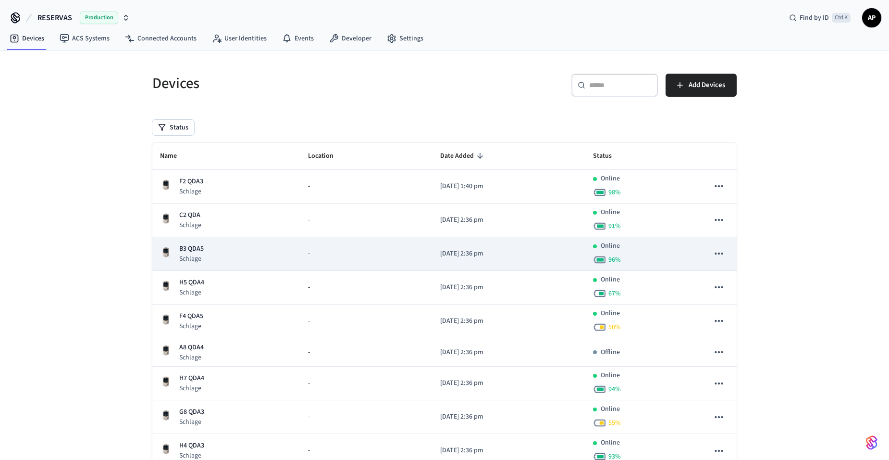
click at [194, 250] on p "B3 QDA5" at bounding box center [191, 249] width 25 height 10
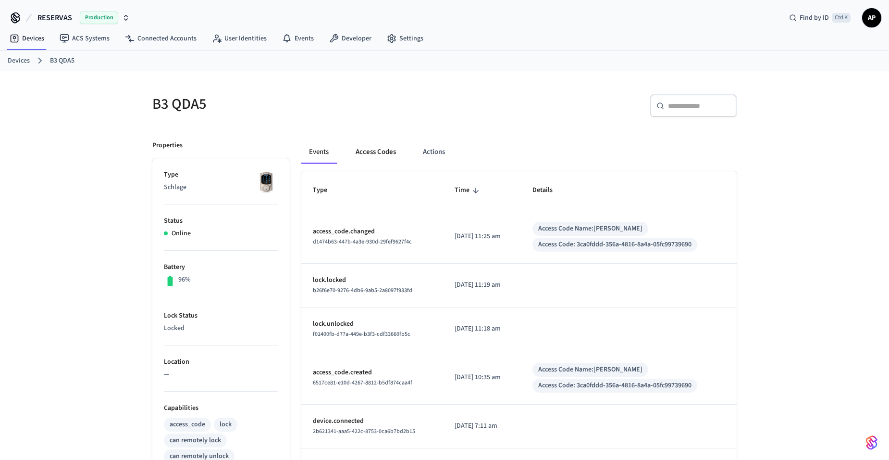
click at [384, 159] on button "Access Codes" at bounding box center [376, 151] width 56 height 23
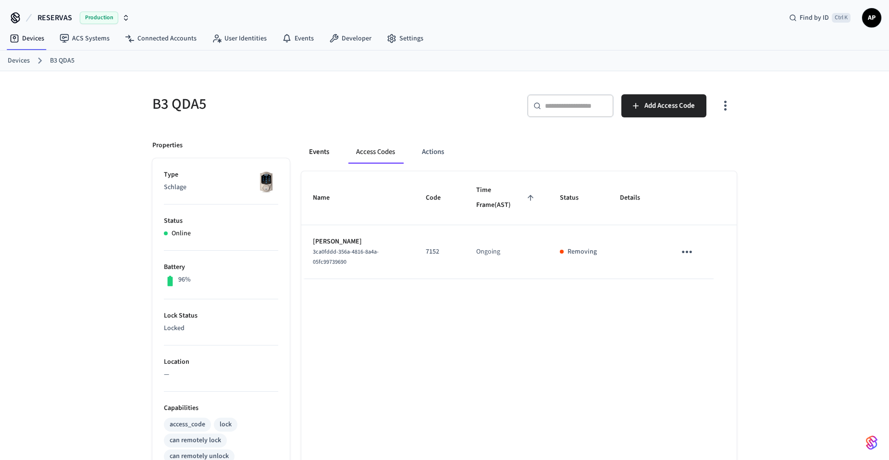
click at [323, 154] on button "Events" at bounding box center [319, 151] width 36 height 23
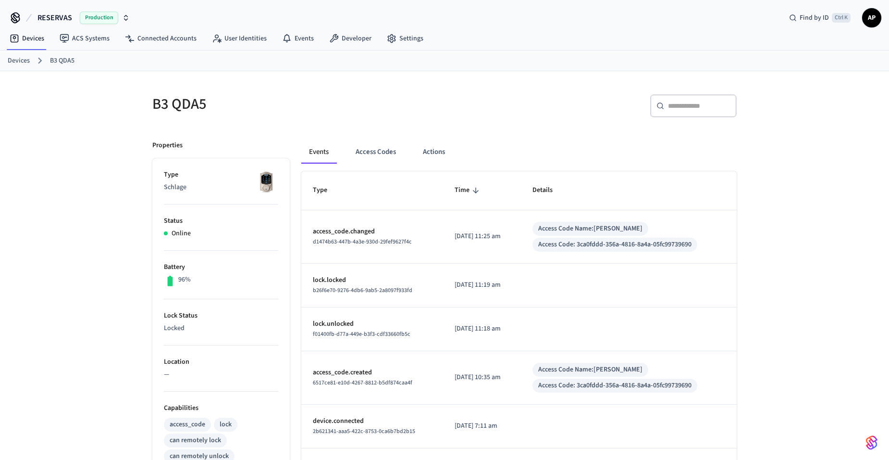
click at [23, 65] on link "Devices" at bounding box center [19, 61] width 22 height 10
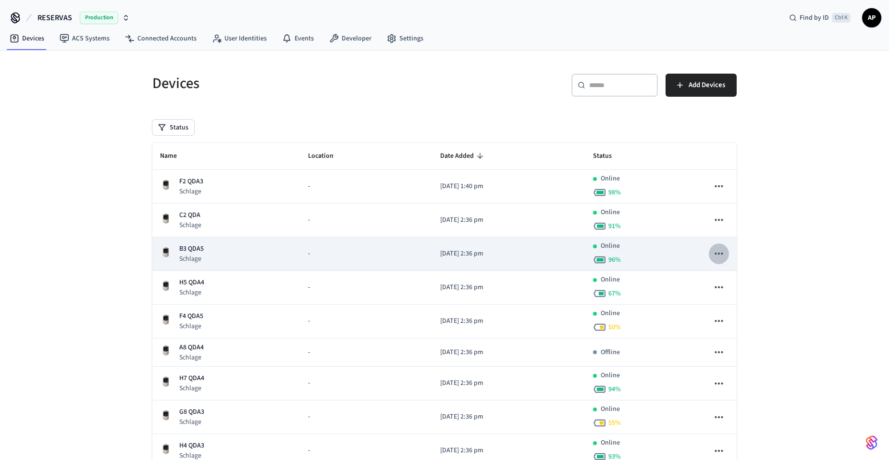
click at [719, 252] on icon "sticky table" at bounding box center [719, 253] width 13 height 13
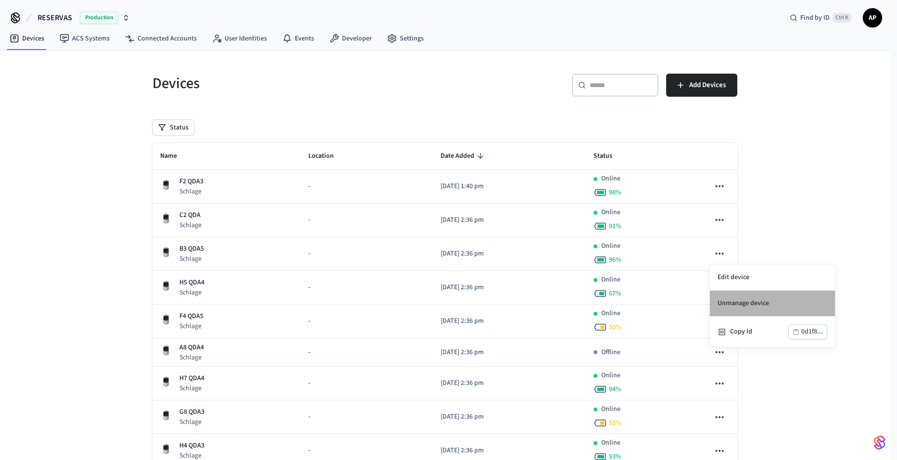
click at [735, 306] on li "Unmanage device" at bounding box center [772, 303] width 125 height 26
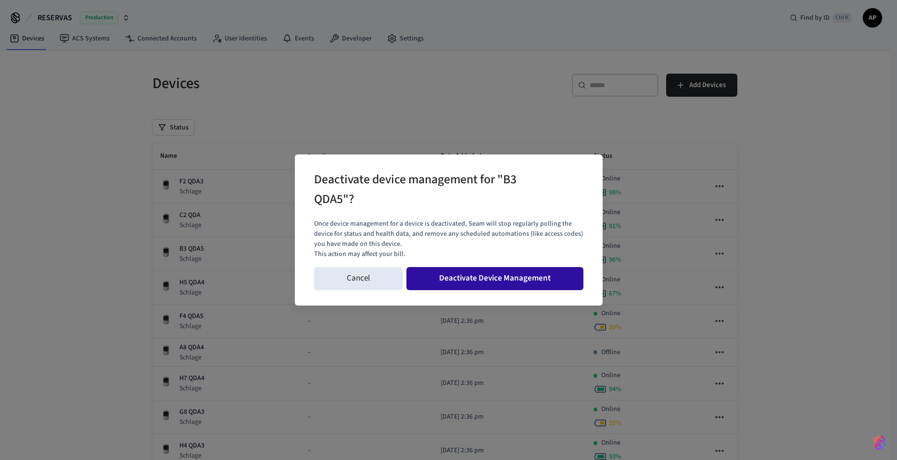
click at [524, 281] on button "Deactivate Device Management" at bounding box center [494, 278] width 177 height 23
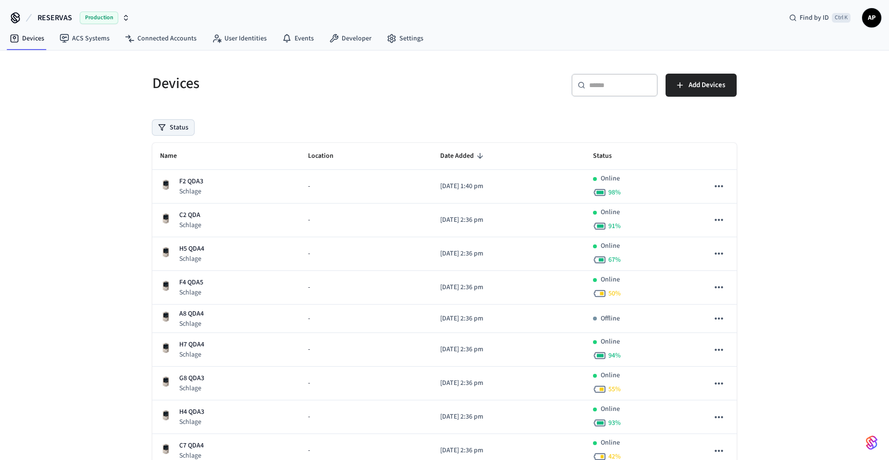
click at [177, 126] on button "Status" at bounding box center [173, 127] width 42 height 15
click at [186, 188] on label "Unmanaged" at bounding box center [213, 191] width 82 height 12
click at [166, 188] on button "Unmanaged" at bounding box center [163, 191] width 8 height 8
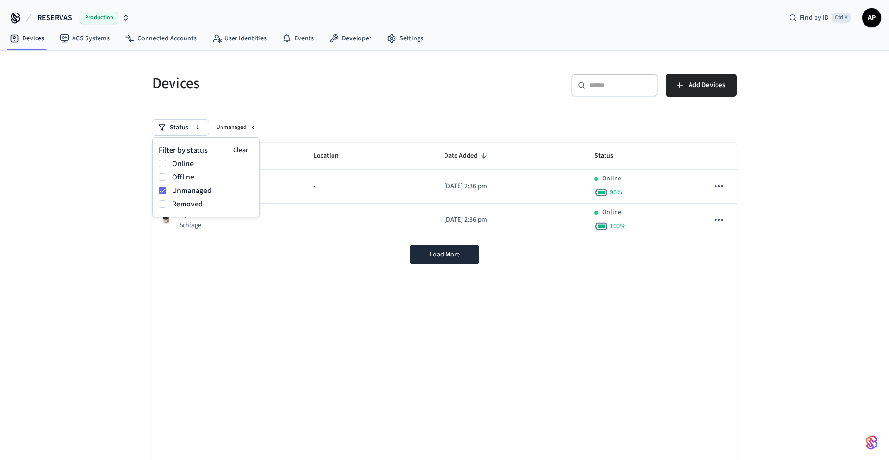
click at [304, 110] on div "Devices ​ ​ Add Devices Status 1 Unmanaged Name Location Date Added Status B3 Q…" at bounding box center [445, 276] width 600 height 428
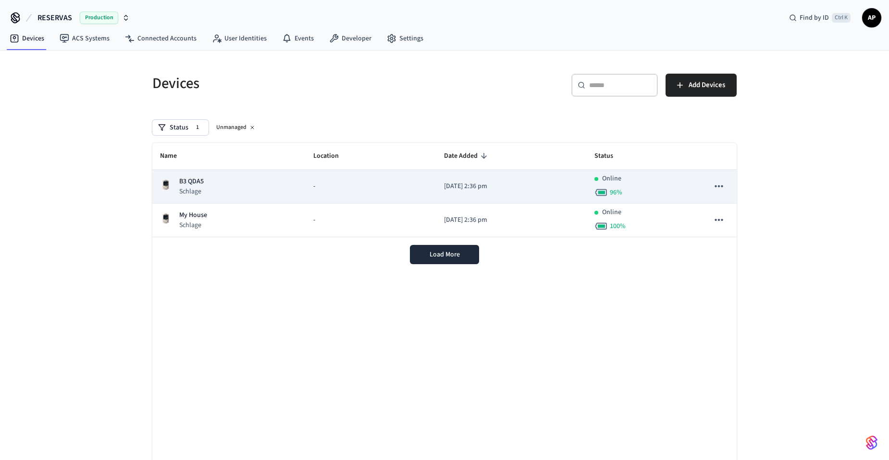
click at [182, 183] on p "B3 QDA5" at bounding box center [191, 181] width 25 height 10
click at [198, 181] on p "B3 QDA5" at bounding box center [191, 181] width 25 height 10
click at [725, 186] on icon "sticky table" at bounding box center [719, 186] width 13 height 13
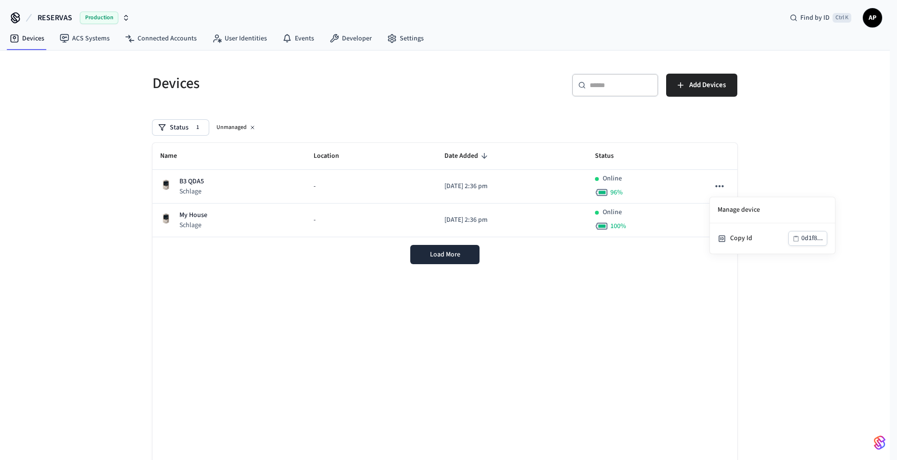
click at [438, 124] on div at bounding box center [448, 230] width 897 height 460
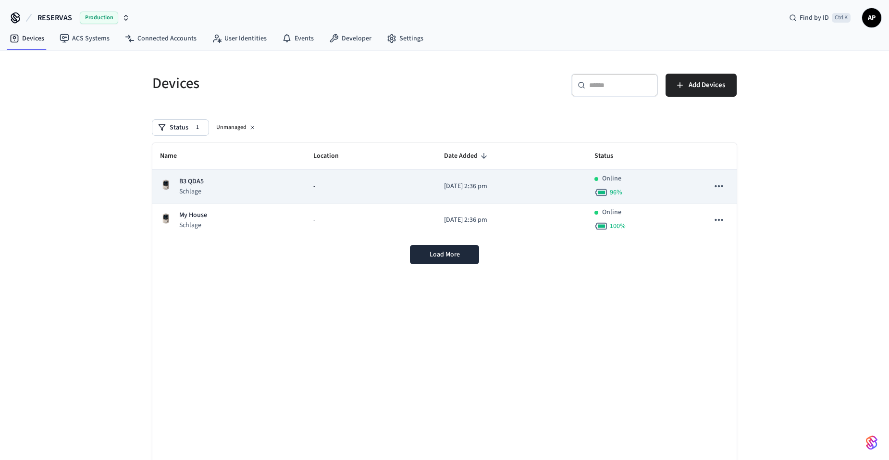
click at [190, 184] on p "B3 QDA5" at bounding box center [191, 181] width 25 height 10
click at [722, 188] on icon "sticky table" at bounding box center [719, 186] width 13 height 13
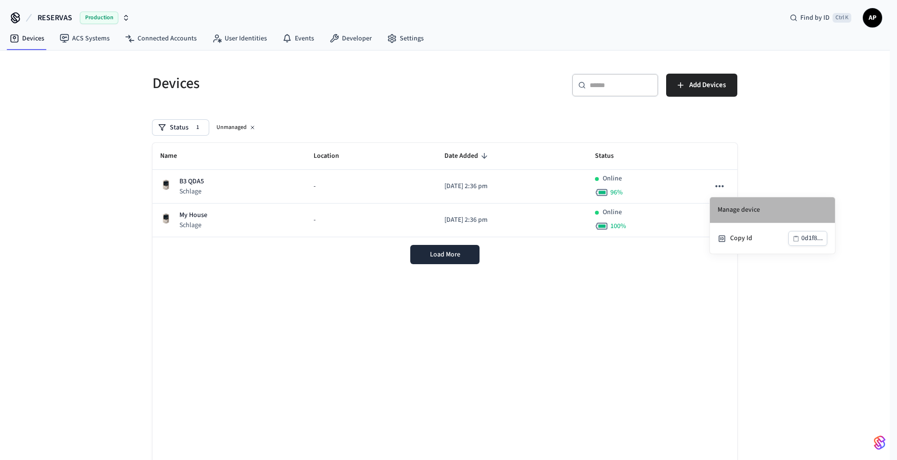
click at [734, 207] on li "Manage device" at bounding box center [772, 210] width 125 height 26
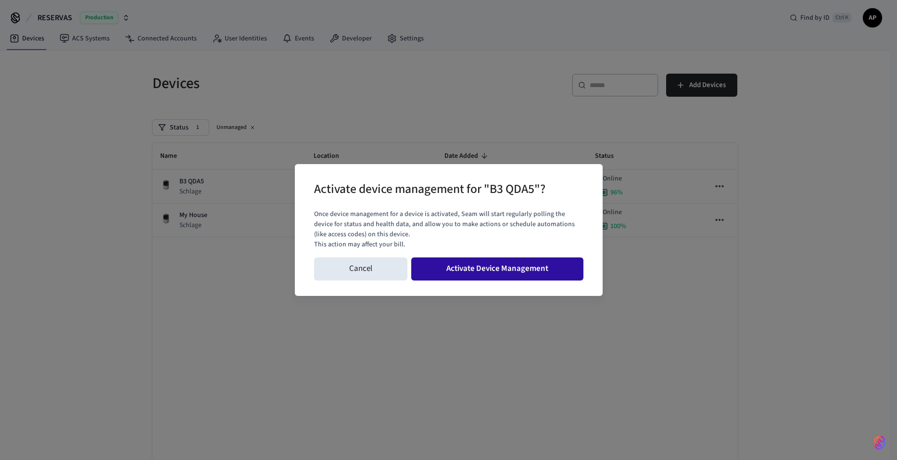
click at [485, 267] on button "Activate Device Management" at bounding box center [497, 268] width 172 height 23
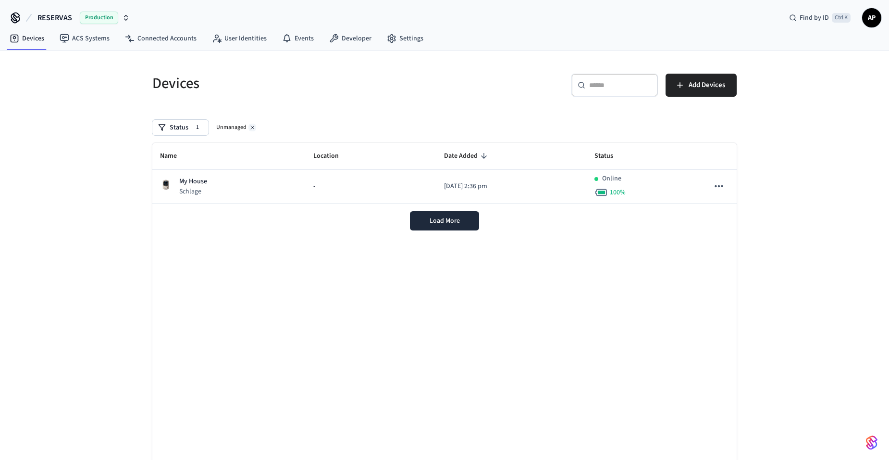
click at [251, 128] on icon at bounding box center [252, 127] width 3 height 3
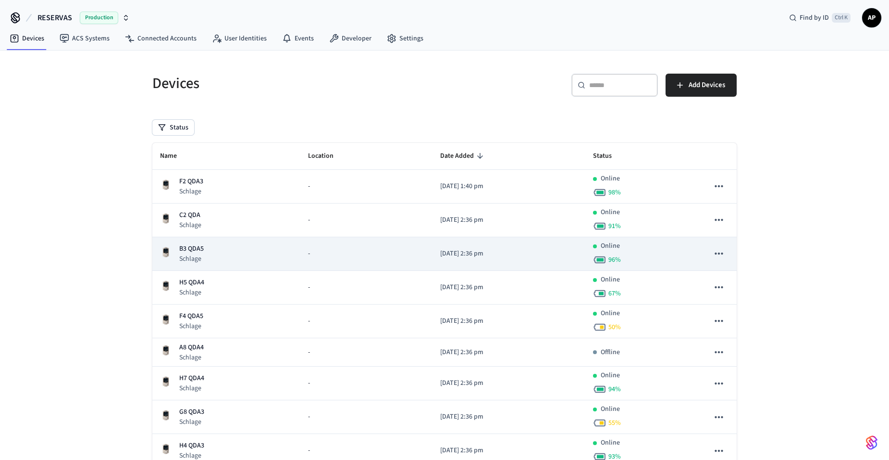
click at [187, 252] on p "B3 QDA5" at bounding box center [191, 249] width 25 height 10
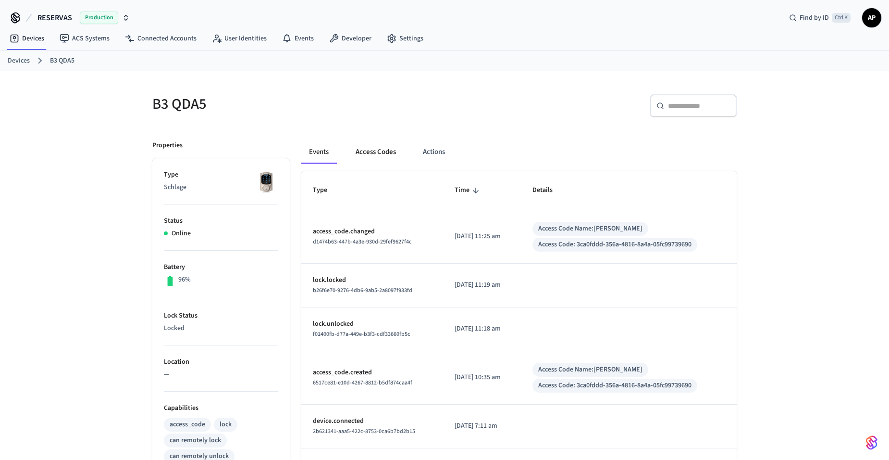
click at [367, 155] on button "Access Codes" at bounding box center [376, 151] width 56 height 23
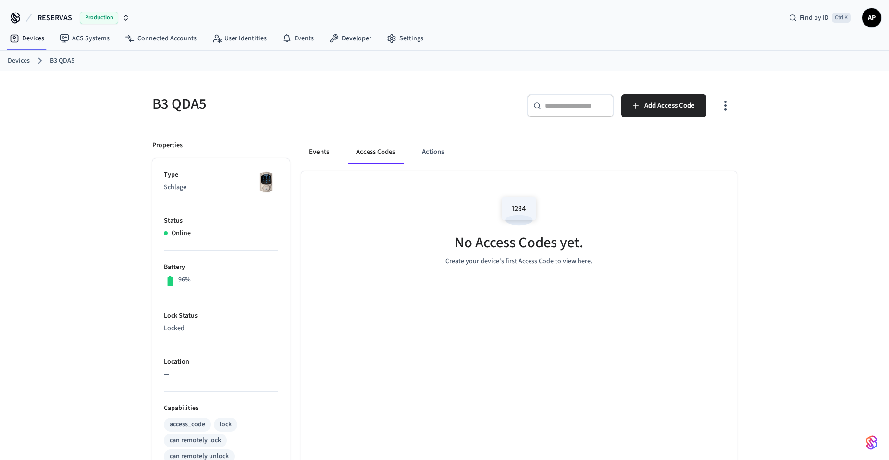
click at [312, 155] on button "Events" at bounding box center [319, 151] width 36 height 23
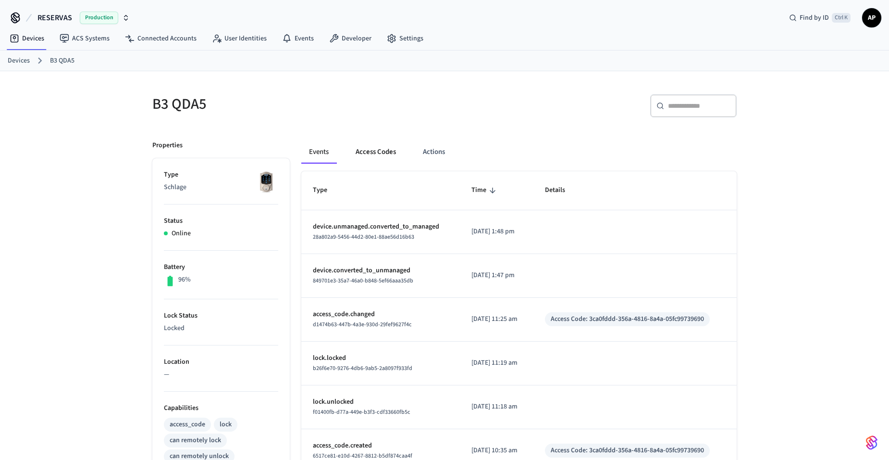
click at [382, 155] on button "Access Codes" at bounding box center [376, 151] width 56 height 23
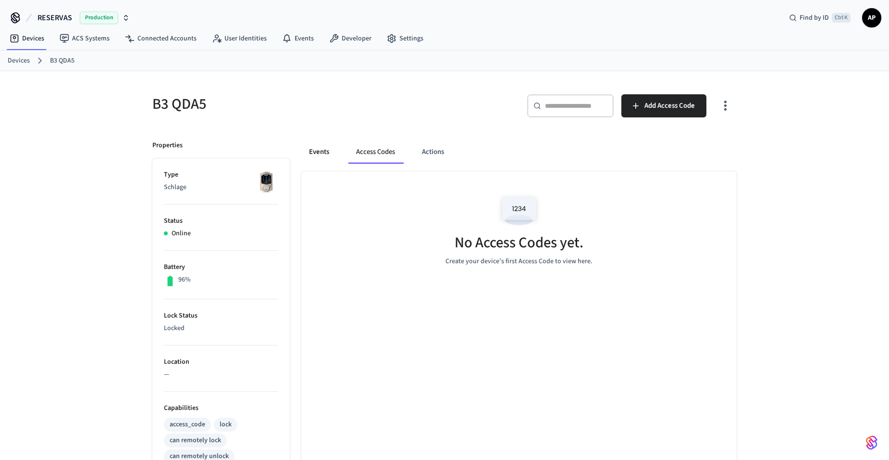
click at [311, 151] on button "Events" at bounding box center [319, 151] width 36 height 23
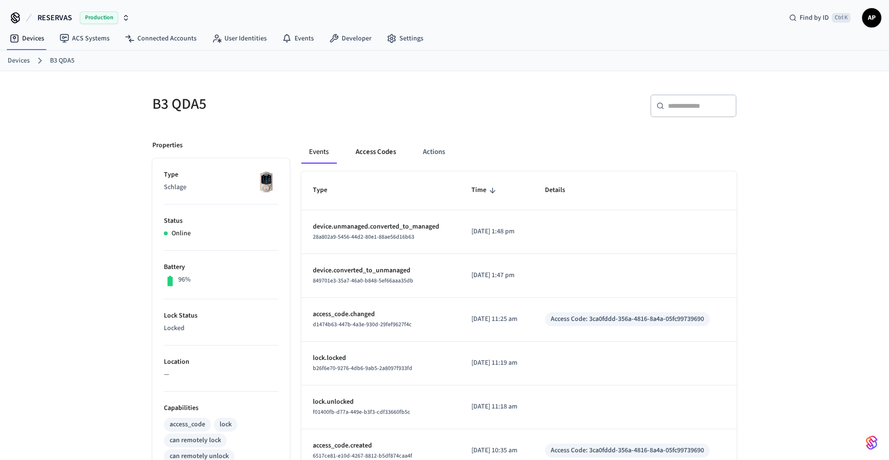
click at [360, 151] on button "Access Codes" at bounding box center [376, 151] width 56 height 23
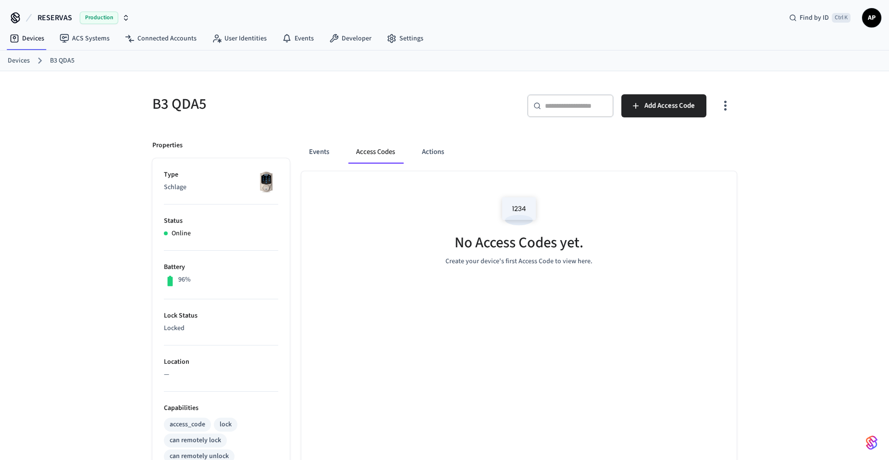
click at [726, 106] on icon "button" at bounding box center [726, 106] width 2 height 10
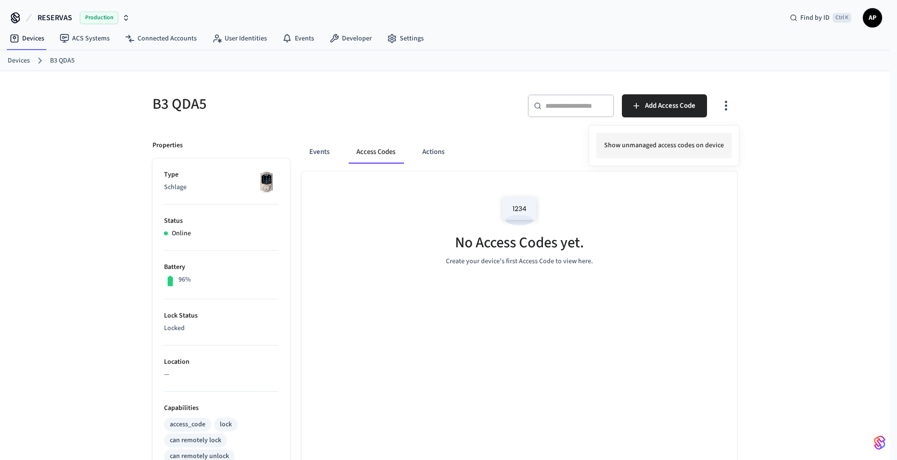
click at [697, 142] on li "Show unmanaged access codes on device" at bounding box center [663, 145] width 135 height 25
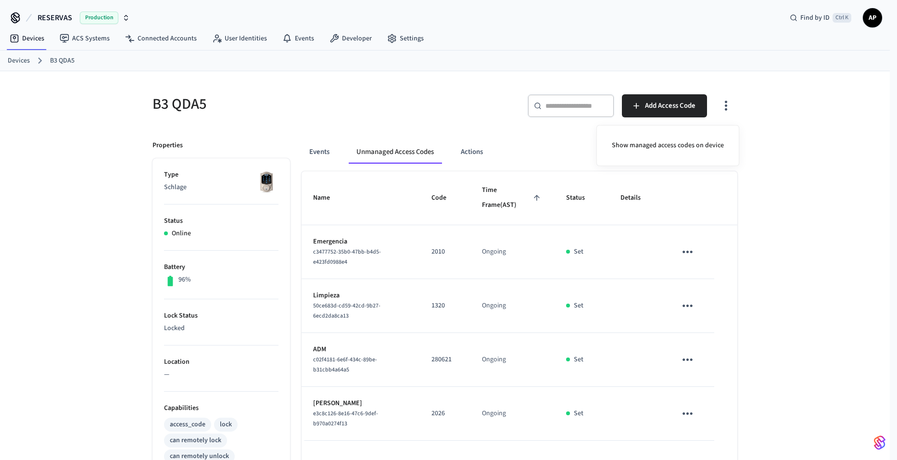
click at [489, 156] on div at bounding box center [448, 230] width 897 height 460
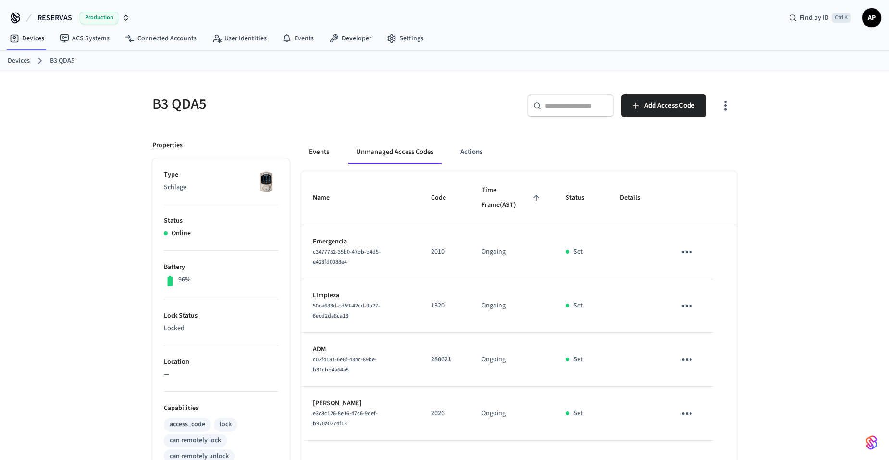
click at [316, 150] on button "Events" at bounding box center [319, 151] width 36 height 23
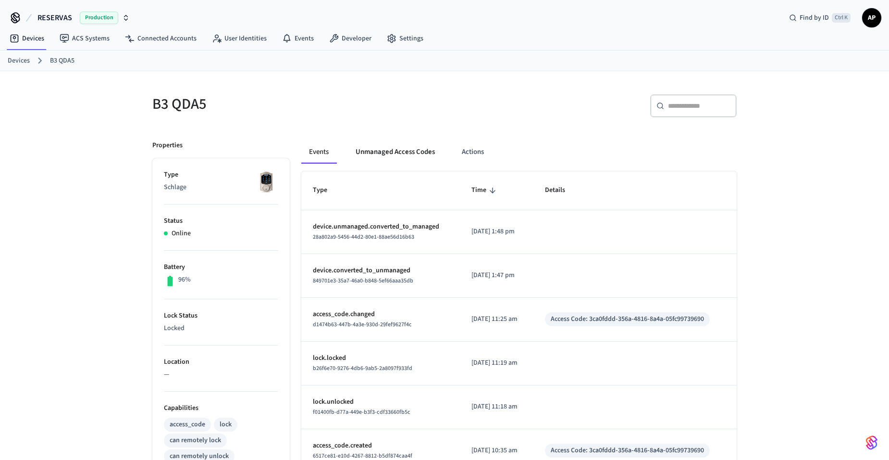
click at [397, 156] on button "Unmanaged Access Codes" at bounding box center [395, 151] width 95 height 23
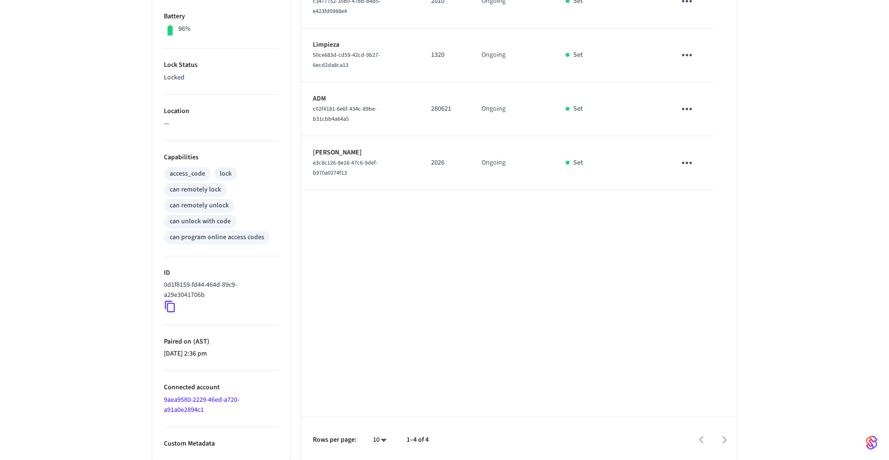
scroll to position [253, 0]
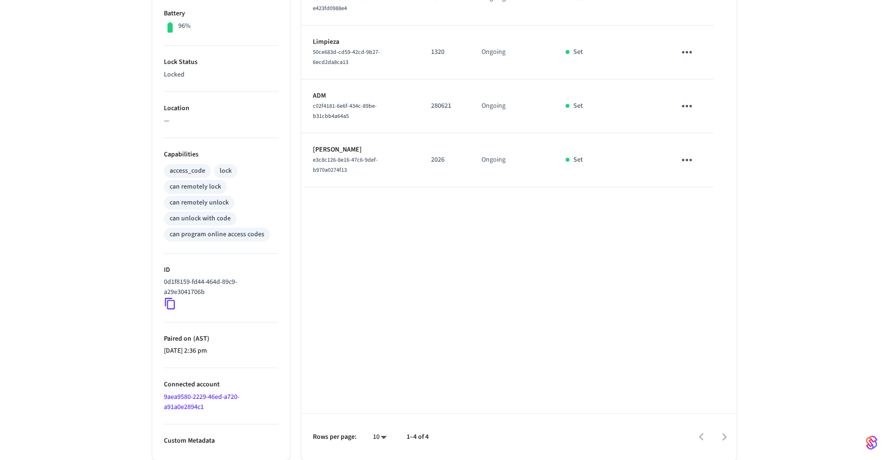
click at [377, 438] on body "RESERVAS Production Find by ID Ctrl K AP Devices ACS Systems Connected Accounts…" at bounding box center [444, 103] width 889 height 713
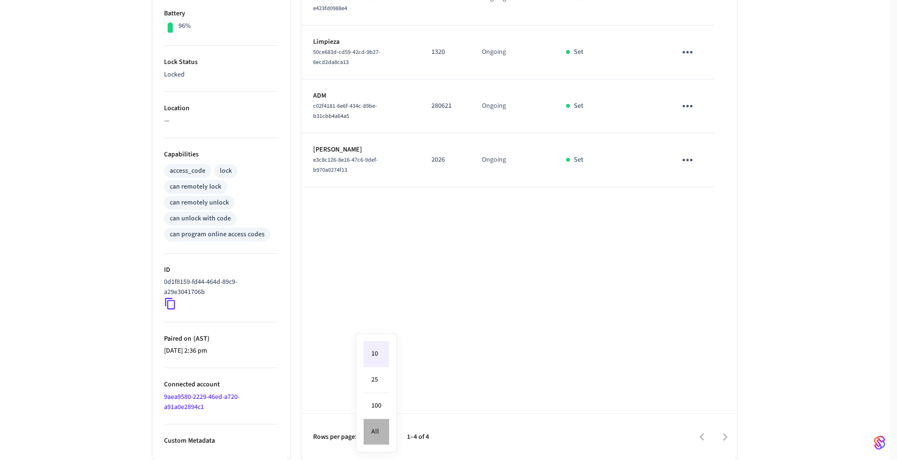
click at [380, 431] on li "All" at bounding box center [375, 431] width 25 height 25
type input "**"
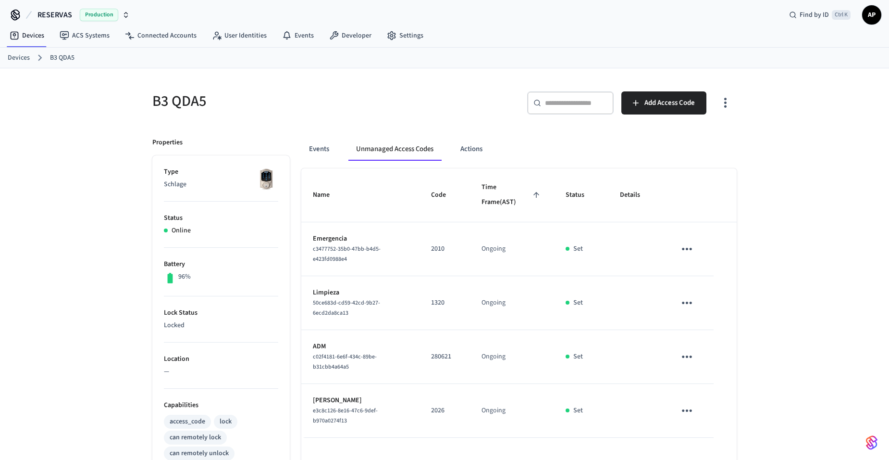
scroll to position [0, 0]
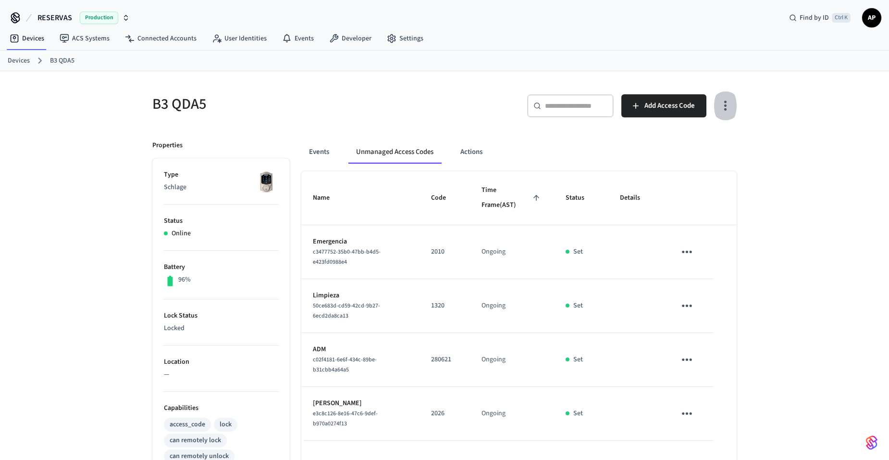
click at [727, 106] on icon "button" at bounding box center [725, 105] width 15 height 15
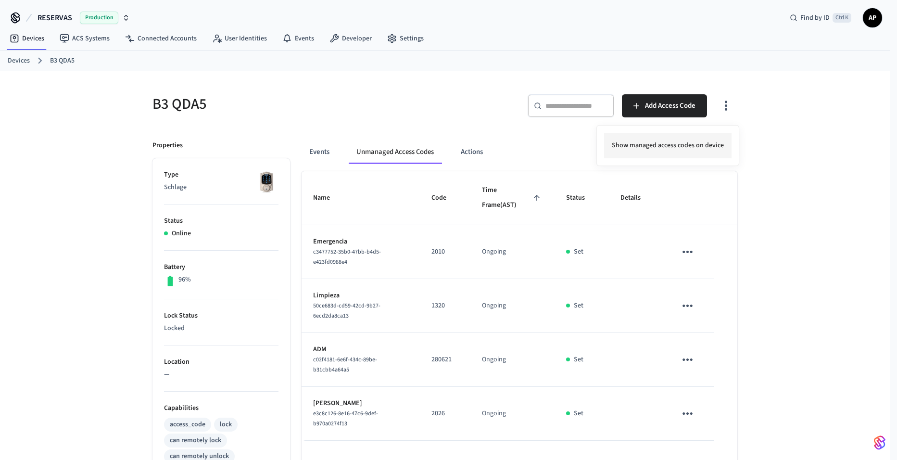
click at [703, 140] on li "Show managed access codes on device" at bounding box center [667, 145] width 127 height 25
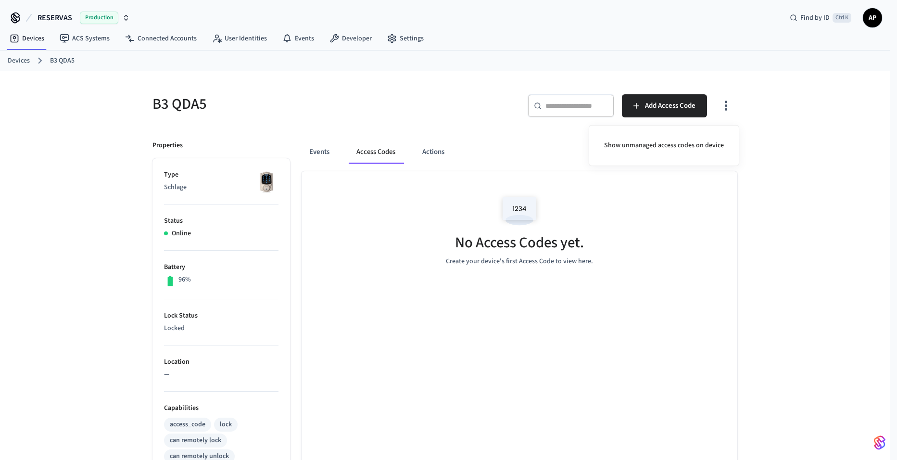
click at [309, 149] on div at bounding box center [448, 230] width 897 height 460
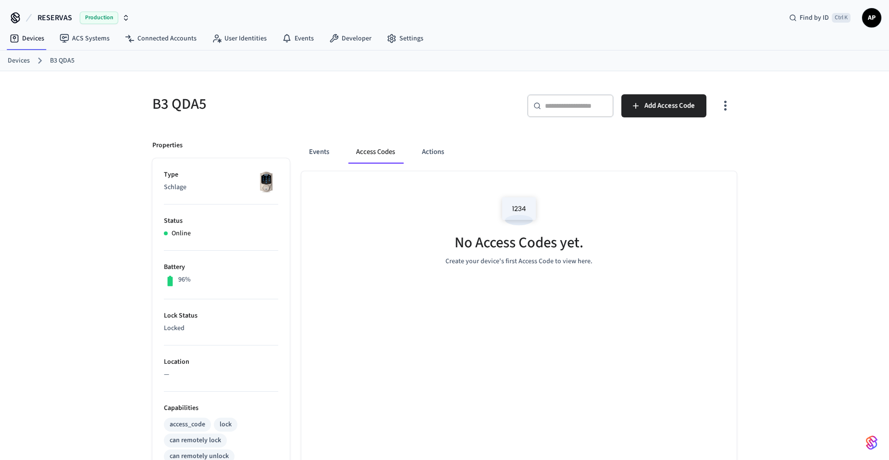
click at [316, 150] on button "Events" at bounding box center [319, 151] width 36 height 23
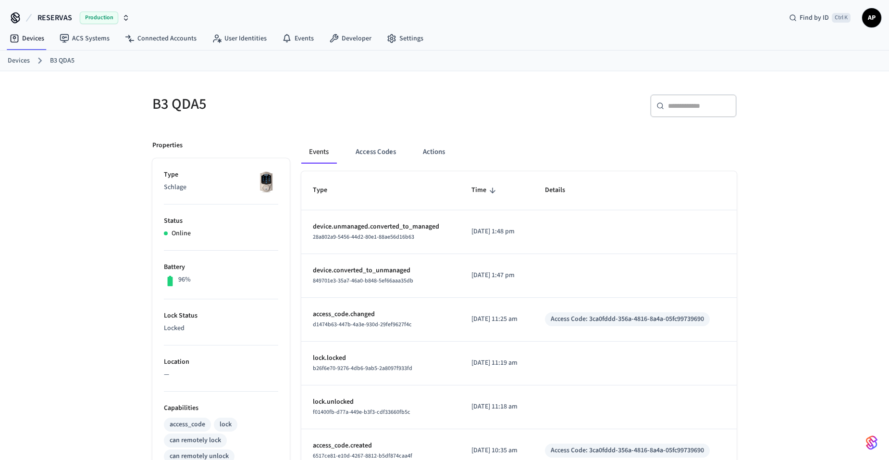
click at [24, 65] on link "Devices" at bounding box center [19, 61] width 22 height 10
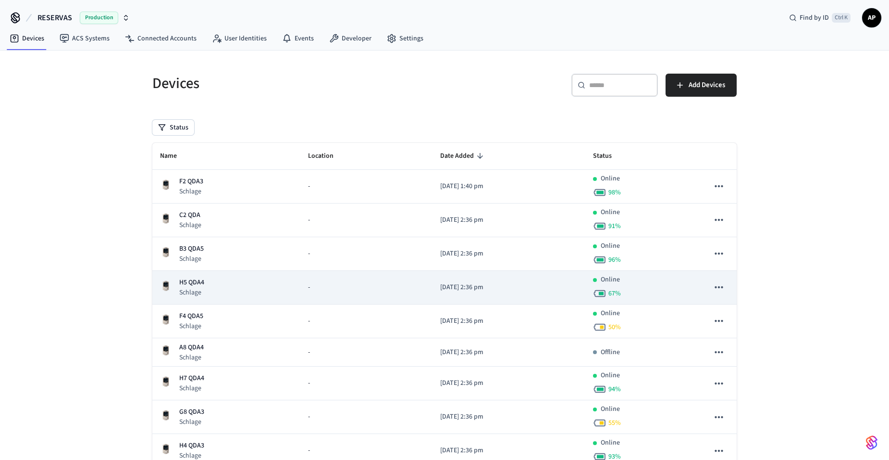
click at [193, 286] on p "H5 QDA4" at bounding box center [191, 282] width 25 height 10
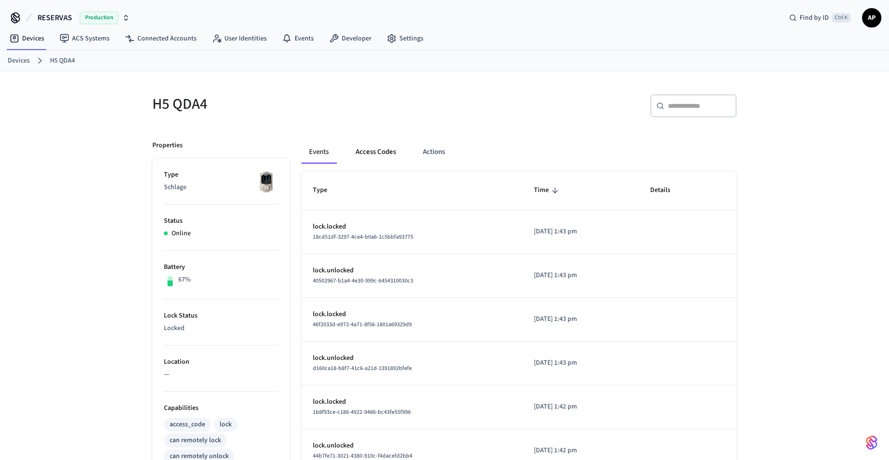
click at [371, 152] on button "Access Codes" at bounding box center [376, 151] width 56 height 23
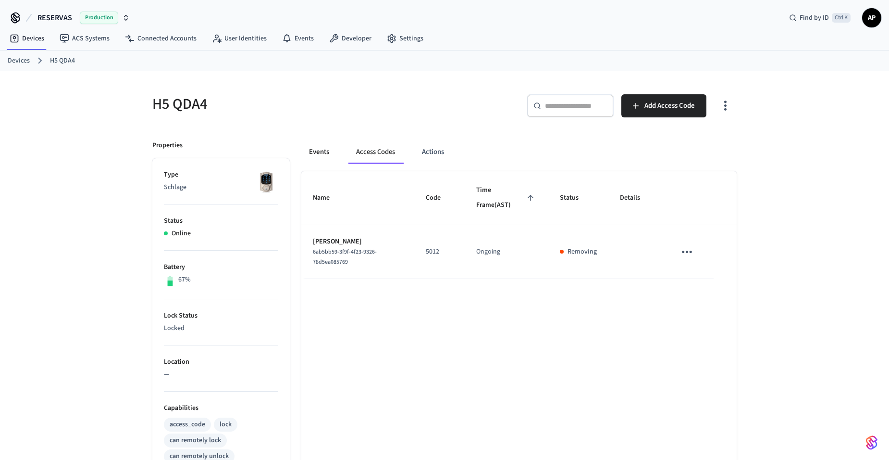
click at [329, 152] on button "Events" at bounding box center [319, 151] width 36 height 23
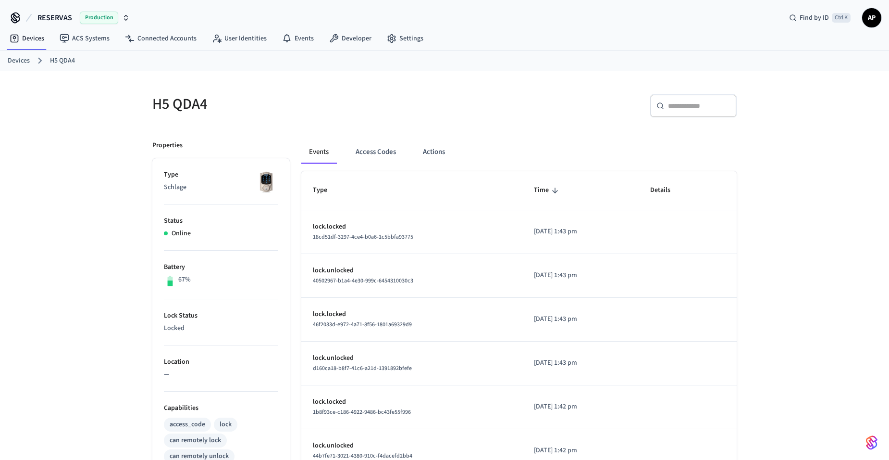
click at [24, 58] on link "Devices" at bounding box center [19, 61] width 22 height 10
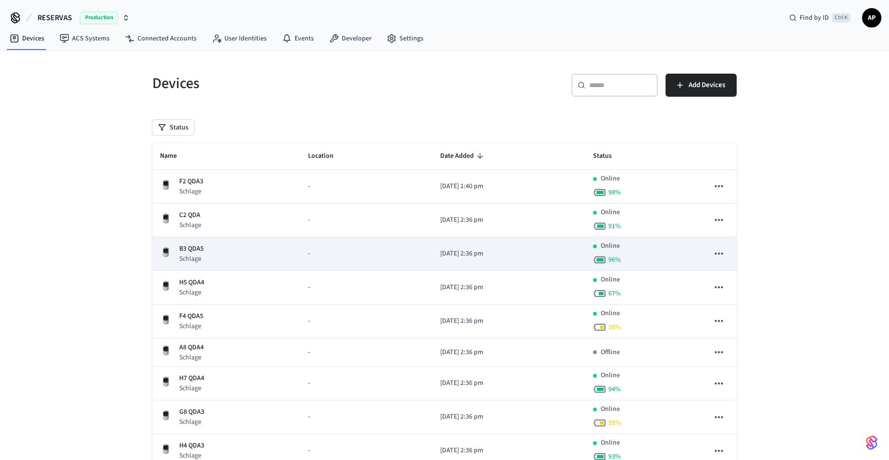
click at [173, 248] on div "sticky table" at bounding box center [167, 253] width 15 height 15
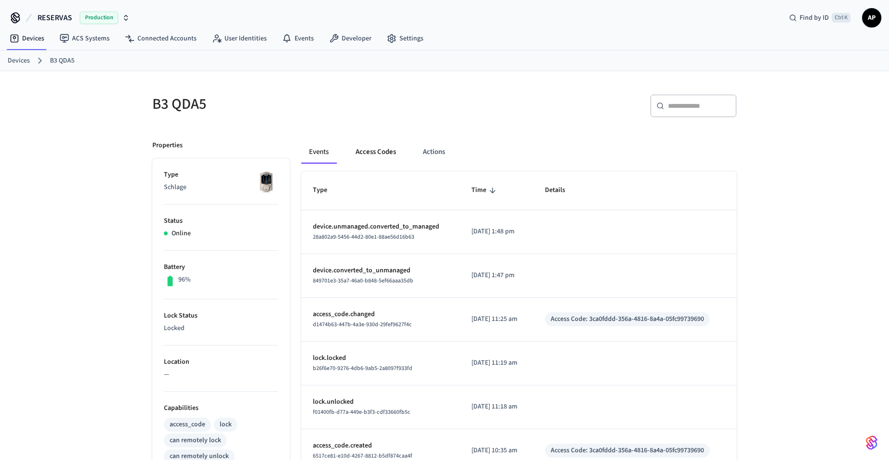
click at [385, 151] on button "Access Codes" at bounding box center [376, 151] width 56 height 23
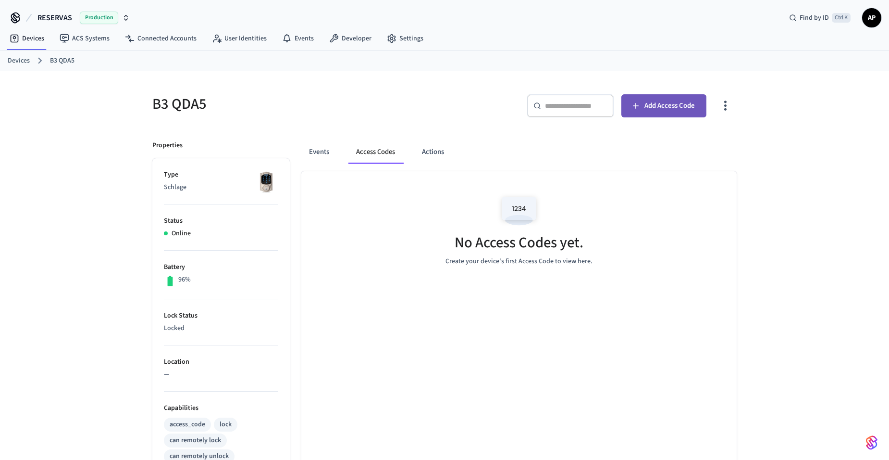
click at [654, 105] on span "Add Access Code" at bounding box center [670, 106] width 50 height 13
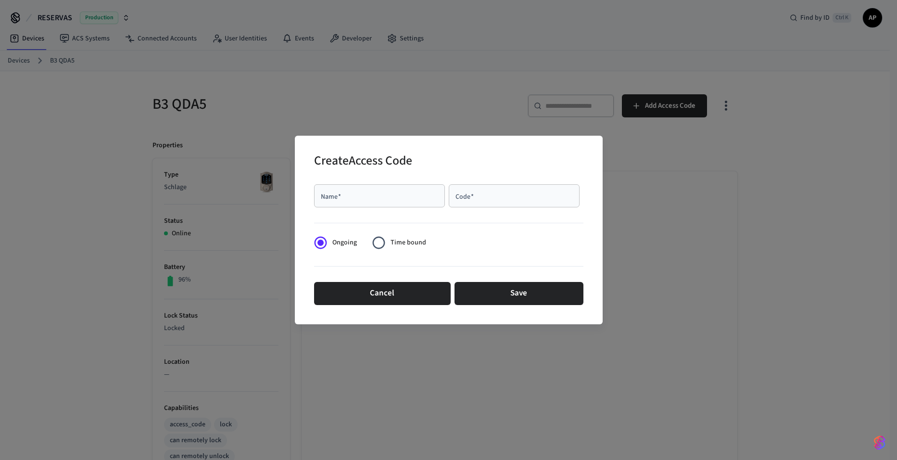
click at [388, 203] on div "Name   *" at bounding box center [379, 195] width 131 height 23
type input "*"
type input "*****"
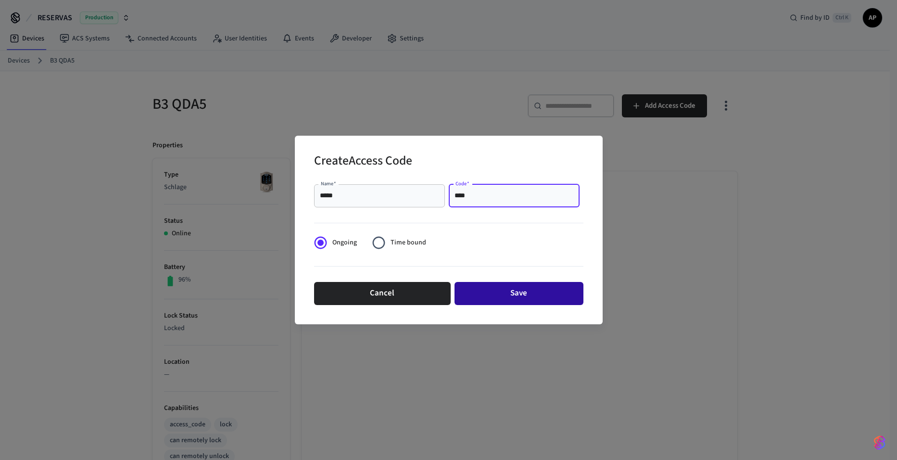
type input "****"
click at [515, 290] on button "Save" at bounding box center [518, 293] width 129 height 23
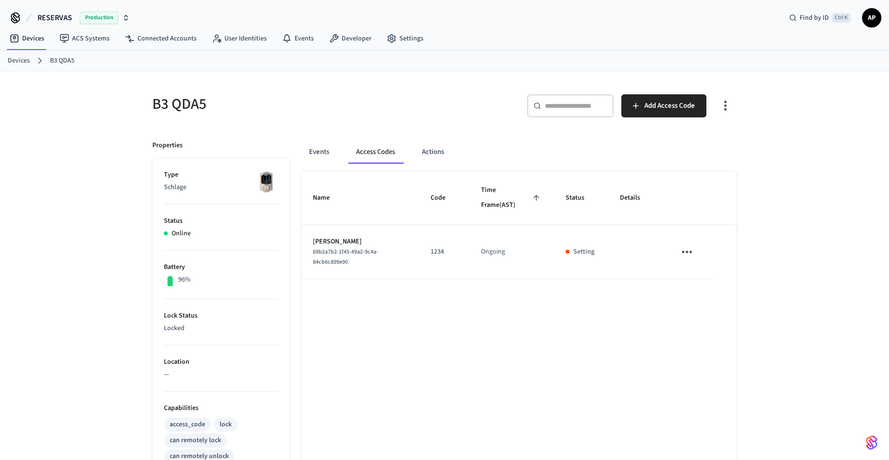
click at [687, 247] on icon "sticky table" at bounding box center [687, 251] width 15 height 15
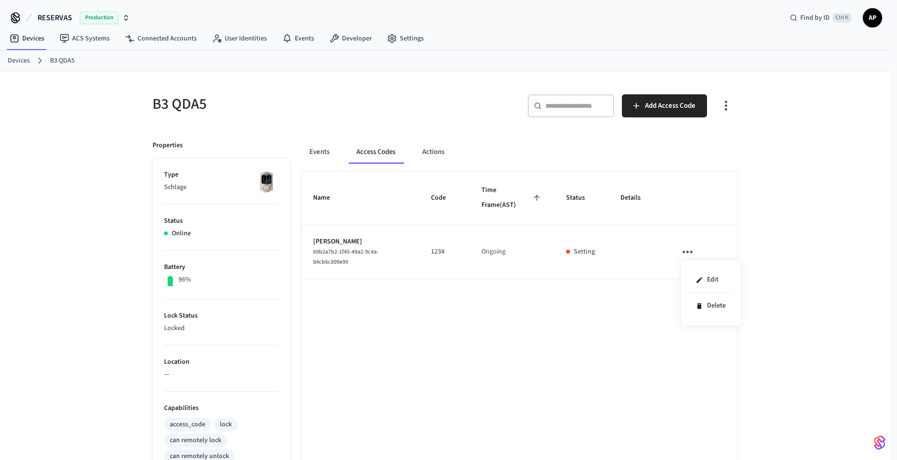
click at [785, 198] on div at bounding box center [448, 230] width 897 height 460
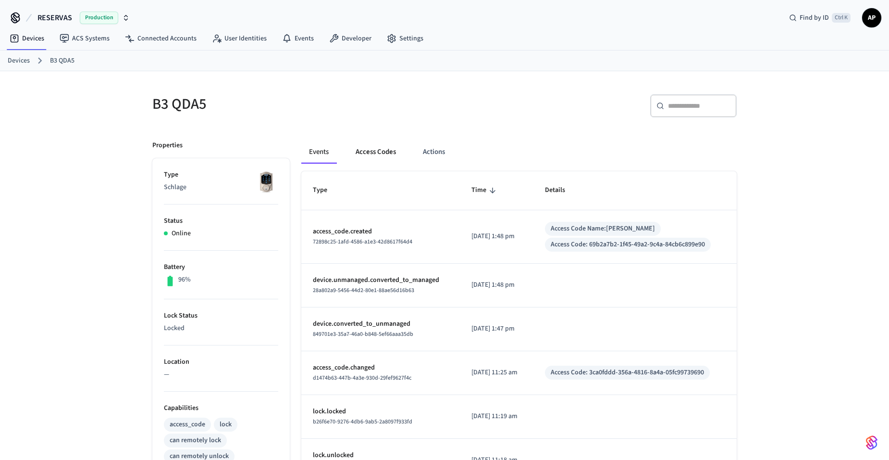
click at [376, 147] on button "Access Codes" at bounding box center [376, 151] width 56 height 23
click at [390, 155] on button "Access Codes" at bounding box center [376, 151] width 56 height 23
click at [389, 160] on button "Access Codes" at bounding box center [376, 151] width 56 height 23
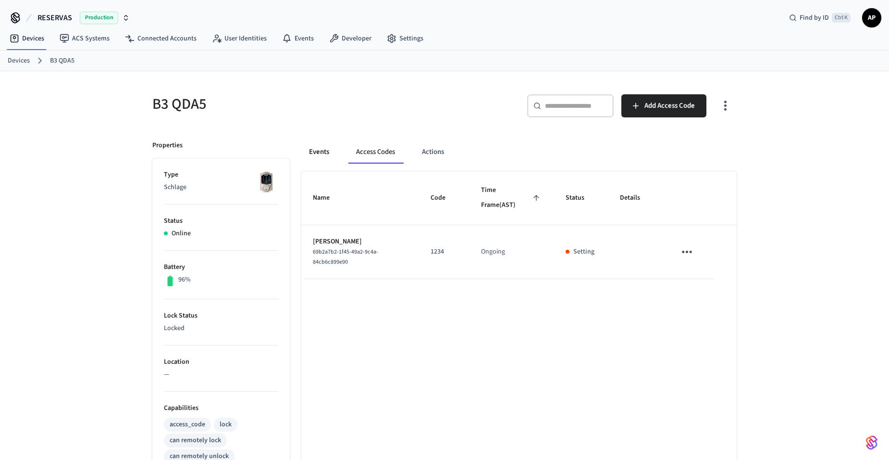
click at [323, 149] on button "Events" at bounding box center [319, 151] width 36 height 23
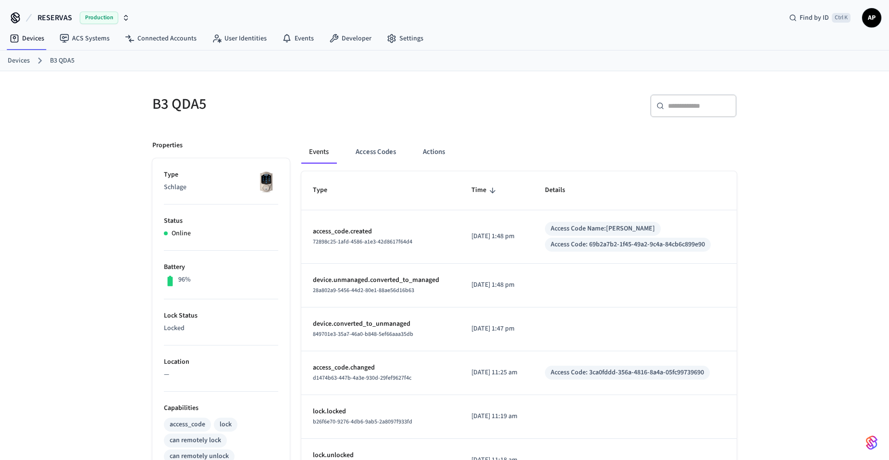
click at [20, 62] on link "Devices" at bounding box center [19, 61] width 22 height 10
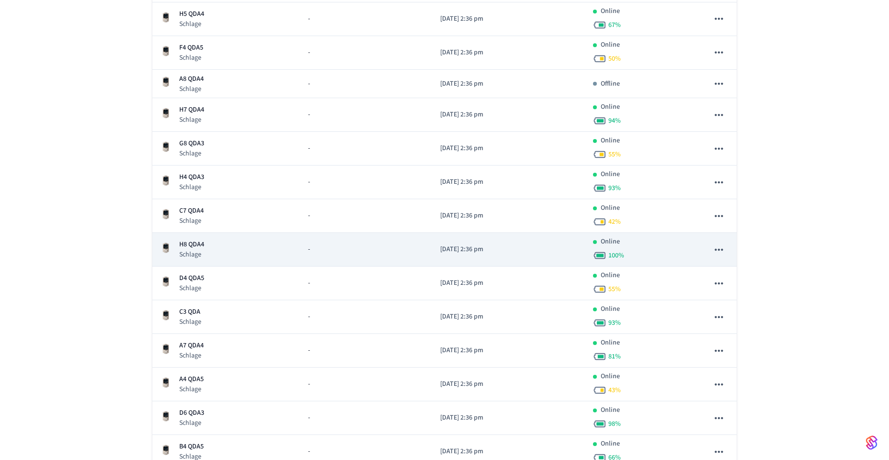
scroll to position [288, 0]
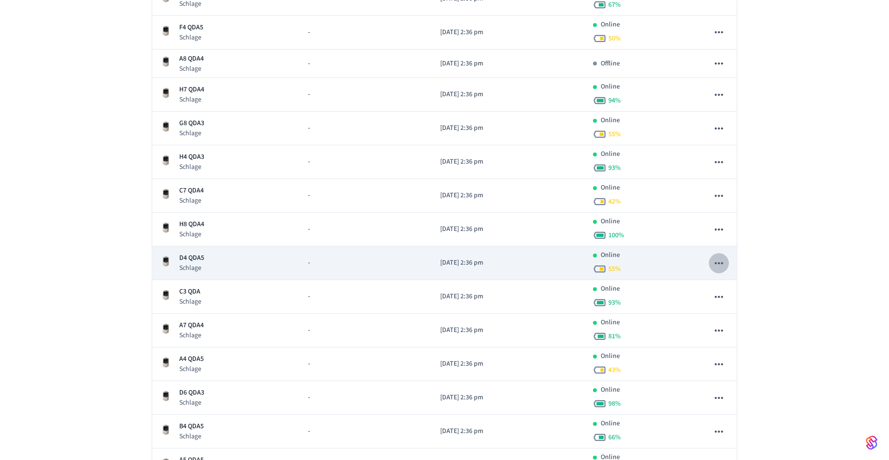
click at [725, 261] on icon "sticky table" at bounding box center [719, 263] width 13 height 13
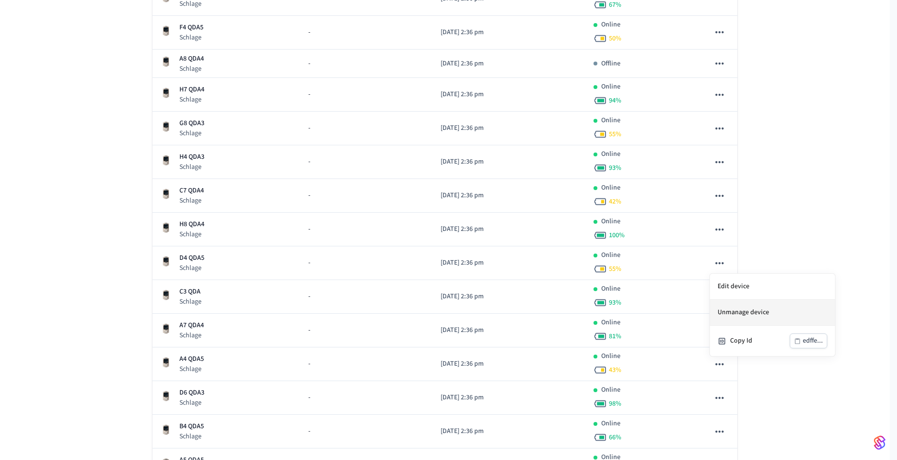
click at [725, 314] on li "Unmanage device" at bounding box center [772, 313] width 125 height 26
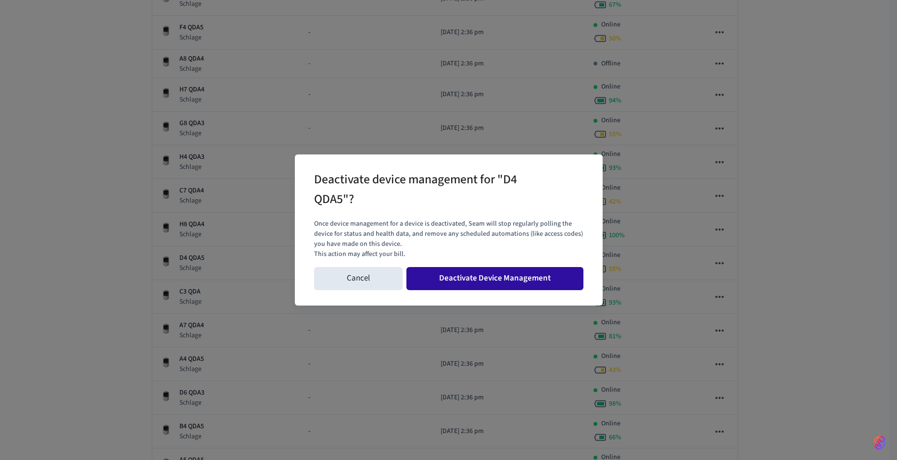
click at [497, 274] on button "Deactivate Device Management" at bounding box center [494, 278] width 177 height 23
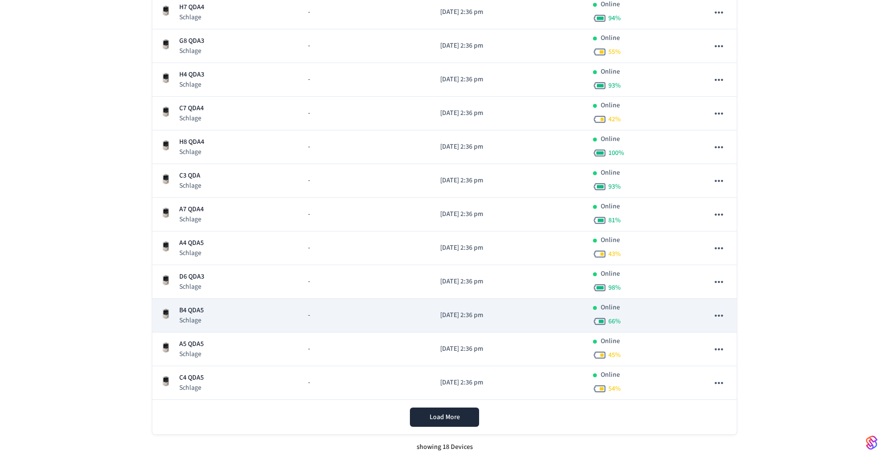
scroll to position [371, 0]
click at [718, 314] on icon "sticky table" at bounding box center [719, 315] width 13 height 13
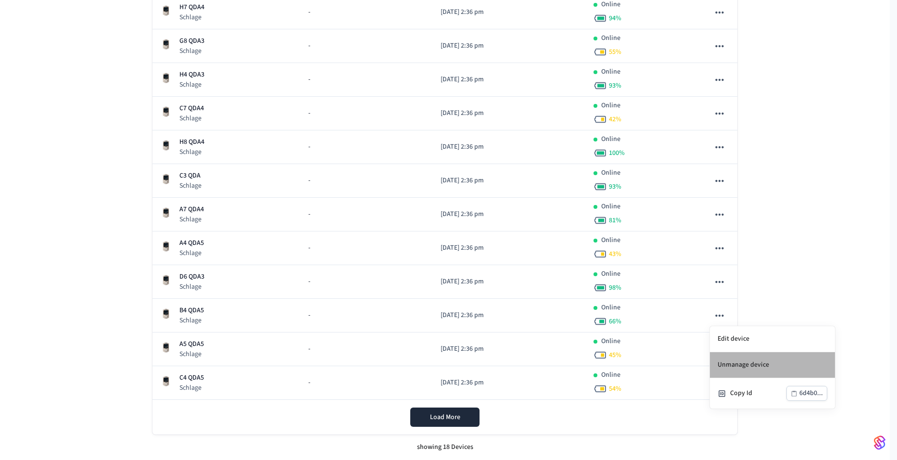
click at [737, 361] on li "Unmanage device" at bounding box center [772, 365] width 125 height 26
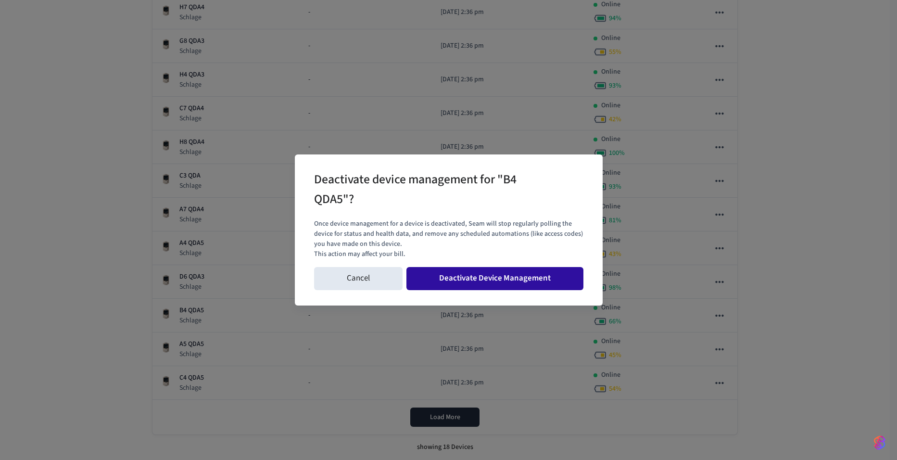
click at [460, 279] on button "Deactivate Device Management" at bounding box center [494, 278] width 177 height 23
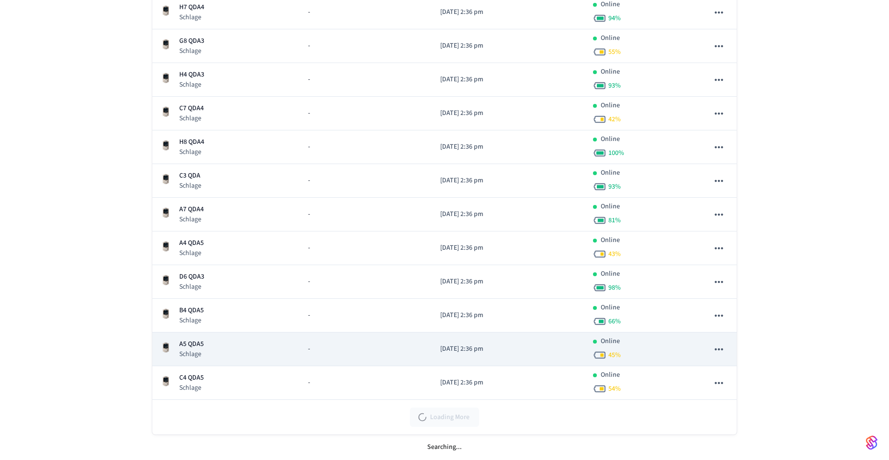
scroll to position [337, 0]
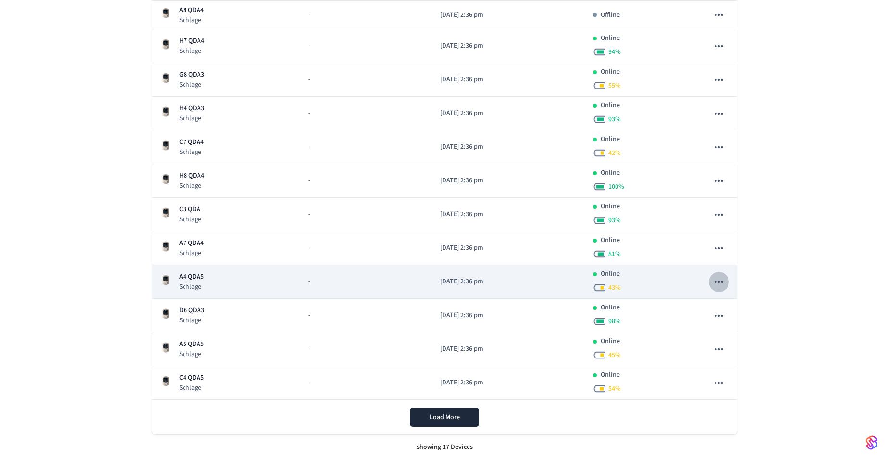
click at [719, 281] on icon "sticky table" at bounding box center [719, 281] width 8 height 2
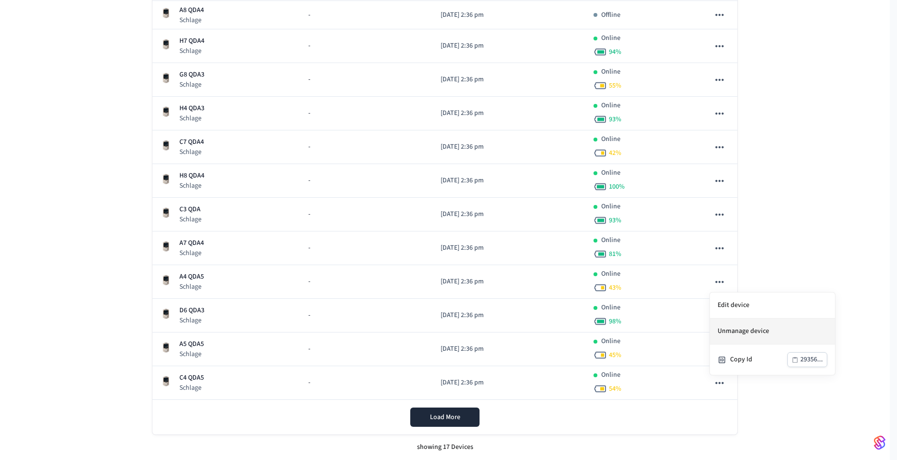
click at [746, 331] on li "Unmanage device" at bounding box center [772, 331] width 125 height 26
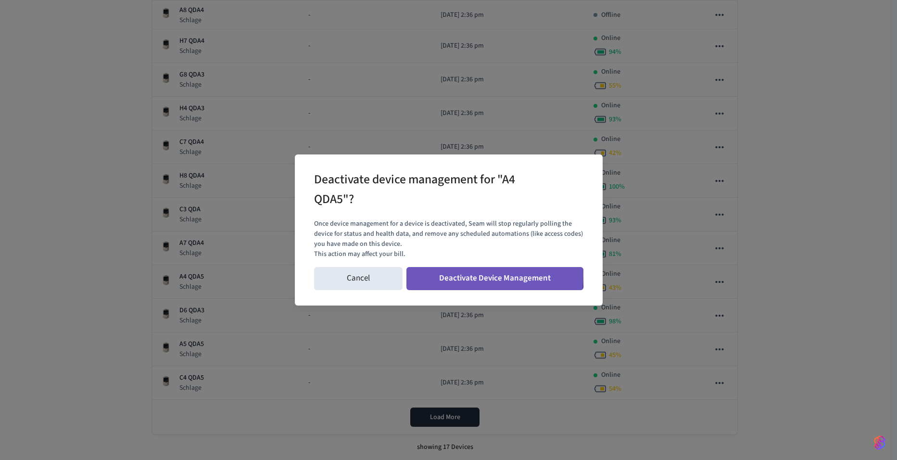
click at [437, 275] on button "Deactivate Device Management" at bounding box center [494, 278] width 177 height 23
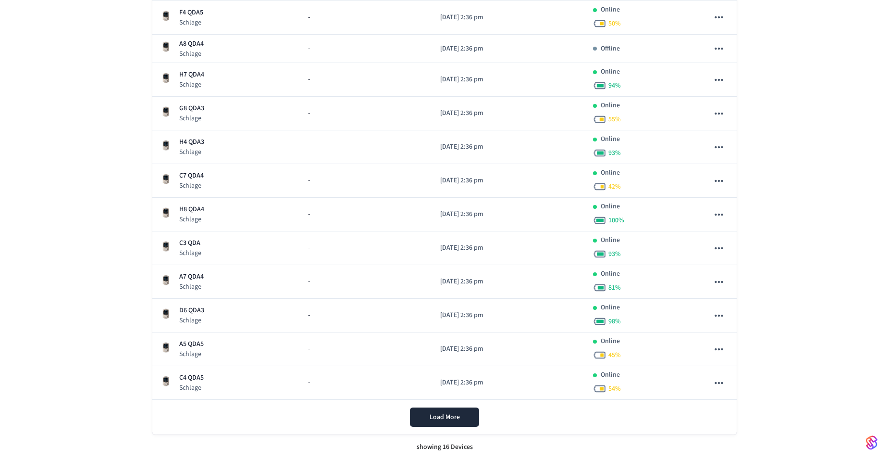
scroll to position [303, 0]
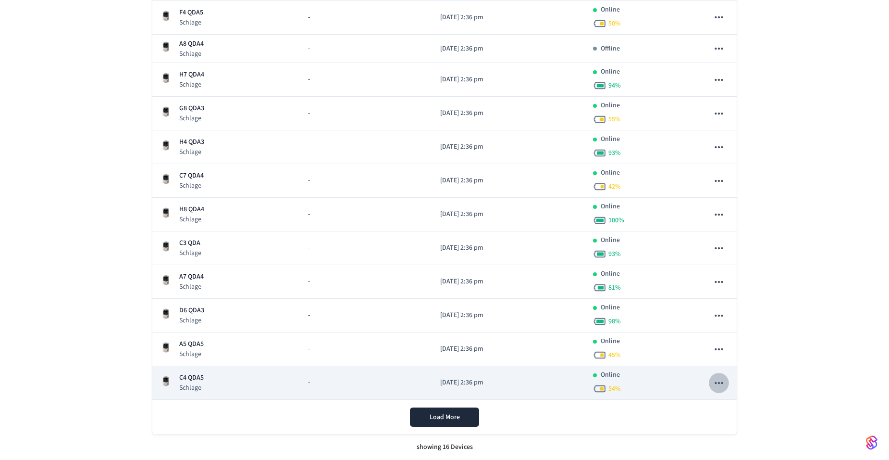
click at [723, 382] on icon "sticky table" at bounding box center [719, 382] width 8 height 2
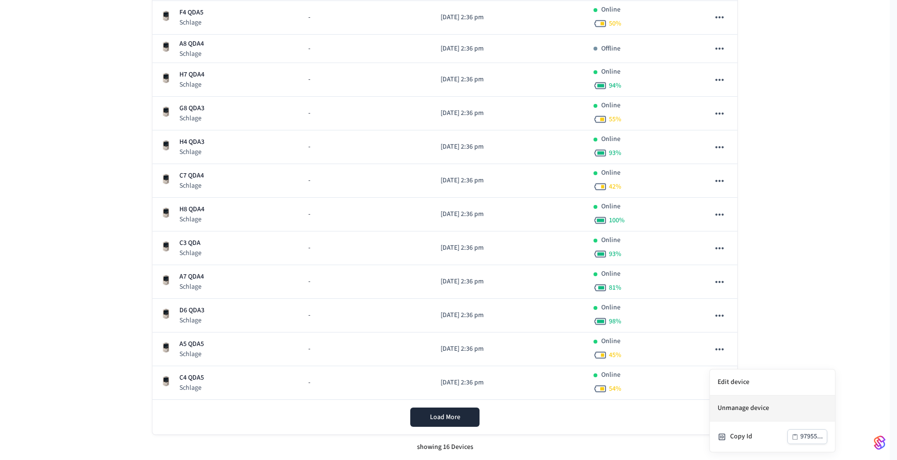
click at [738, 409] on li "Unmanage device" at bounding box center [772, 408] width 125 height 26
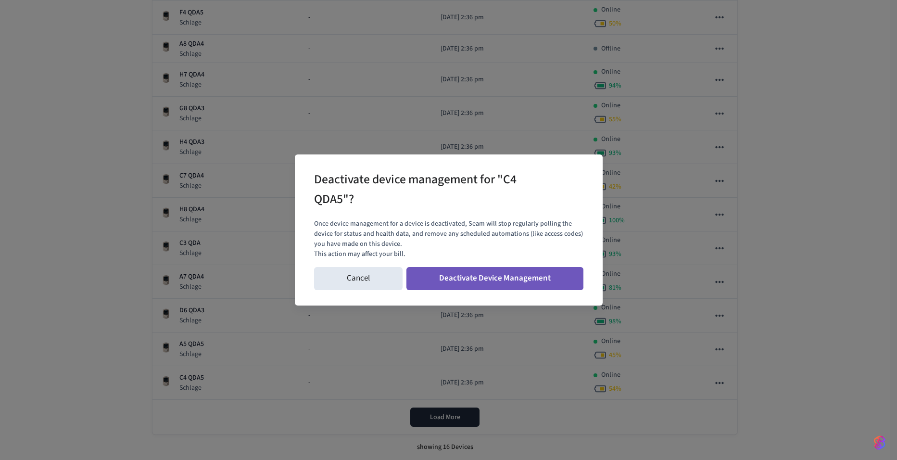
click at [486, 276] on button "Deactivate Device Management" at bounding box center [494, 278] width 177 height 23
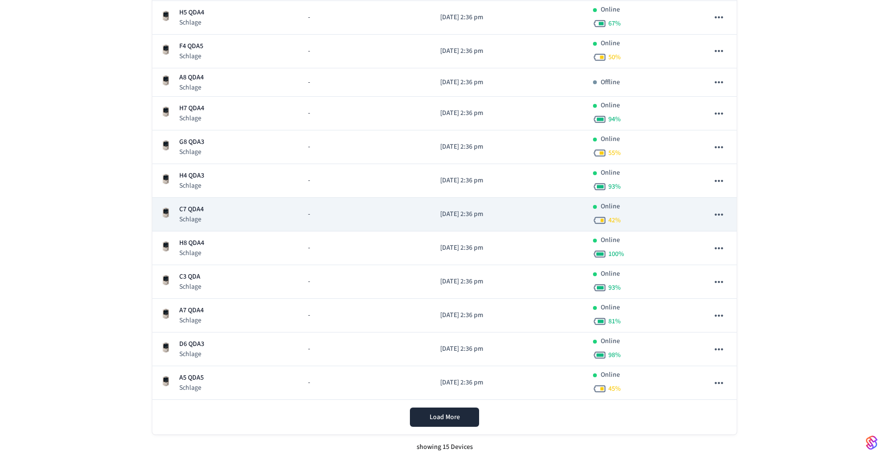
scroll to position [222, 0]
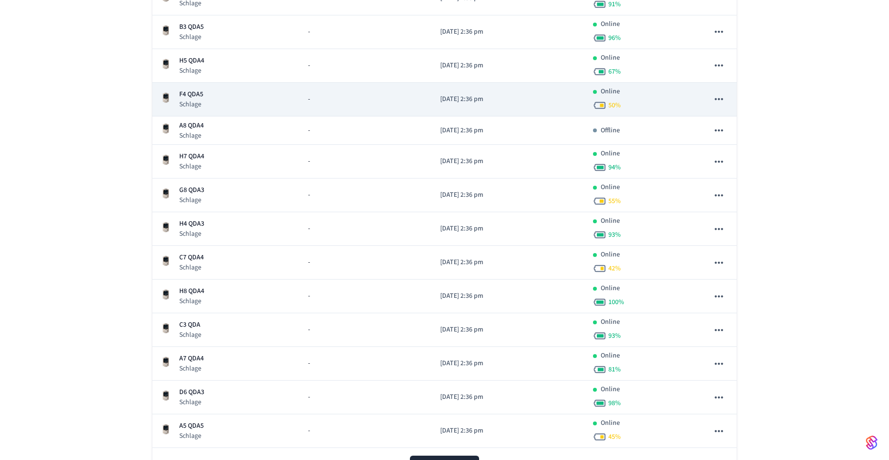
click at [725, 99] on icon "sticky table" at bounding box center [719, 99] width 13 height 13
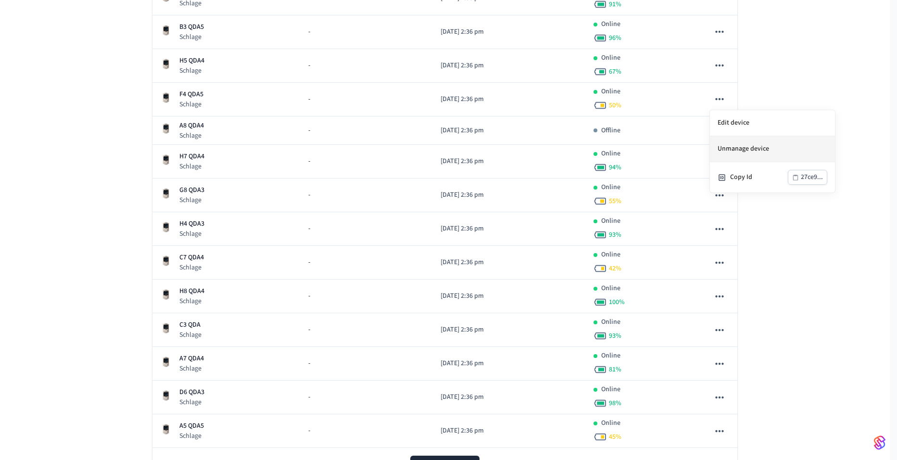
click at [740, 153] on li "Unmanage device" at bounding box center [772, 149] width 125 height 26
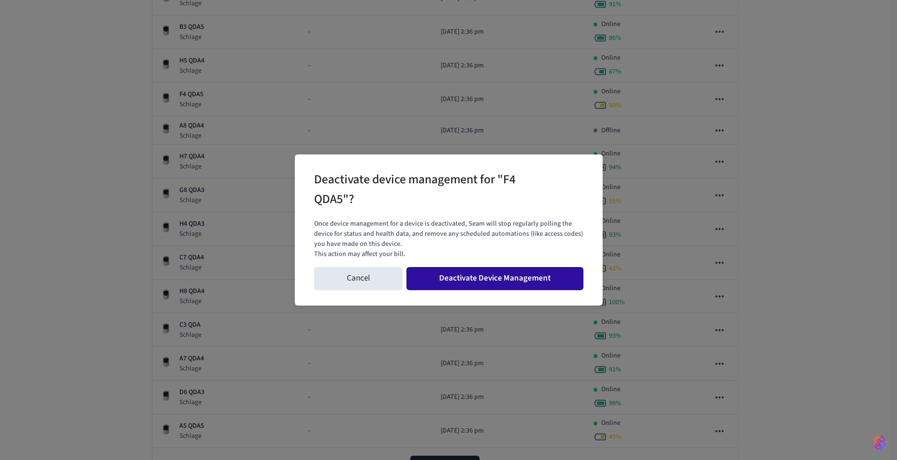
click at [488, 276] on button "Deactivate Device Management" at bounding box center [494, 278] width 177 height 23
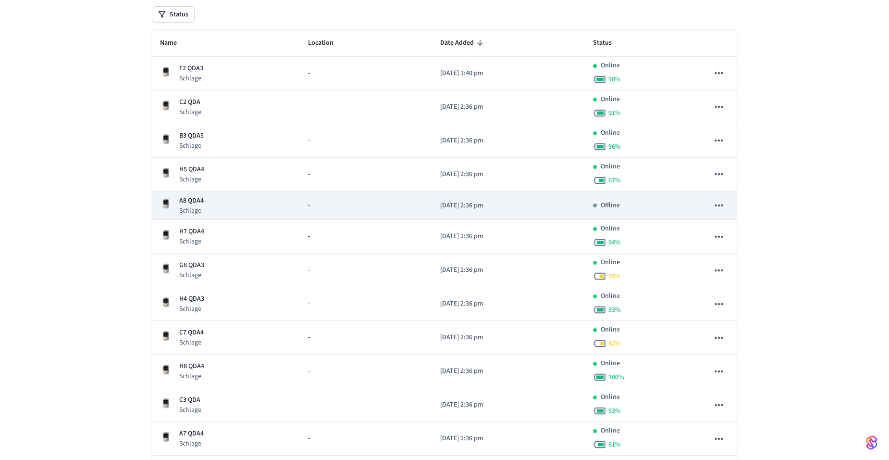
scroll to position [0, 0]
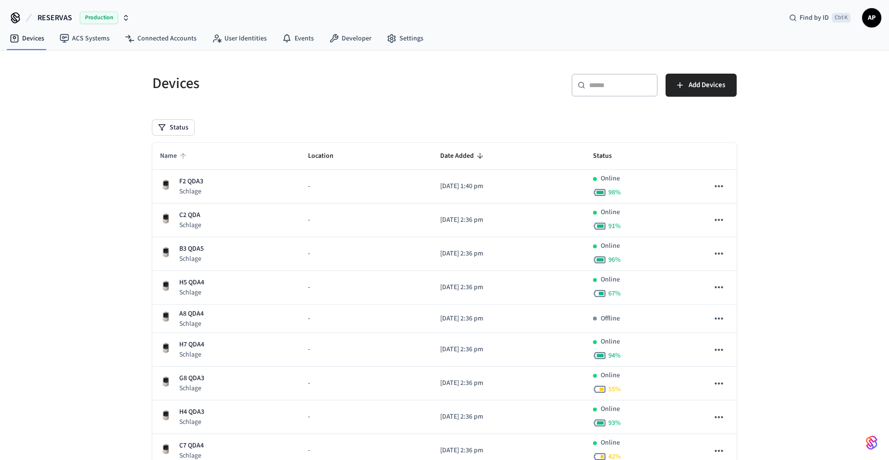
click at [170, 153] on span "Name" at bounding box center [174, 156] width 29 height 15
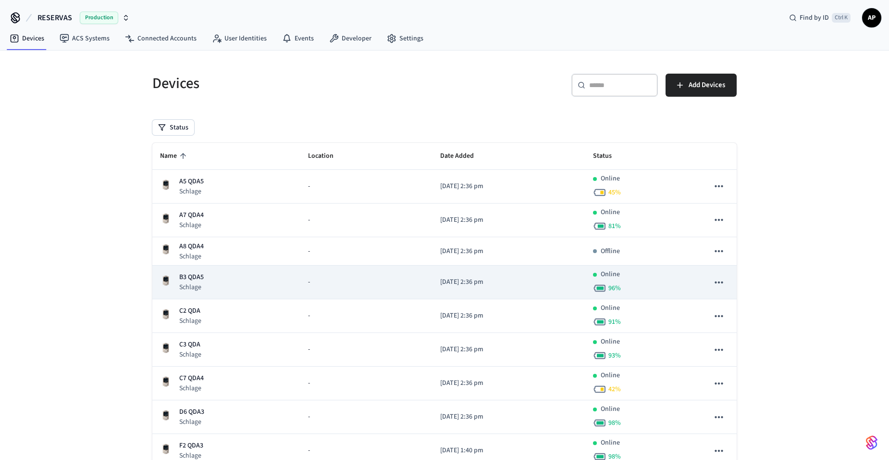
click at [220, 281] on div "B3 QDA5 Schlage" at bounding box center [226, 282] width 133 height 20
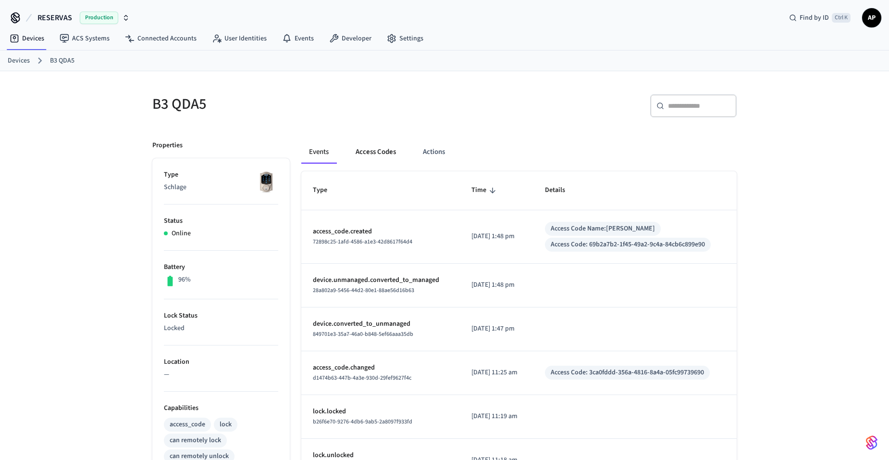
click at [391, 147] on button "Access Codes" at bounding box center [376, 151] width 56 height 23
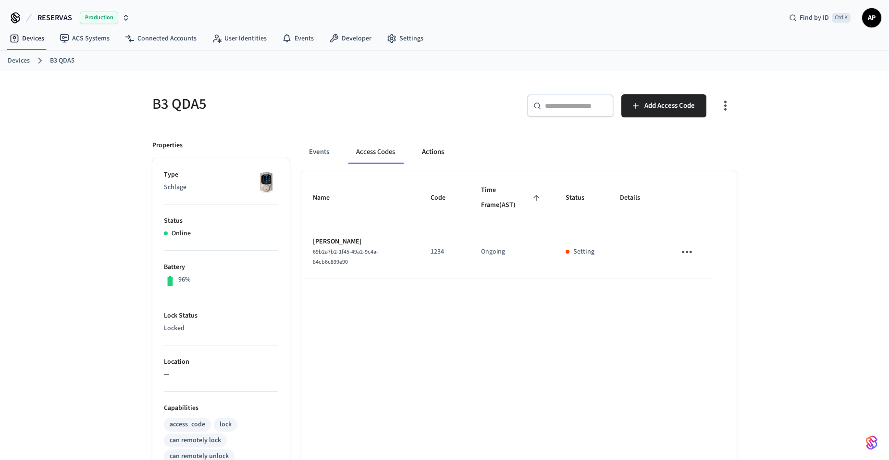
click at [428, 149] on button "Actions" at bounding box center [433, 151] width 38 height 23
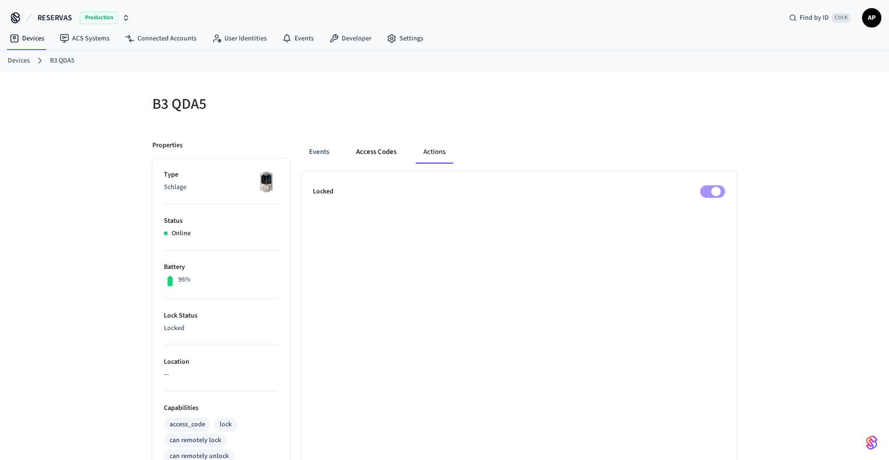
click at [367, 153] on button "Access Codes" at bounding box center [377, 151] width 56 height 23
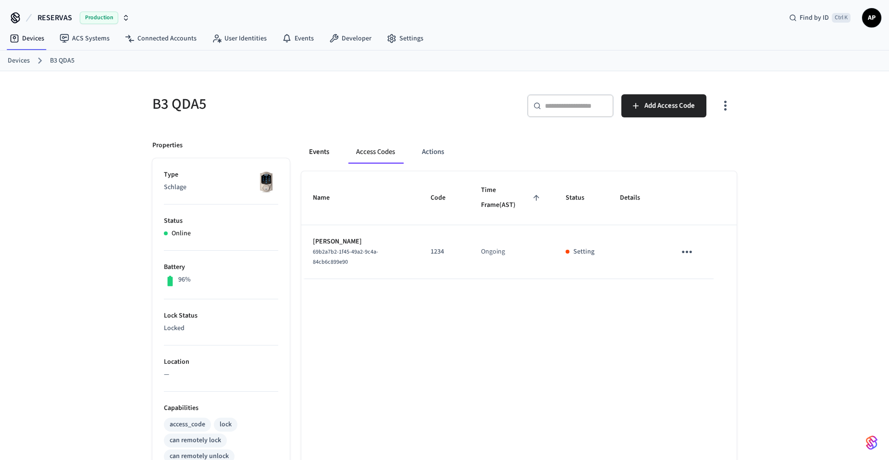
click at [320, 151] on button "Events" at bounding box center [319, 151] width 36 height 23
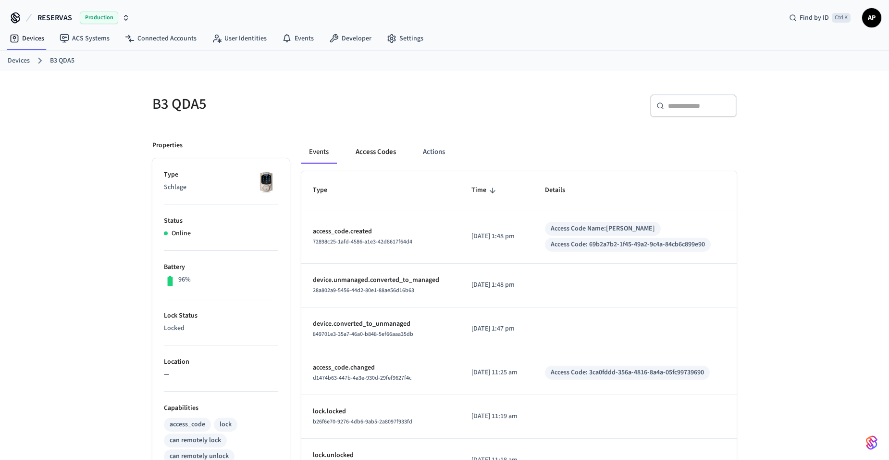
click at [366, 152] on button "Access Codes" at bounding box center [376, 151] width 56 height 23
click at [382, 151] on button "Access Codes" at bounding box center [376, 151] width 56 height 23
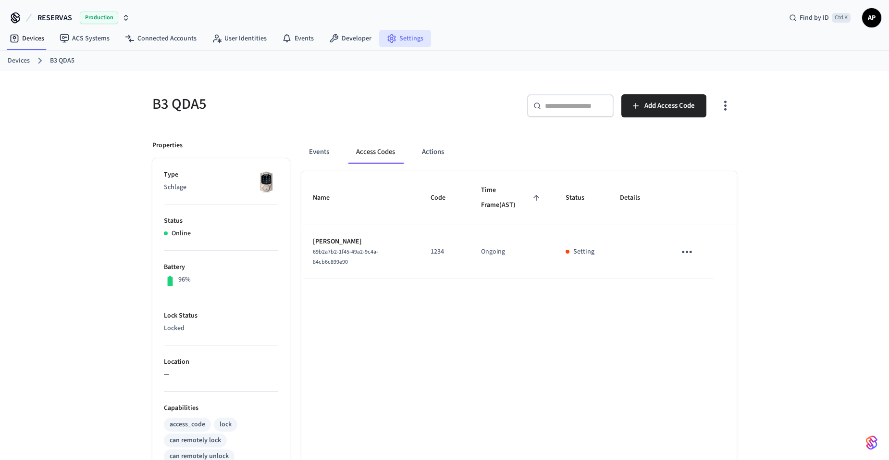
click at [416, 34] on link "Settings" at bounding box center [405, 38] width 52 height 17
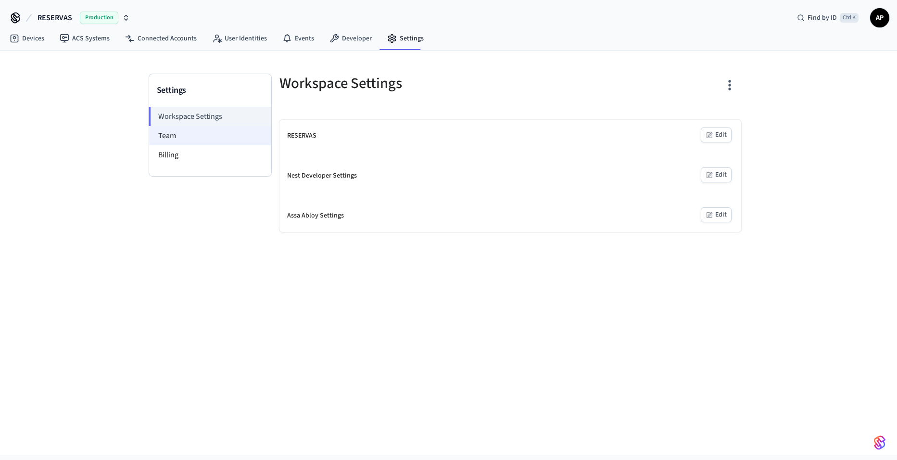
click at [188, 130] on li "Team" at bounding box center [210, 135] width 122 height 19
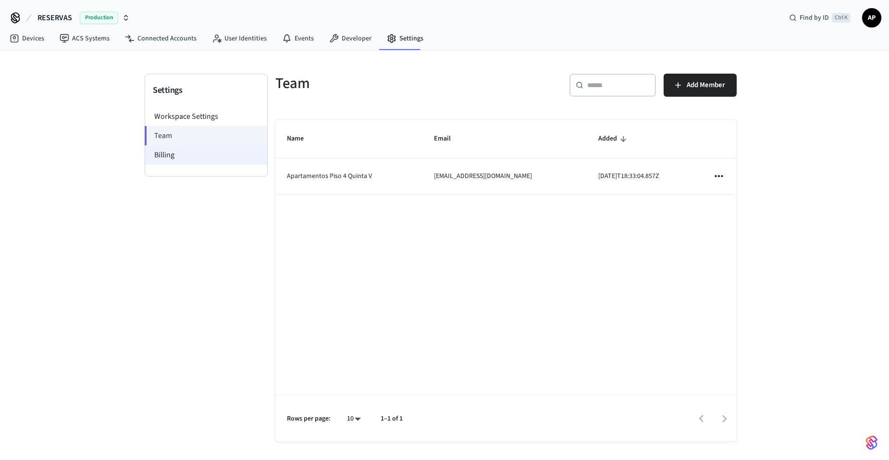
click at [189, 150] on li "Billing" at bounding box center [206, 154] width 122 height 19
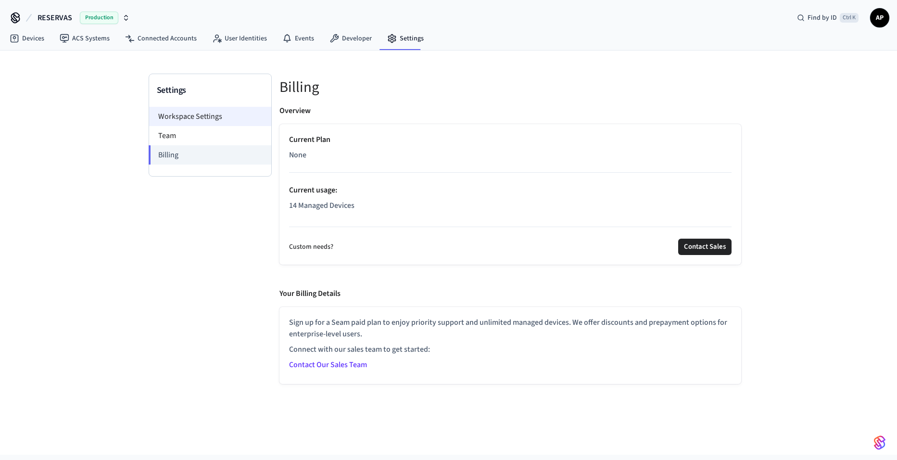
click at [196, 115] on li "Workspace Settings" at bounding box center [210, 116] width 122 height 19
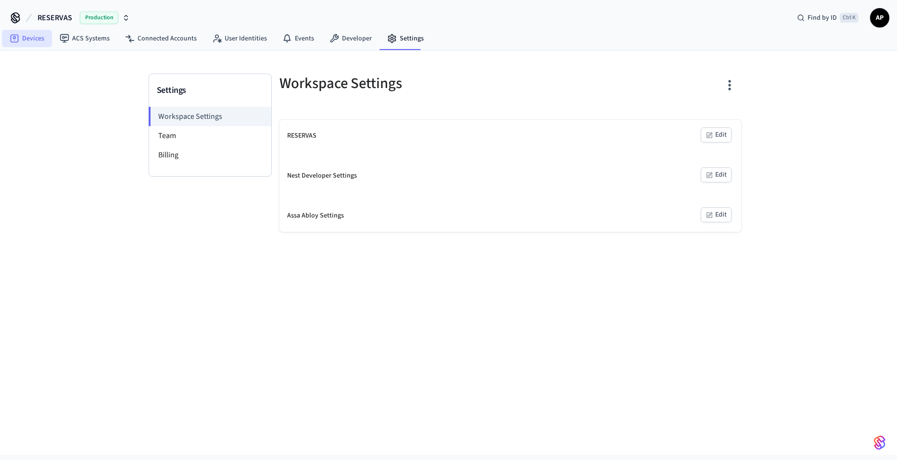
click at [32, 37] on link "Devices" at bounding box center [27, 38] width 50 height 17
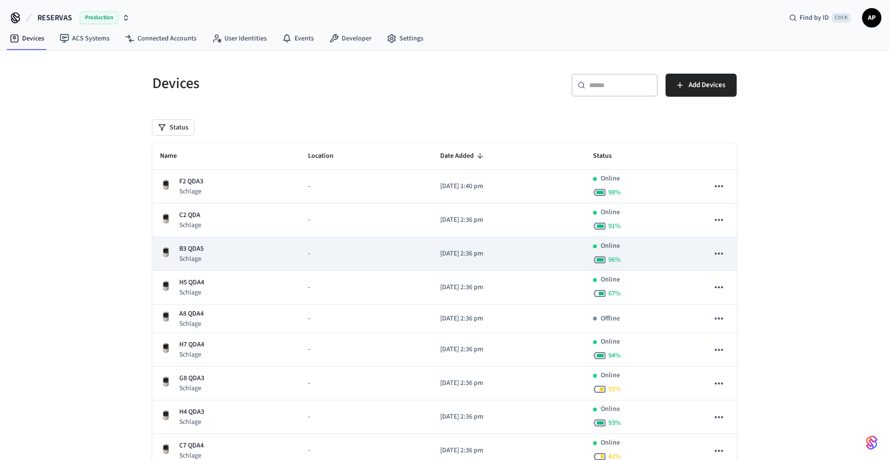
click at [188, 253] on p "B3 QDA5" at bounding box center [191, 249] width 25 height 10
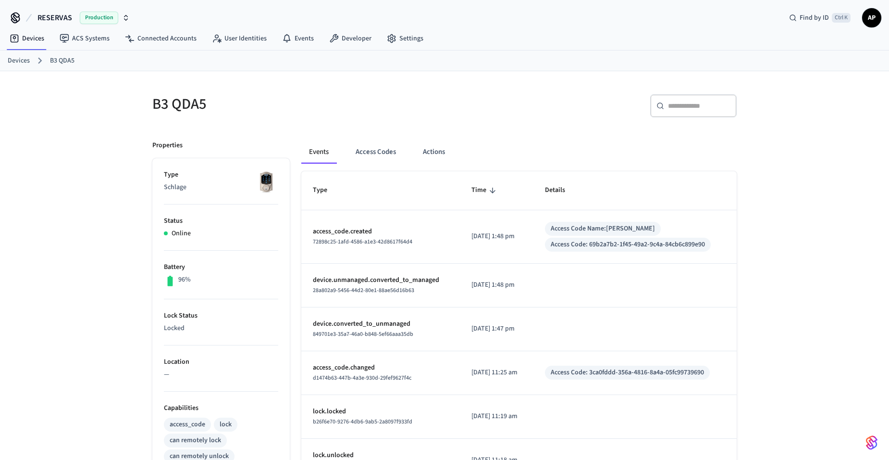
click at [15, 56] on link "Devices" at bounding box center [19, 61] width 22 height 10
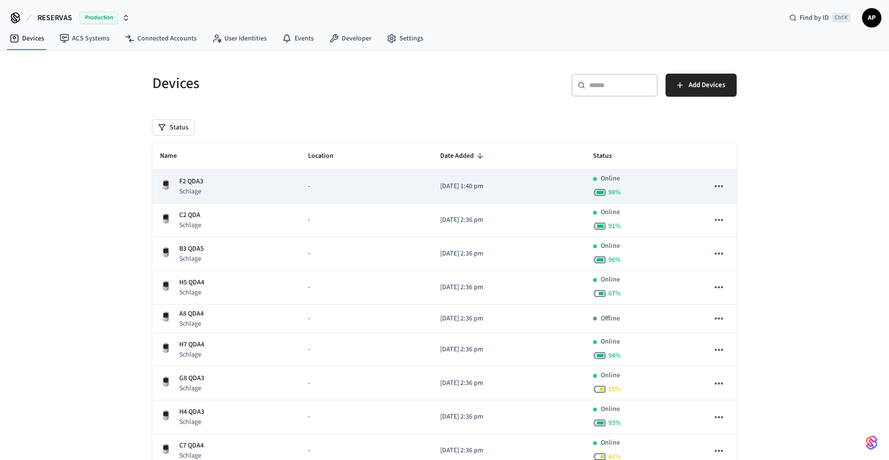
click at [198, 176] on p "F2 QDA3" at bounding box center [191, 181] width 24 height 10
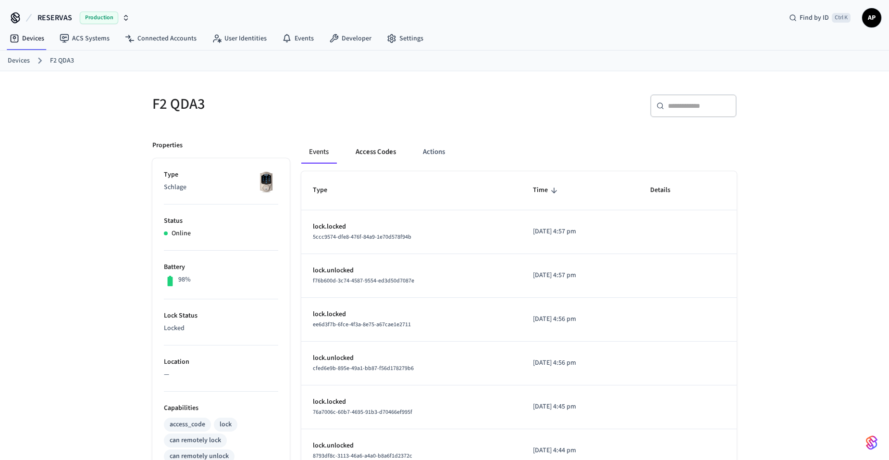
click at [382, 152] on button "Access Codes" at bounding box center [376, 151] width 56 height 23
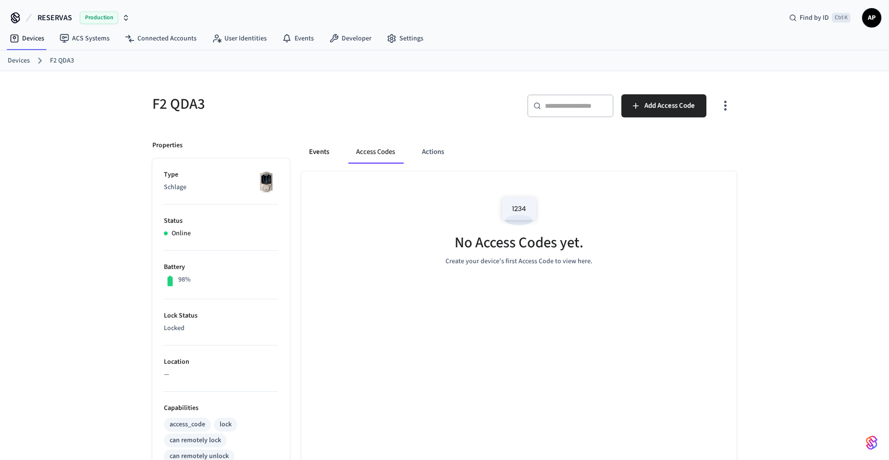
click at [331, 157] on button "Events" at bounding box center [319, 151] width 36 height 23
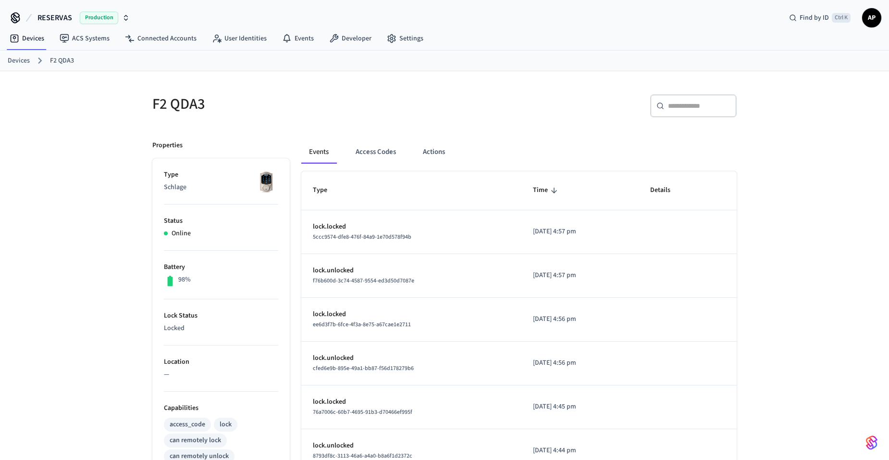
click at [10, 59] on link "Devices" at bounding box center [19, 61] width 22 height 10
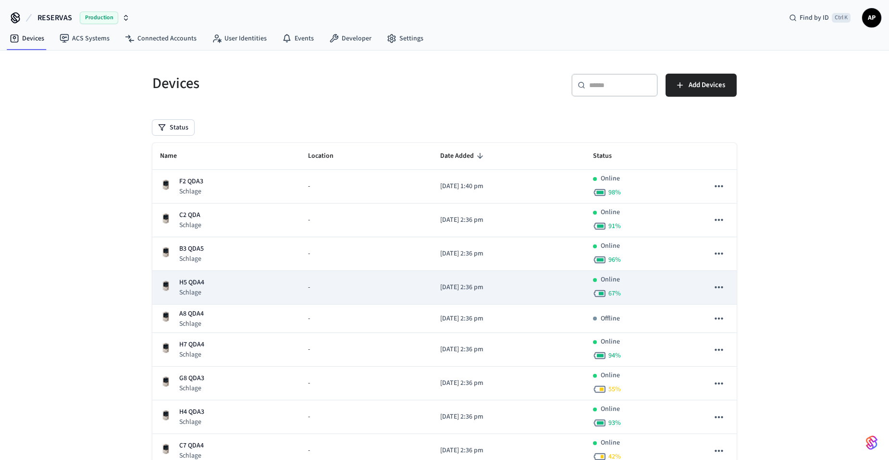
click at [200, 283] on p "H5 QDA4" at bounding box center [191, 282] width 25 height 10
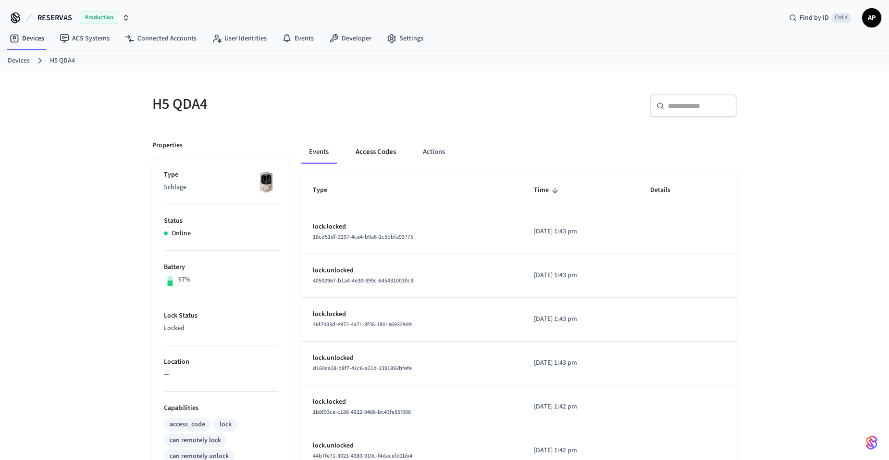
click at [373, 153] on button "Access Codes" at bounding box center [376, 151] width 56 height 23
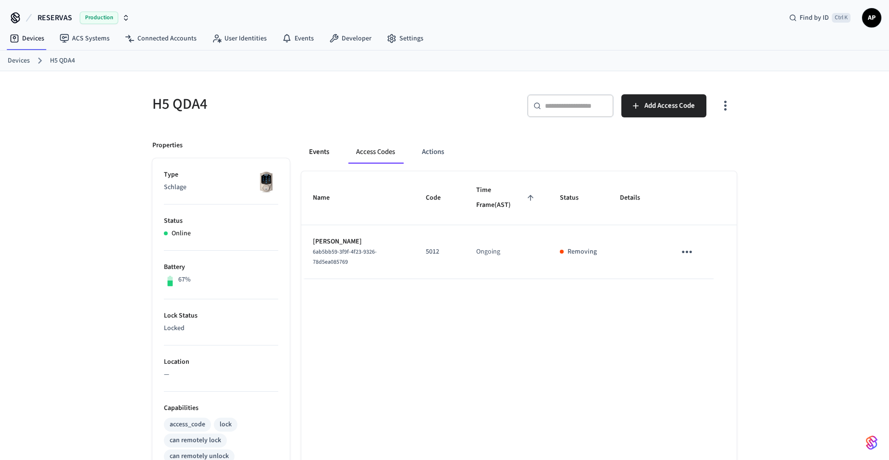
click at [326, 153] on button "Events" at bounding box center [319, 151] width 36 height 23
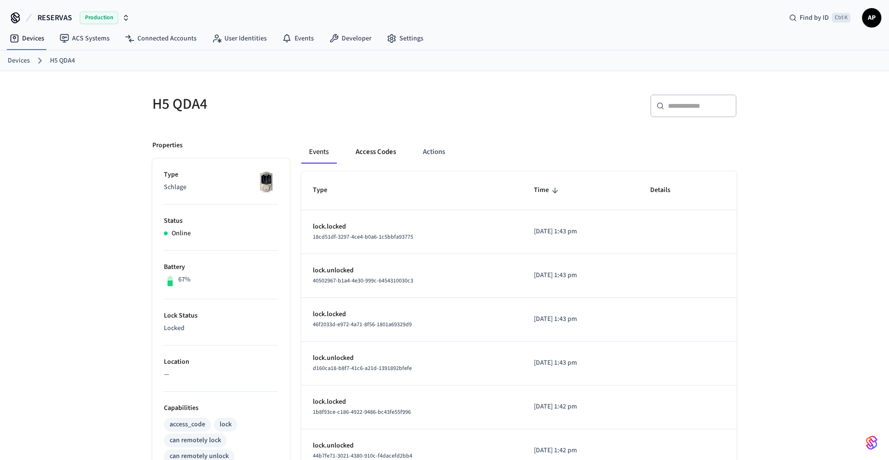
click at [358, 153] on button "Access Codes" at bounding box center [376, 151] width 56 height 23
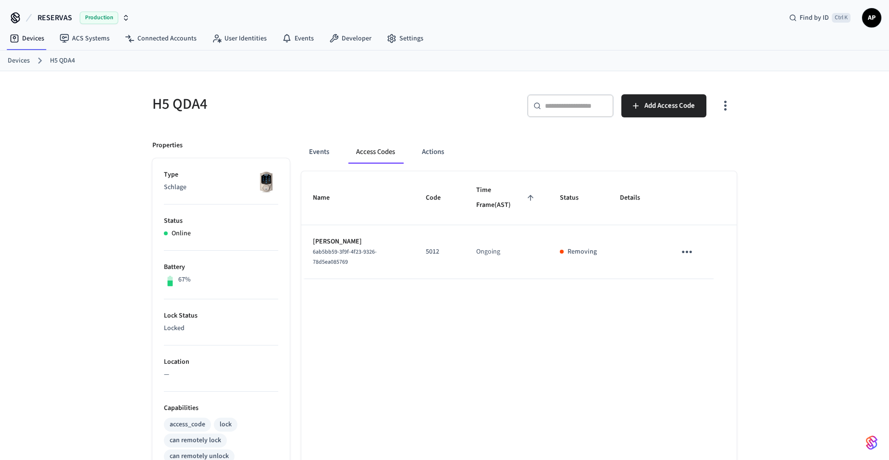
click at [691, 255] on icon "sticky table" at bounding box center [687, 251] width 15 height 15
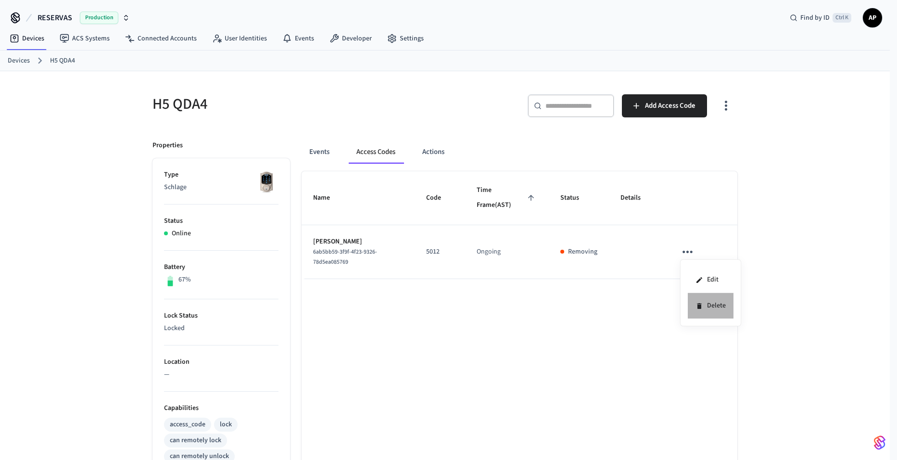
click at [701, 308] on icon at bounding box center [699, 306] width 8 height 8
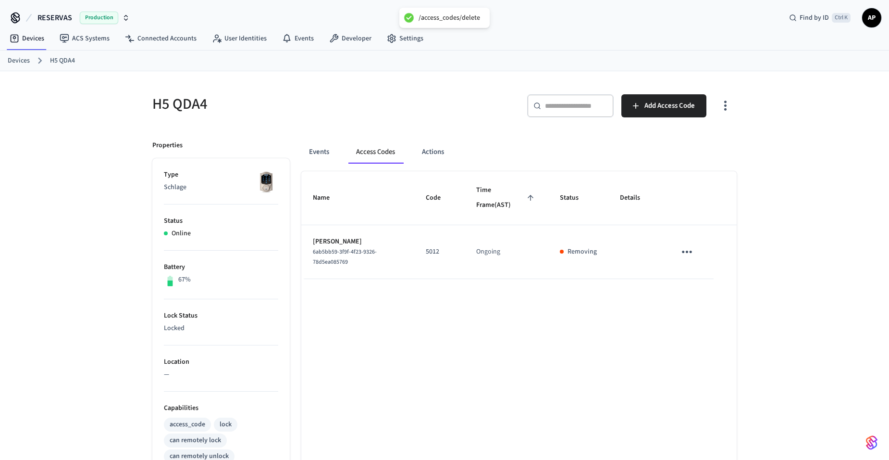
drag, startPoint x: 15, startPoint y: 56, endPoint x: 49, endPoint y: 77, distance: 40.2
click at [15, 56] on link "Devices" at bounding box center [19, 61] width 22 height 10
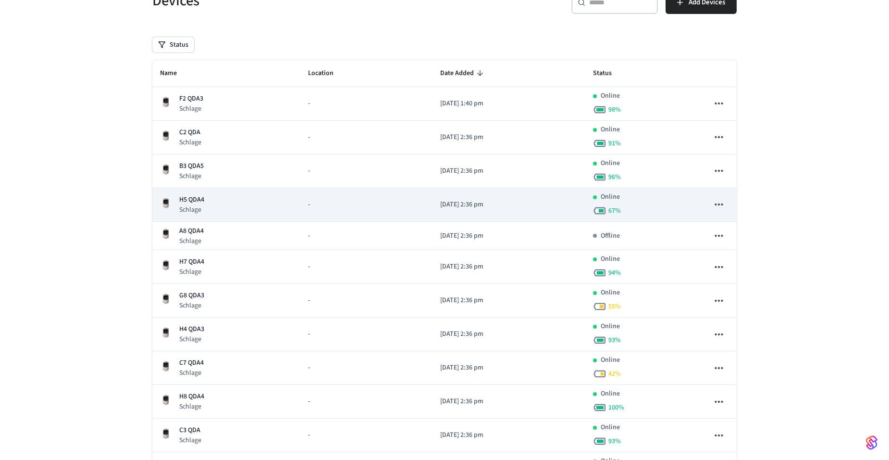
scroll to position [96, 0]
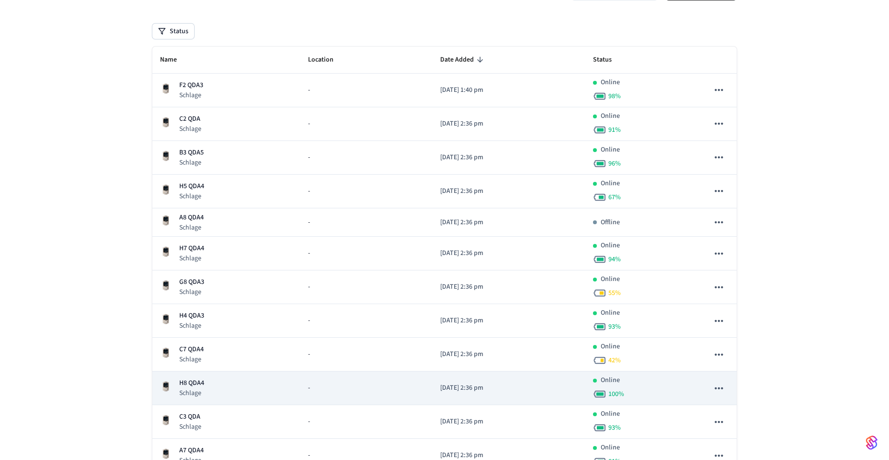
click at [195, 386] on p "H8 QDA4" at bounding box center [191, 383] width 25 height 10
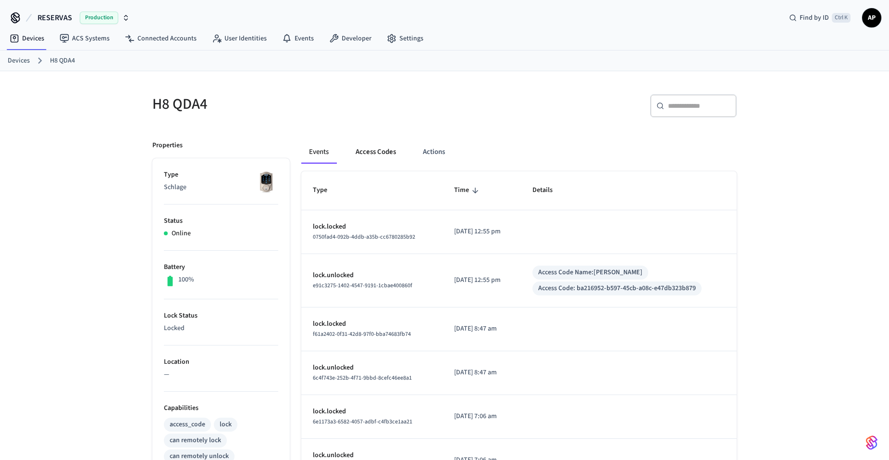
click at [385, 151] on button "Access Codes" at bounding box center [376, 151] width 56 height 23
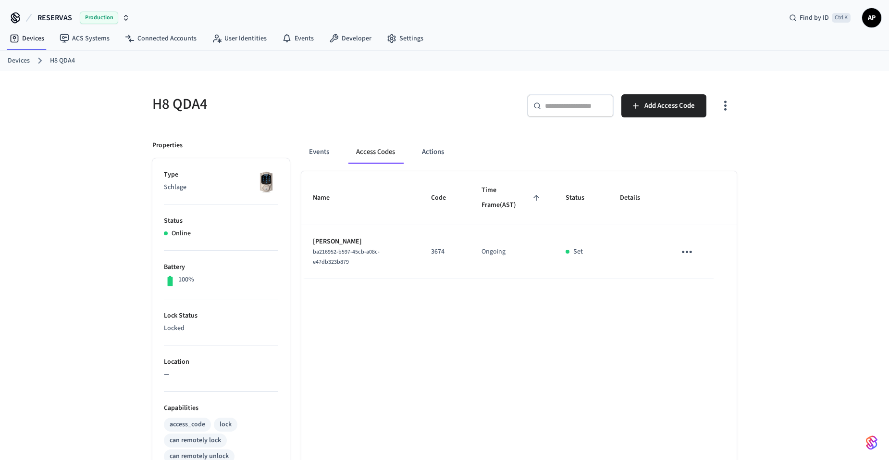
click at [14, 63] on link "Devices" at bounding box center [19, 61] width 22 height 10
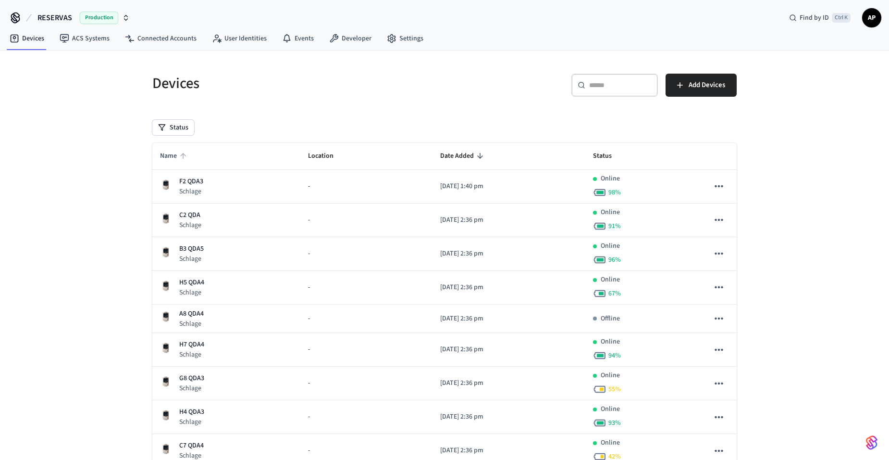
click at [171, 157] on span "Name" at bounding box center [174, 156] width 29 height 15
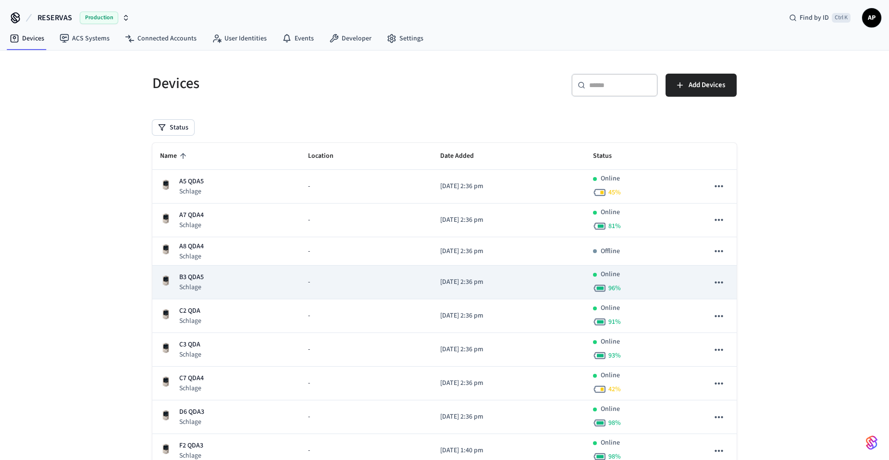
click at [185, 281] on p "B3 QDA5" at bounding box center [191, 277] width 25 height 10
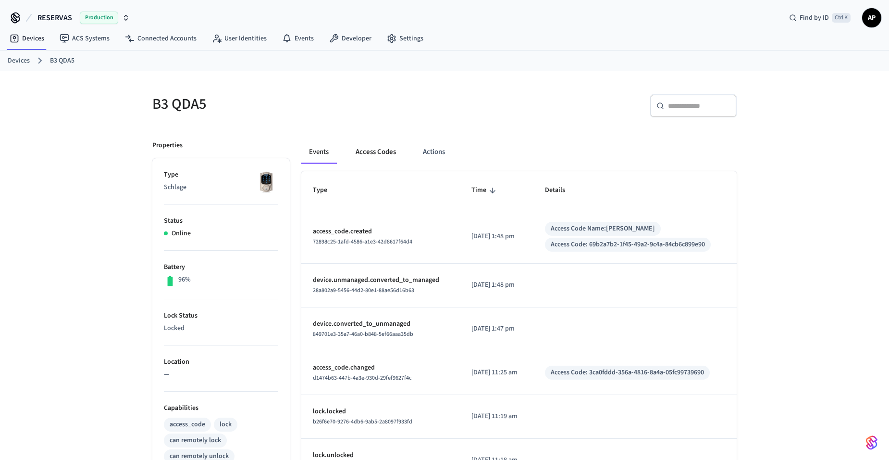
click at [370, 157] on button "Access Codes" at bounding box center [376, 151] width 56 height 23
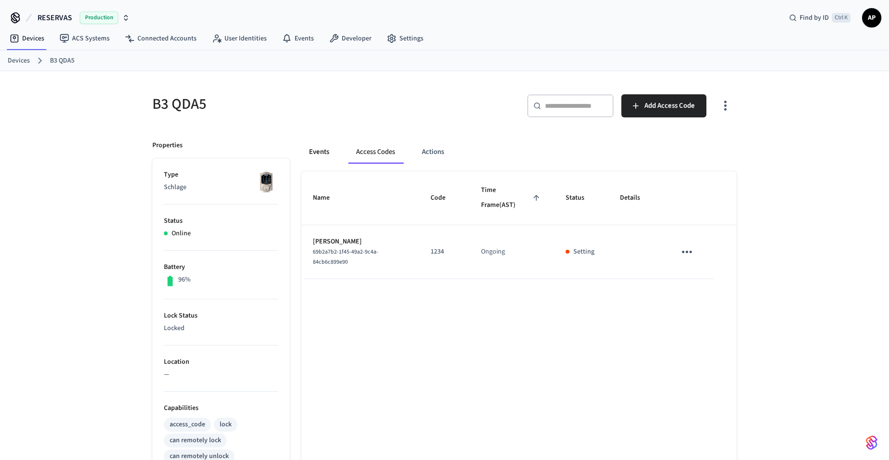
click at [310, 157] on button "Events" at bounding box center [319, 151] width 36 height 23
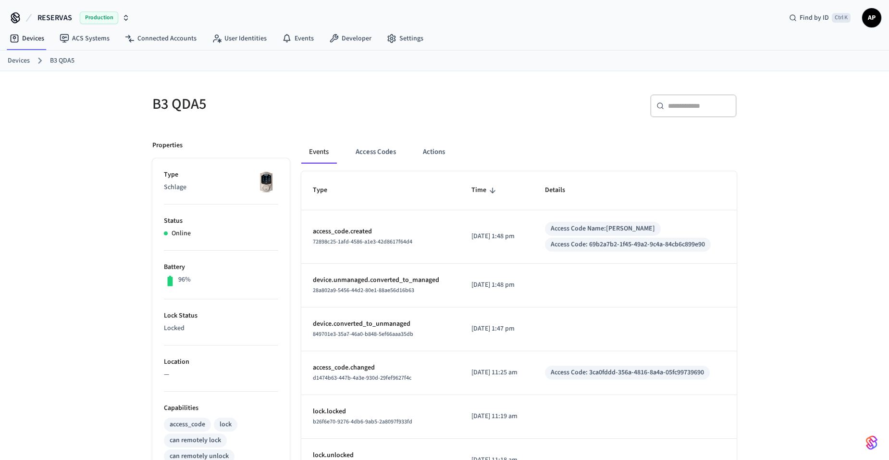
click at [310, 157] on button "Events" at bounding box center [318, 151] width 35 height 23
click at [368, 153] on button "Access Codes" at bounding box center [376, 151] width 56 height 23
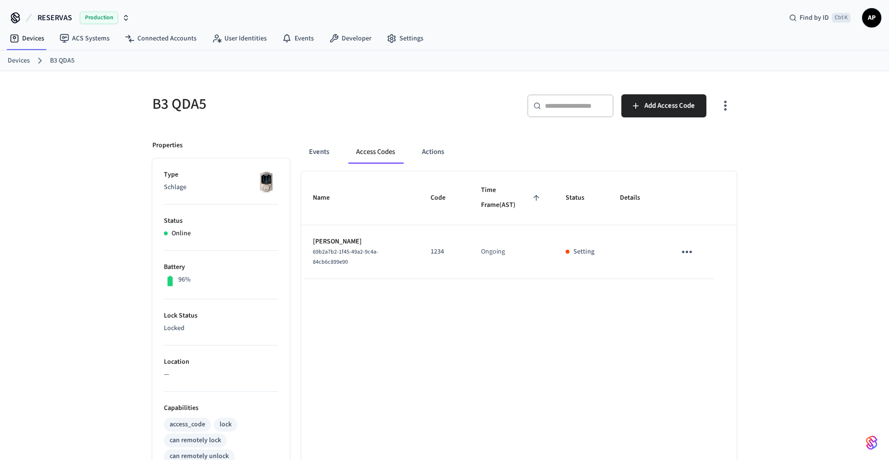
click at [491, 204] on span "Time Frame (AST)" at bounding box center [512, 198] width 62 height 30
click at [685, 255] on icon "sticky table" at bounding box center [687, 251] width 15 height 15
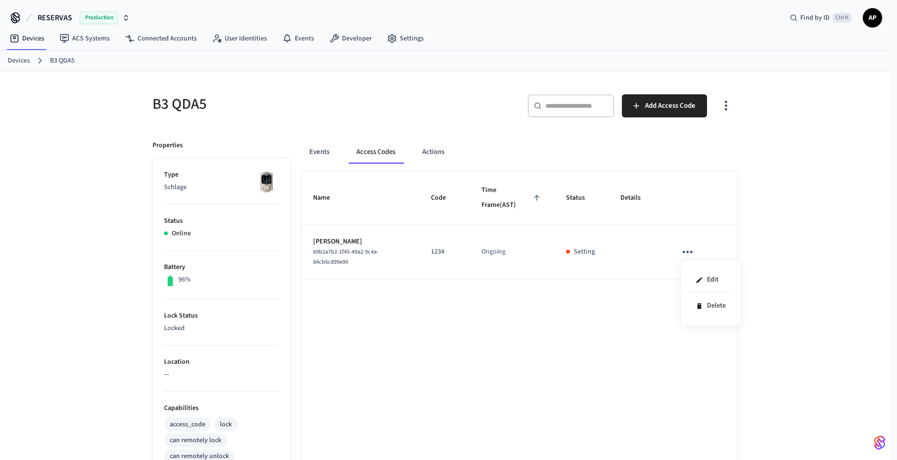
drag, startPoint x: 449, startPoint y: 336, endPoint x: 443, endPoint y: 324, distance: 13.1
click at [448, 333] on div at bounding box center [448, 230] width 897 height 460
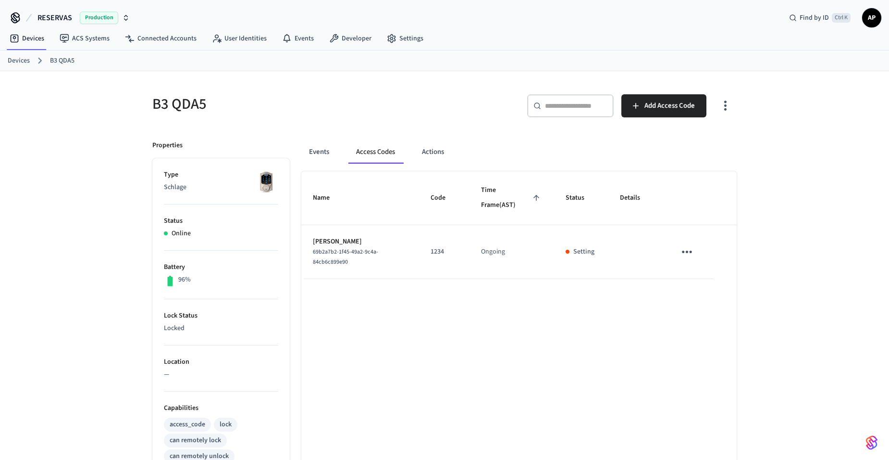
click at [16, 57] on link "Devices" at bounding box center [19, 61] width 22 height 10
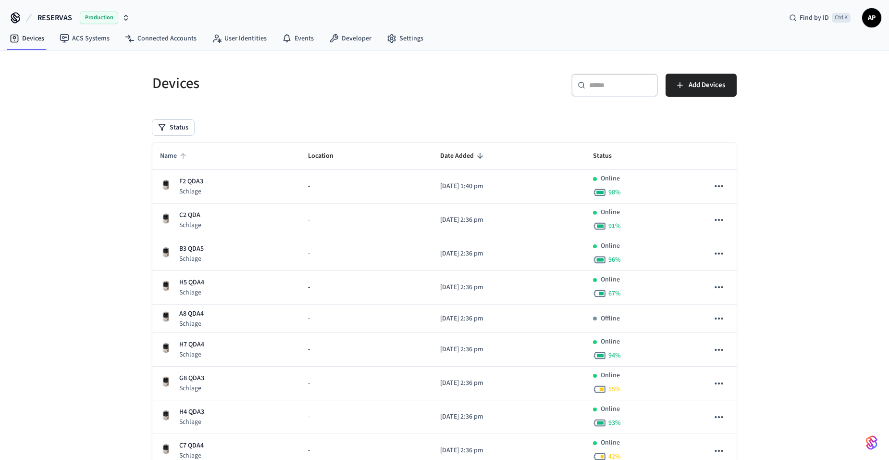
click at [169, 155] on span "Name" at bounding box center [174, 156] width 29 height 15
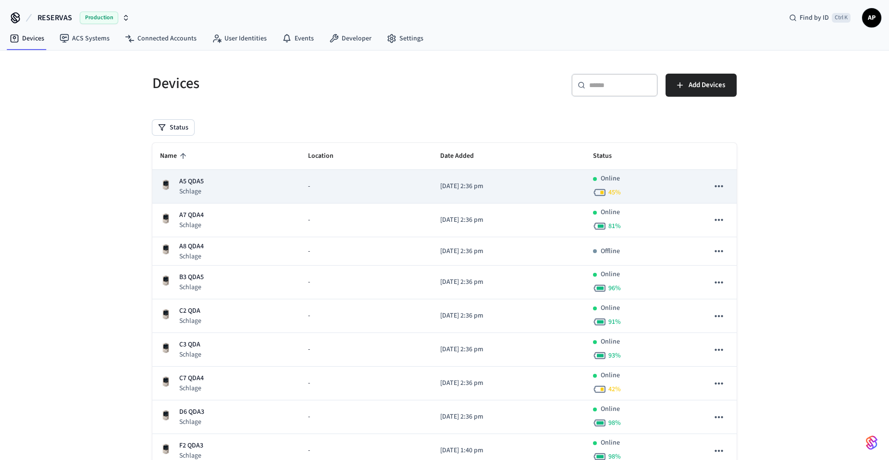
click at [188, 181] on p "A5 QDA5" at bounding box center [191, 181] width 25 height 10
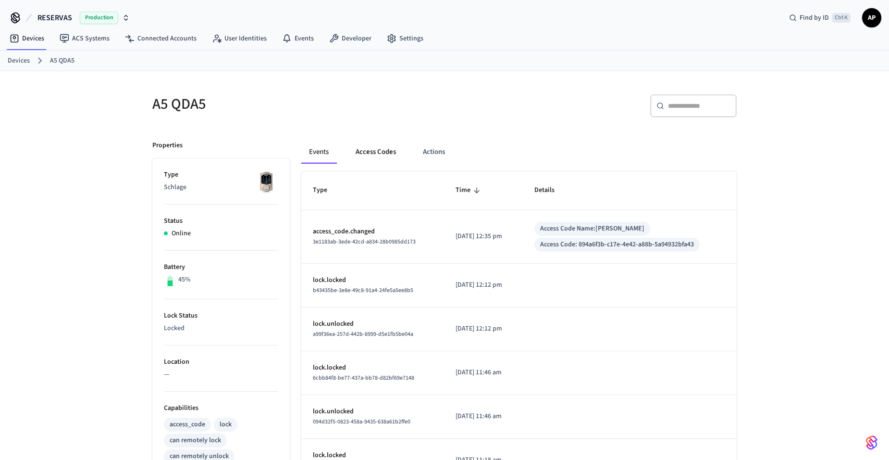
click at [376, 150] on button "Access Codes" at bounding box center [376, 151] width 56 height 23
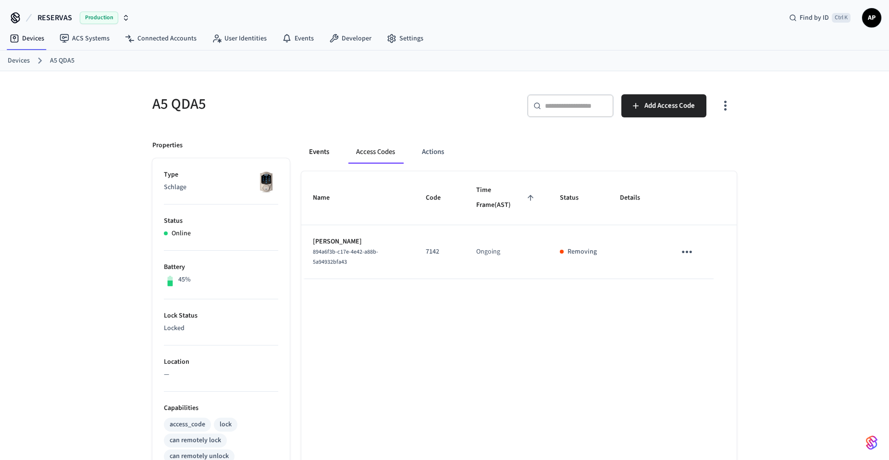
click at [315, 150] on button "Events" at bounding box center [319, 151] width 36 height 23
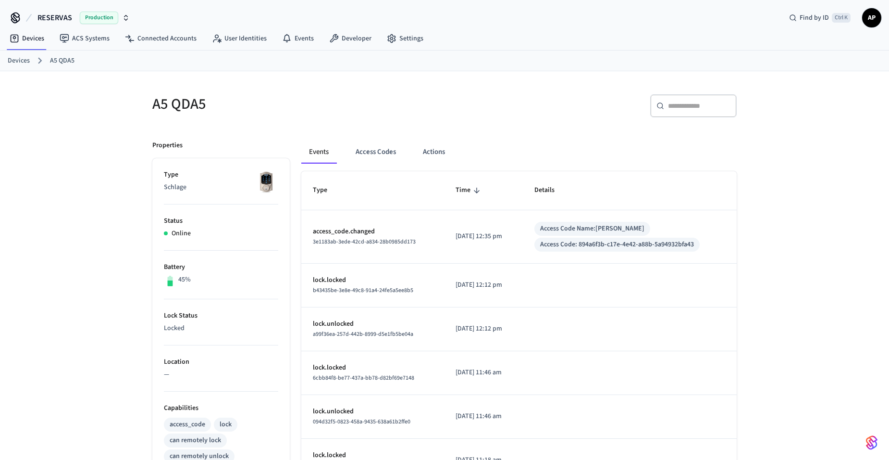
click at [16, 58] on link "Devices" at bounding box center [19, 61] width 22 height 10
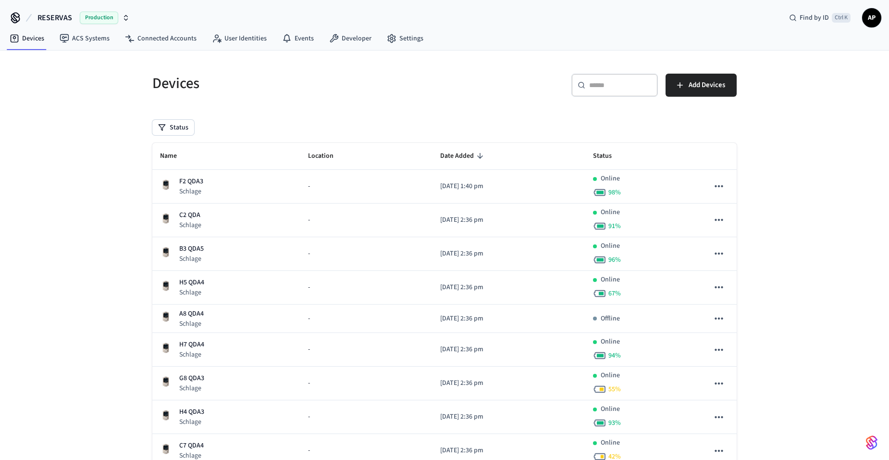
click at [870, 17] on span "AP" at bounding box center [871, 17] width 17 height 17
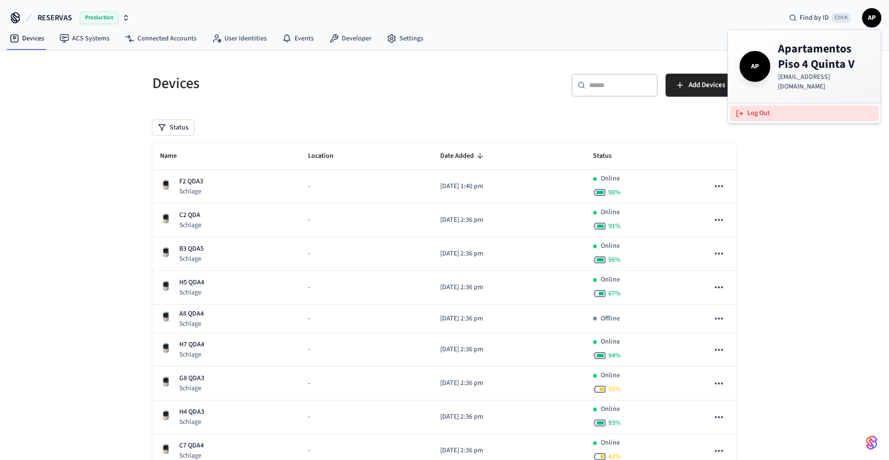
click at [796, 105] on button "Log Out" at bounding box center [804, 113] width 149 height 16
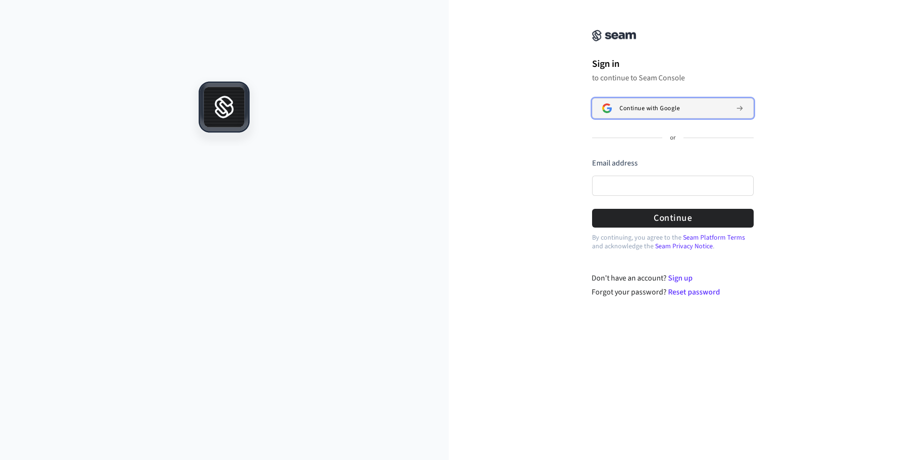
click at [661, 108] on span "Continue with Google" at bounding box center [649, 108] width 60 height 8
